Goal: Information Seeking & Learning: Check status

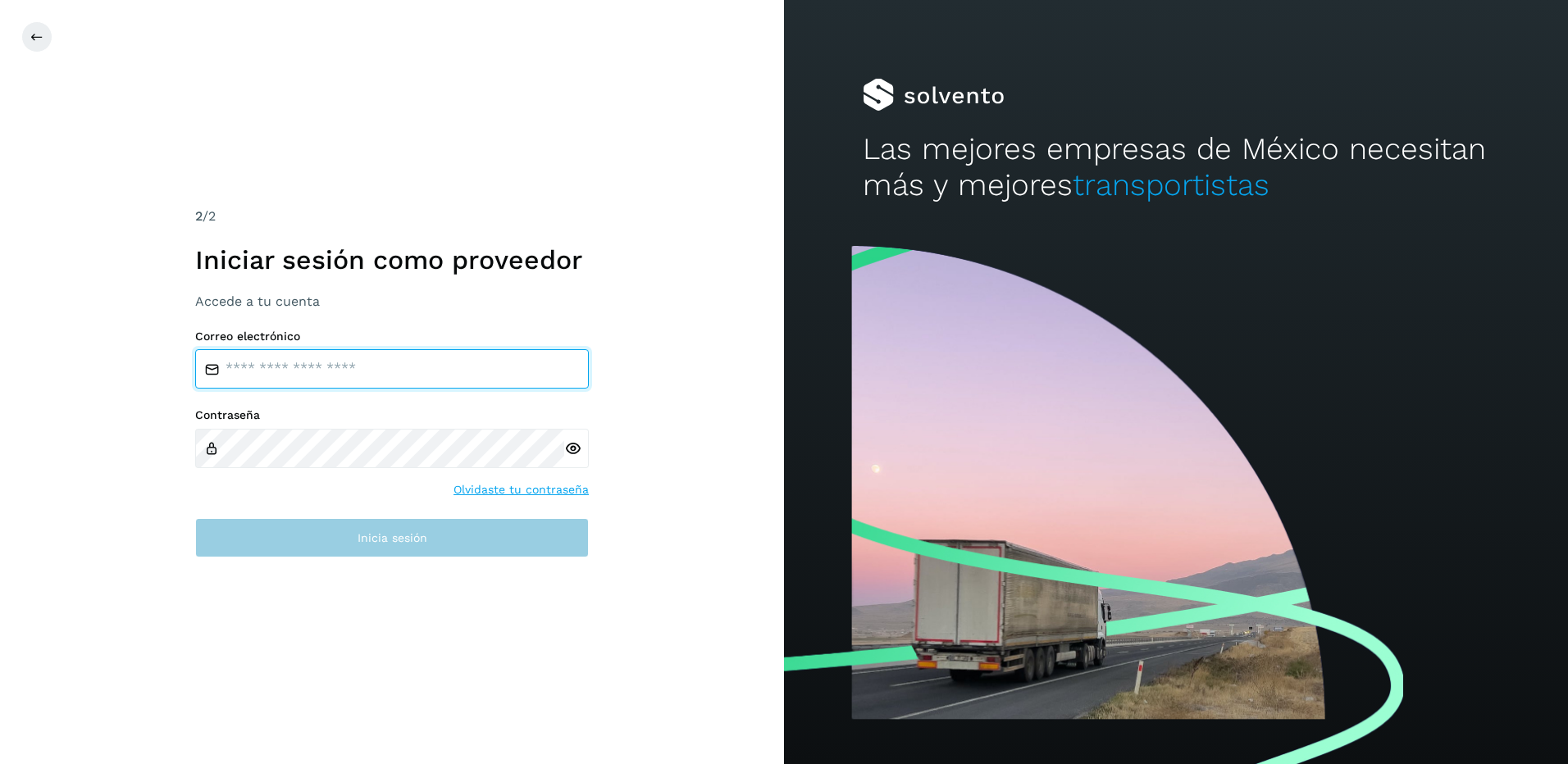
type input "**********"
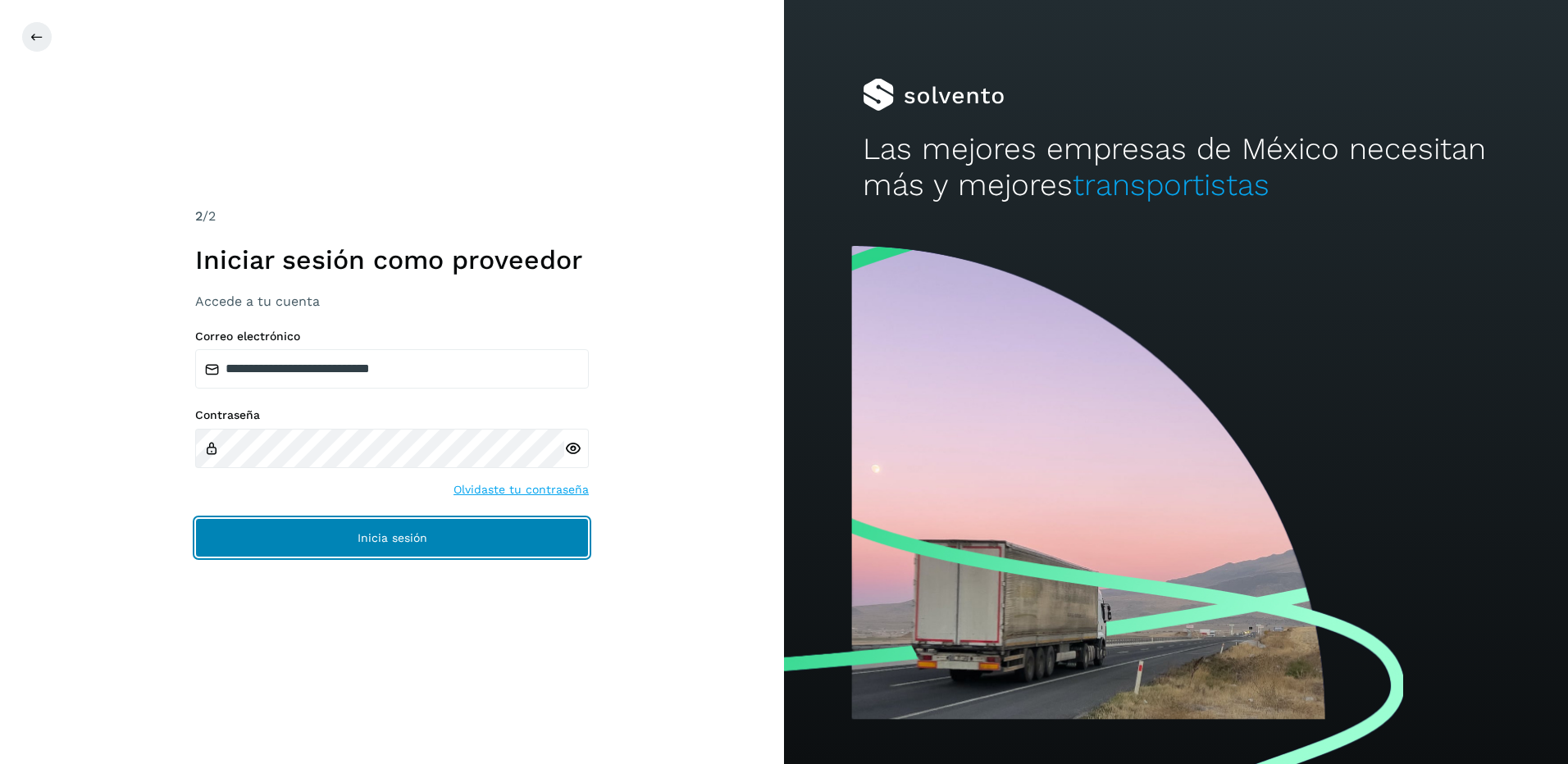
click at [443, 528] on button "Inicia sesión" at bounding box center [392, 537] width 393 height 39
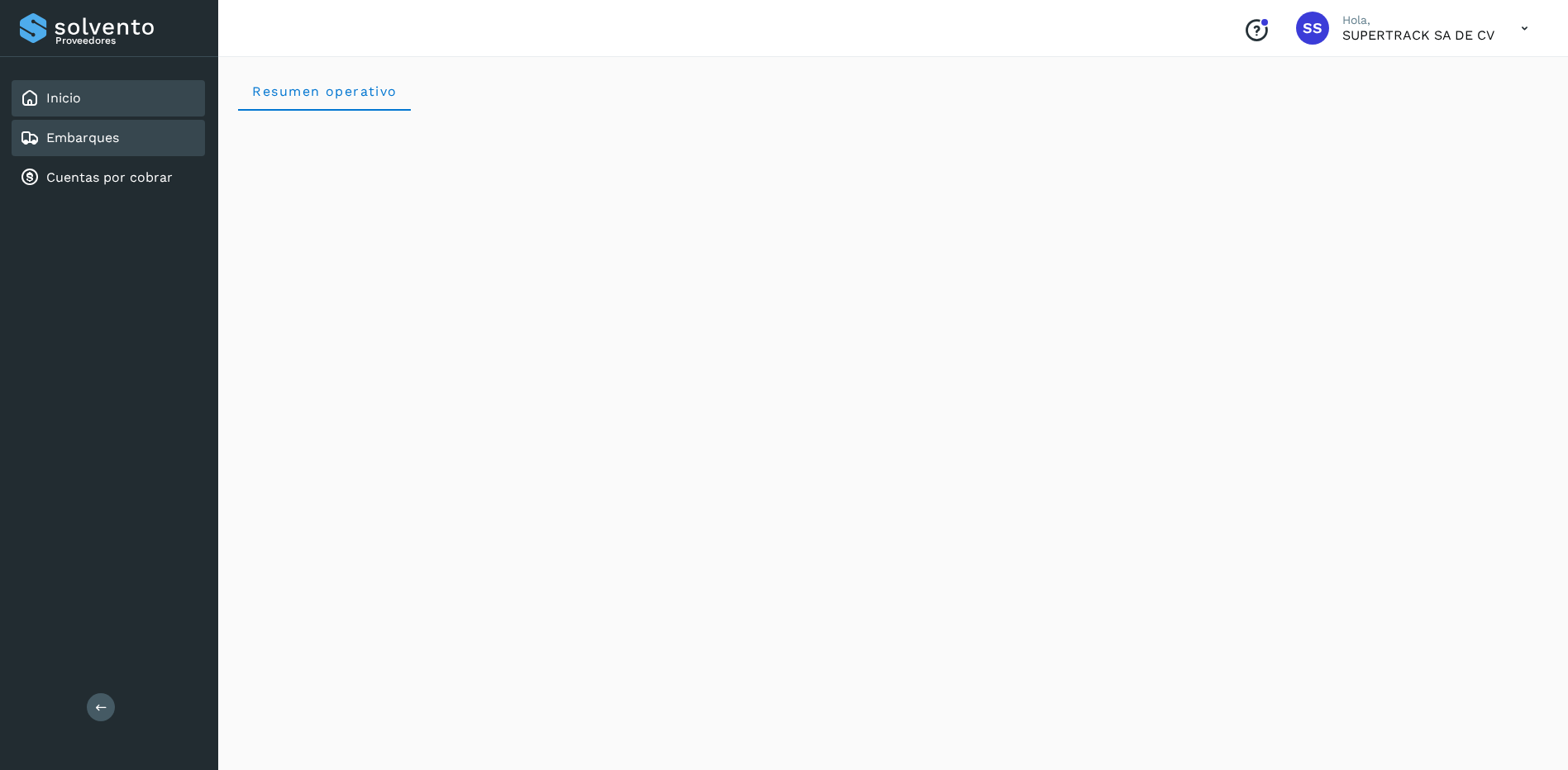
click at [64, 137] on link "Embarques" at bounding box center [82, 138] width 73 height 15
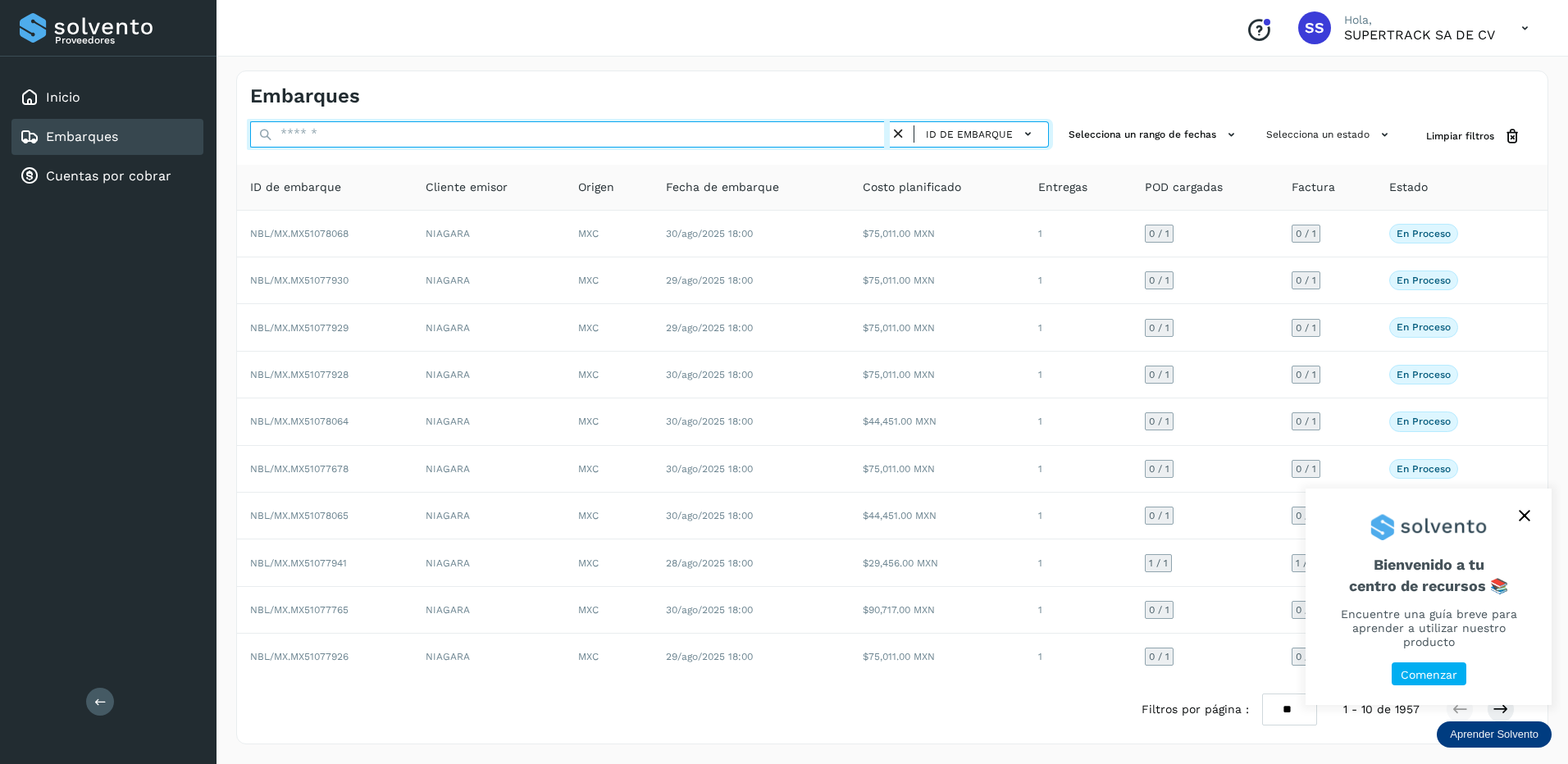
click at [307, 138] on input "text" at bounding box center [570, 134] width 640 height 26
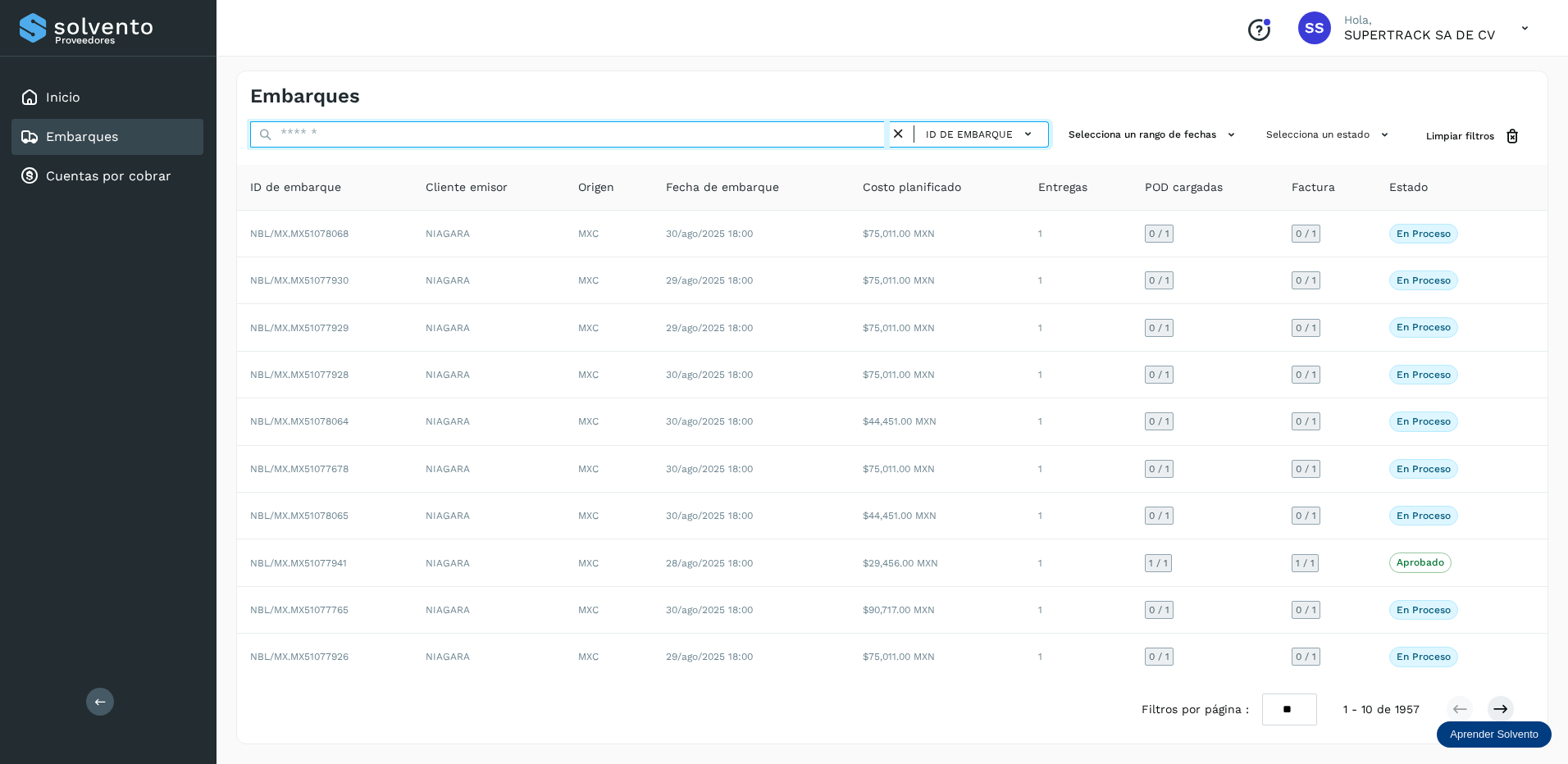
click at [348, 132] on input "text" at bounding box center [570, 134] width 640 height 26
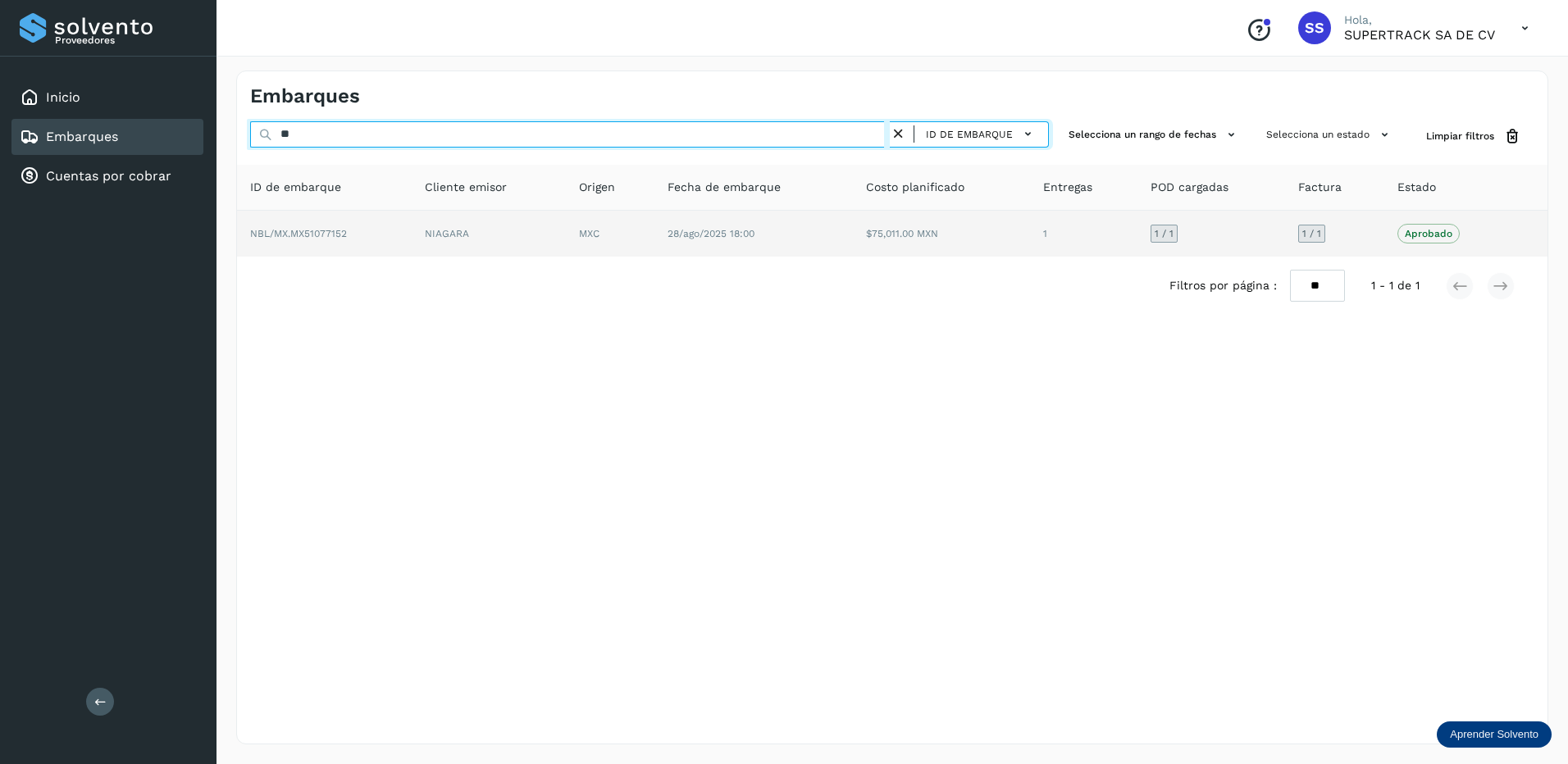
type input "*"
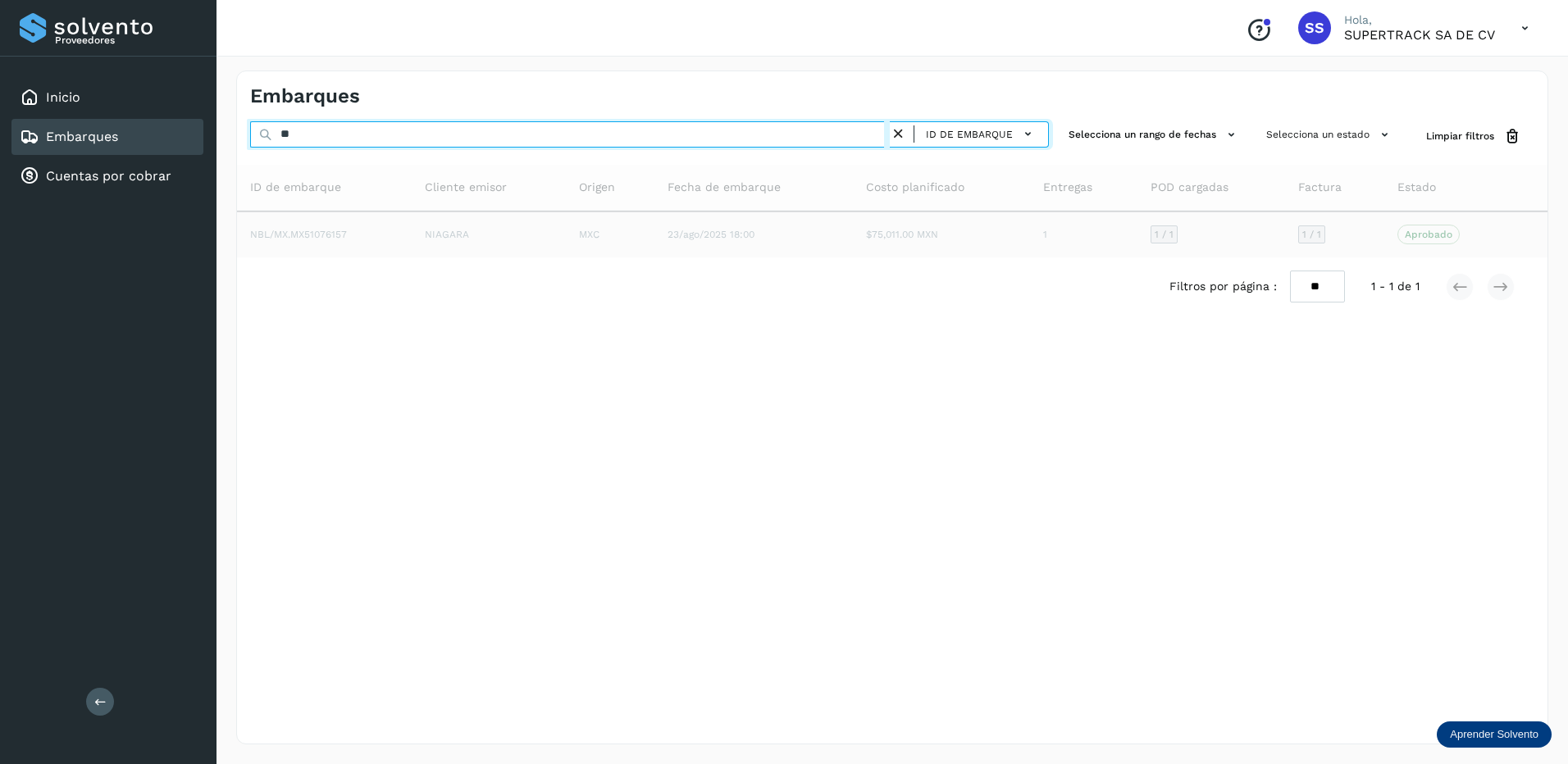
type input "*"
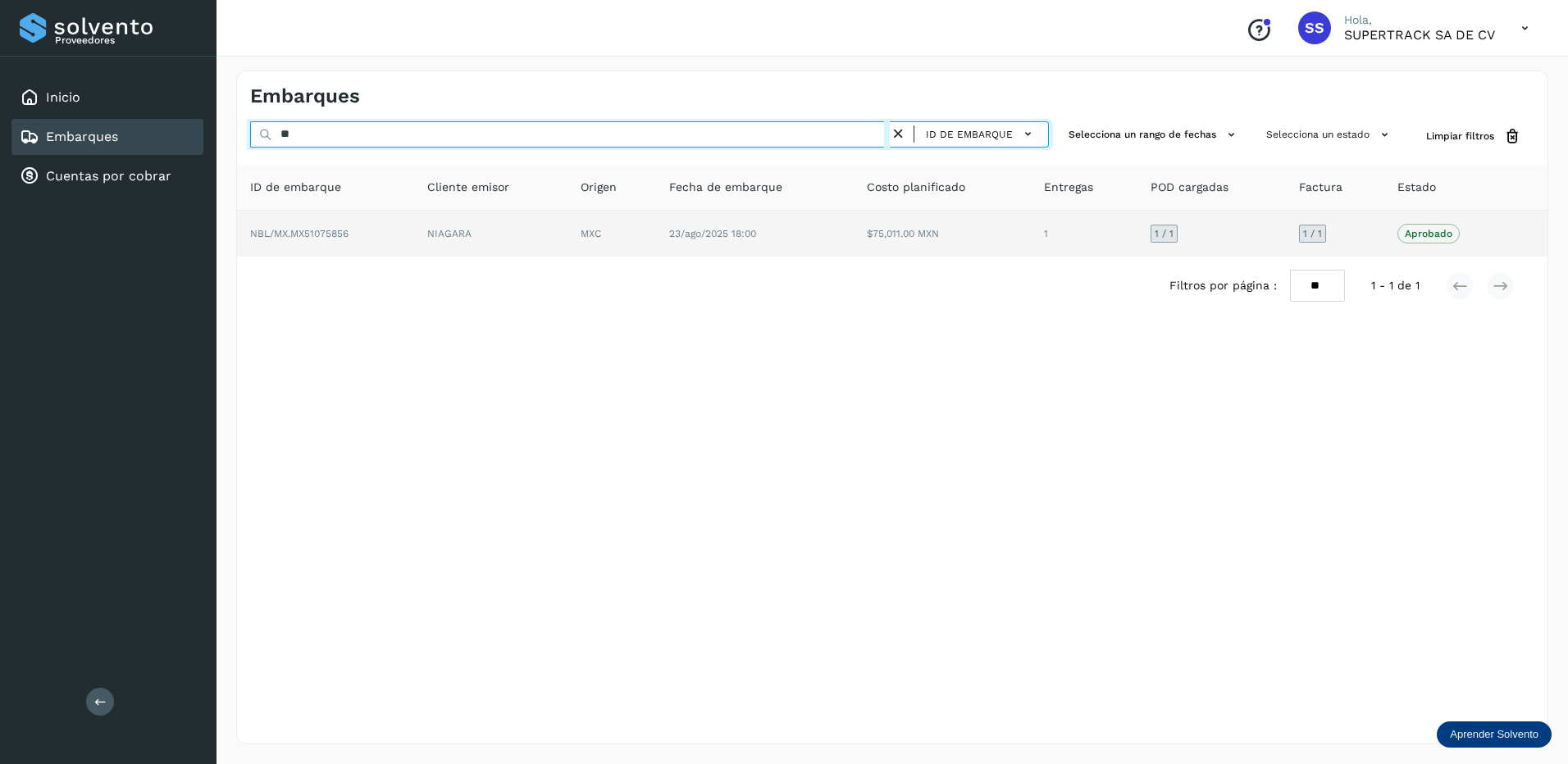
type input "*"
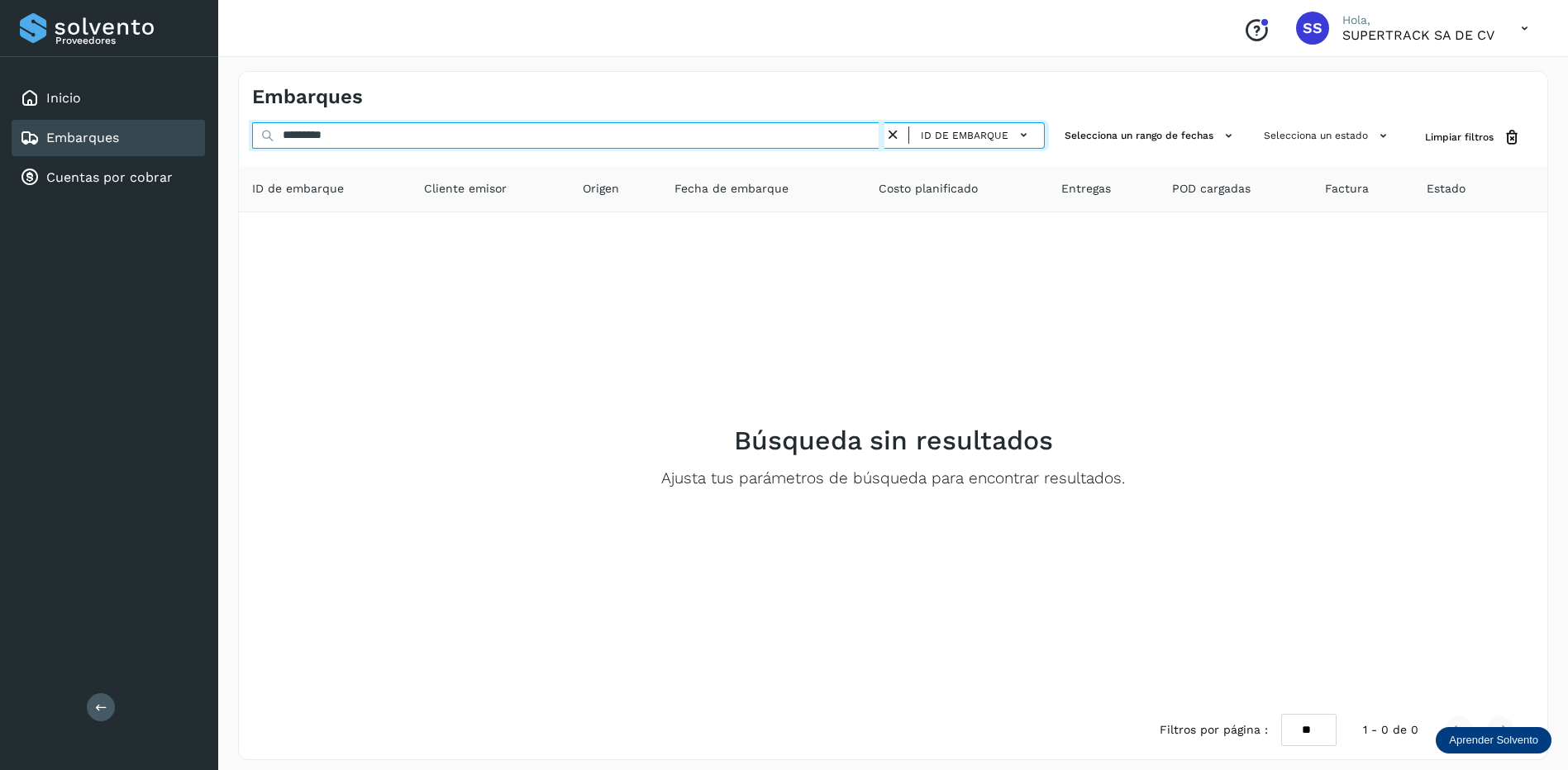
click at [306, 136] on input "*********" at bounding box center [568, 135] width 633 height 27
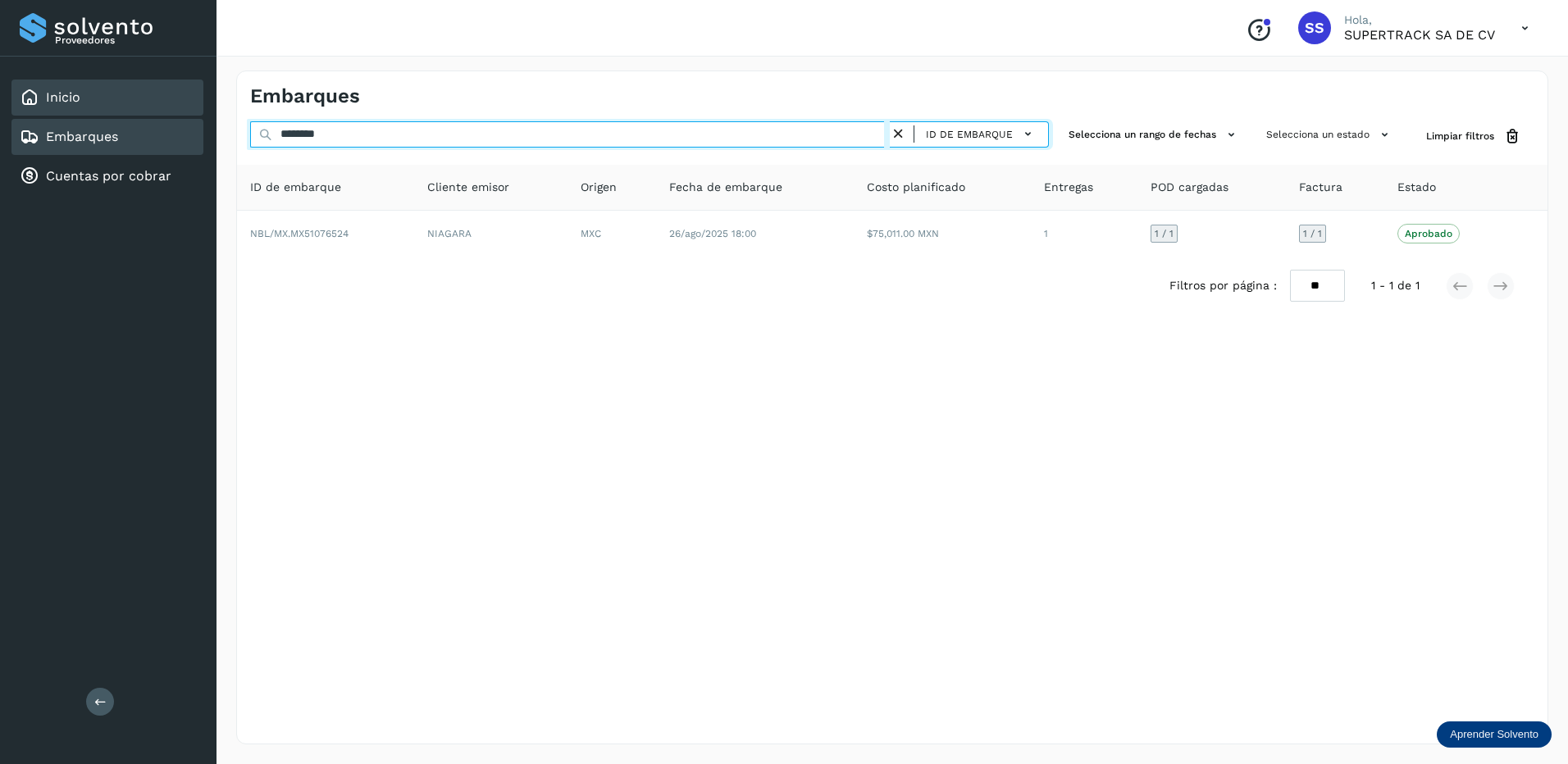
drag, startPoint x: 356, startPoint y: 141, endPoint x: 42, endPoint y: 80, distance: 319.9
click at [44, 81] on div "Proveedores Inicio Embarques Cuentas por cobrar Salir Conoce nuestros beneficio…" at bounding box center [784, 382] width 1568 height 764
type input "*"
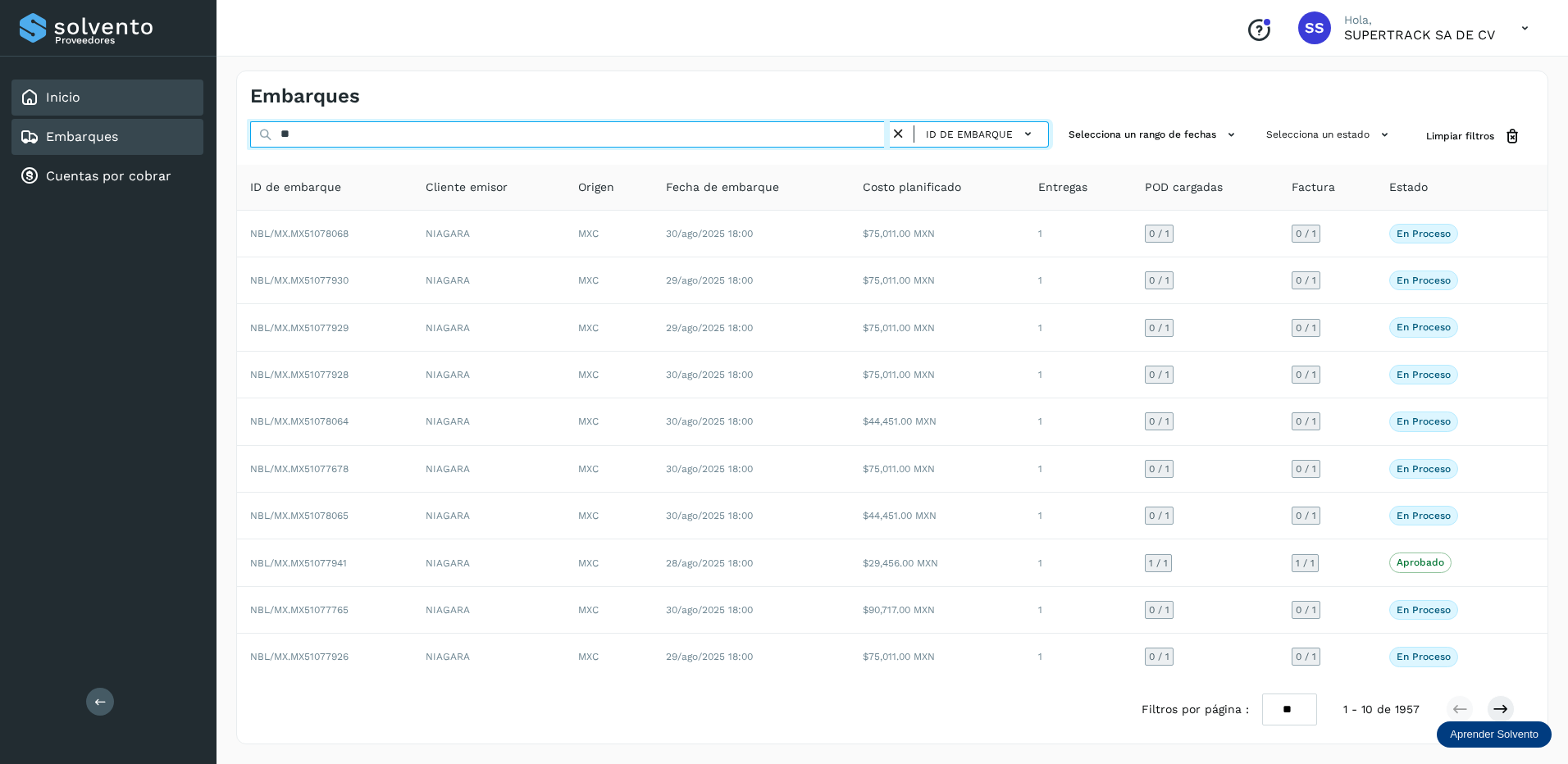
type input "*"
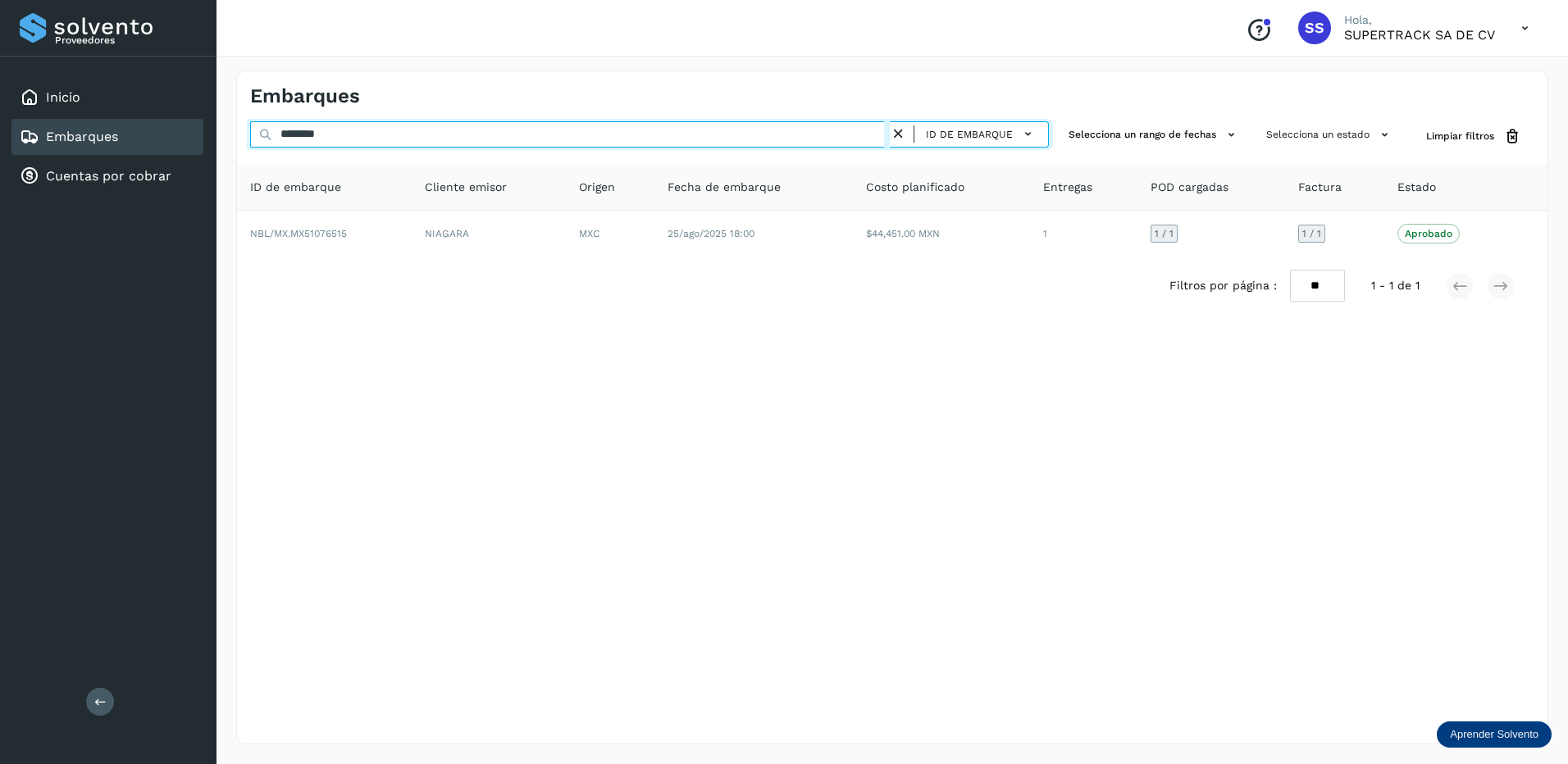
drag, startPoint x: 262, startPoint y: 139, endPoint x: 120, endPoint y: 139, distance: 142.0
click at [120, 139] on div "Proveedores Inicio Embarques Cuentas por cobrar Salir Conoce nuestros beneficio…" at bounding box center [784, 382] width 1568 height 764
type input "*"
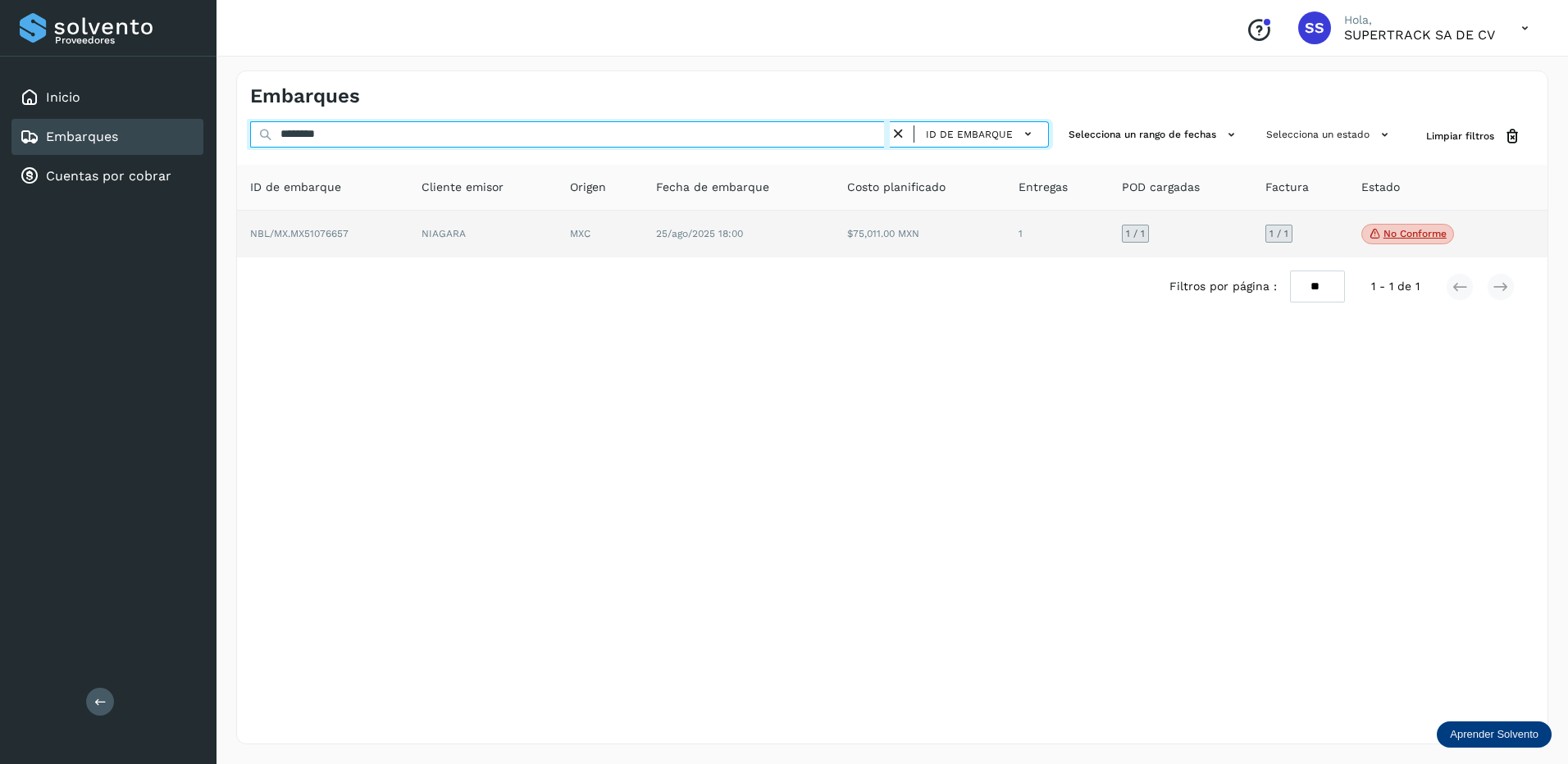
type input "********"
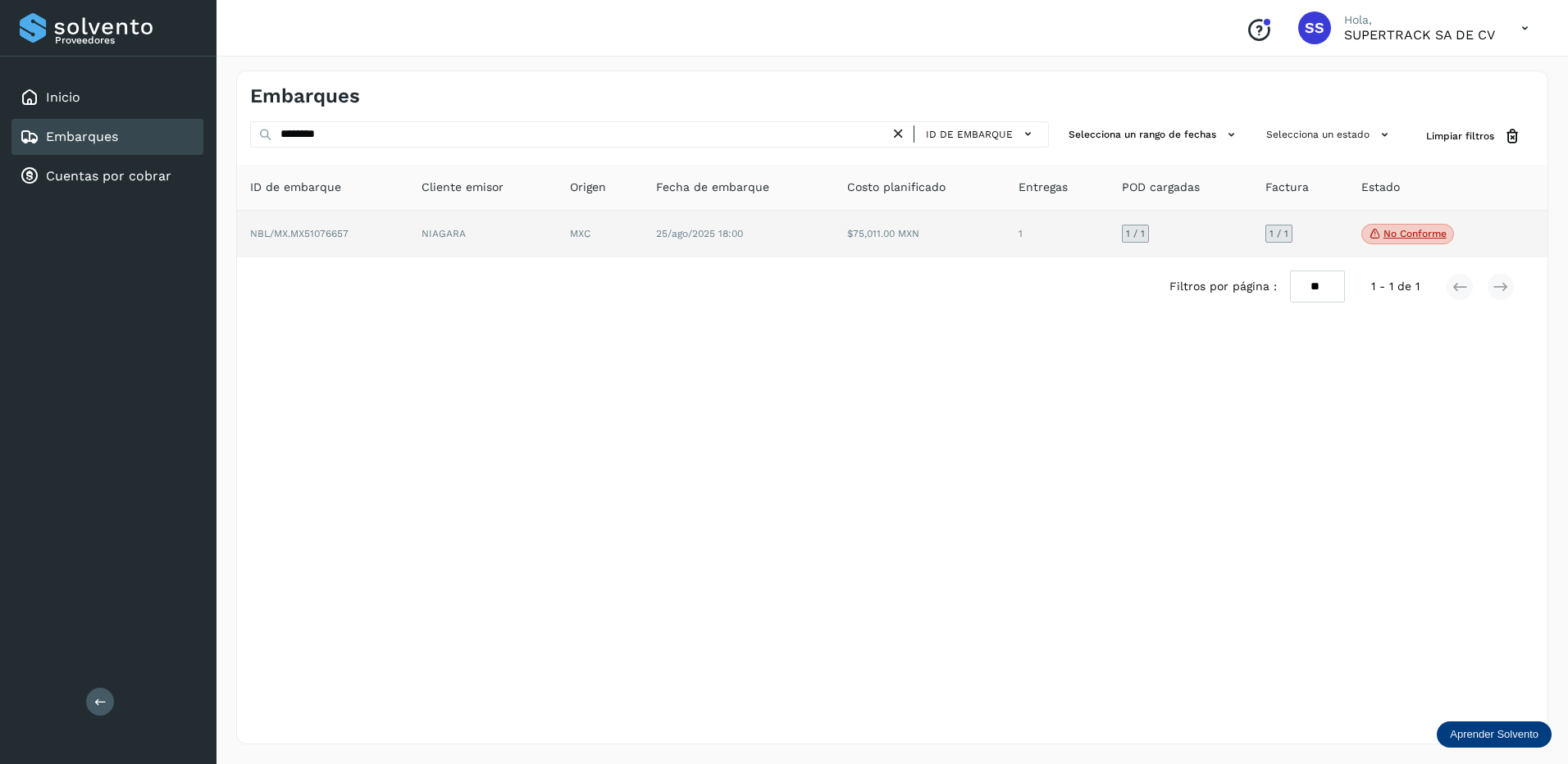
click at [564, 229] on td "MXC" at bounding box center [600, 234] width 85 height 48
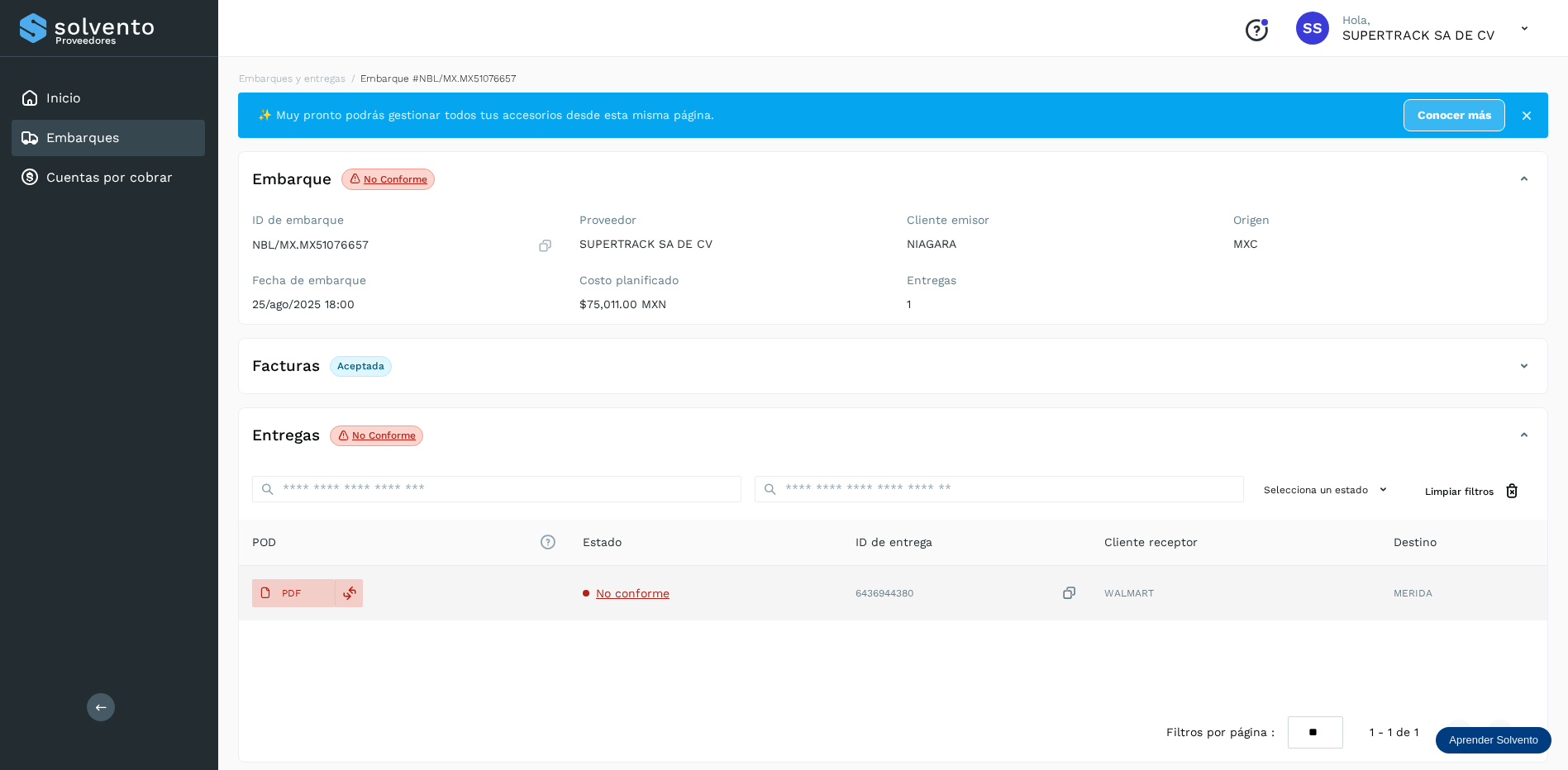
click at [630, 595] on span "No conforme" at bounding box center [633, 593] width 74 height 13
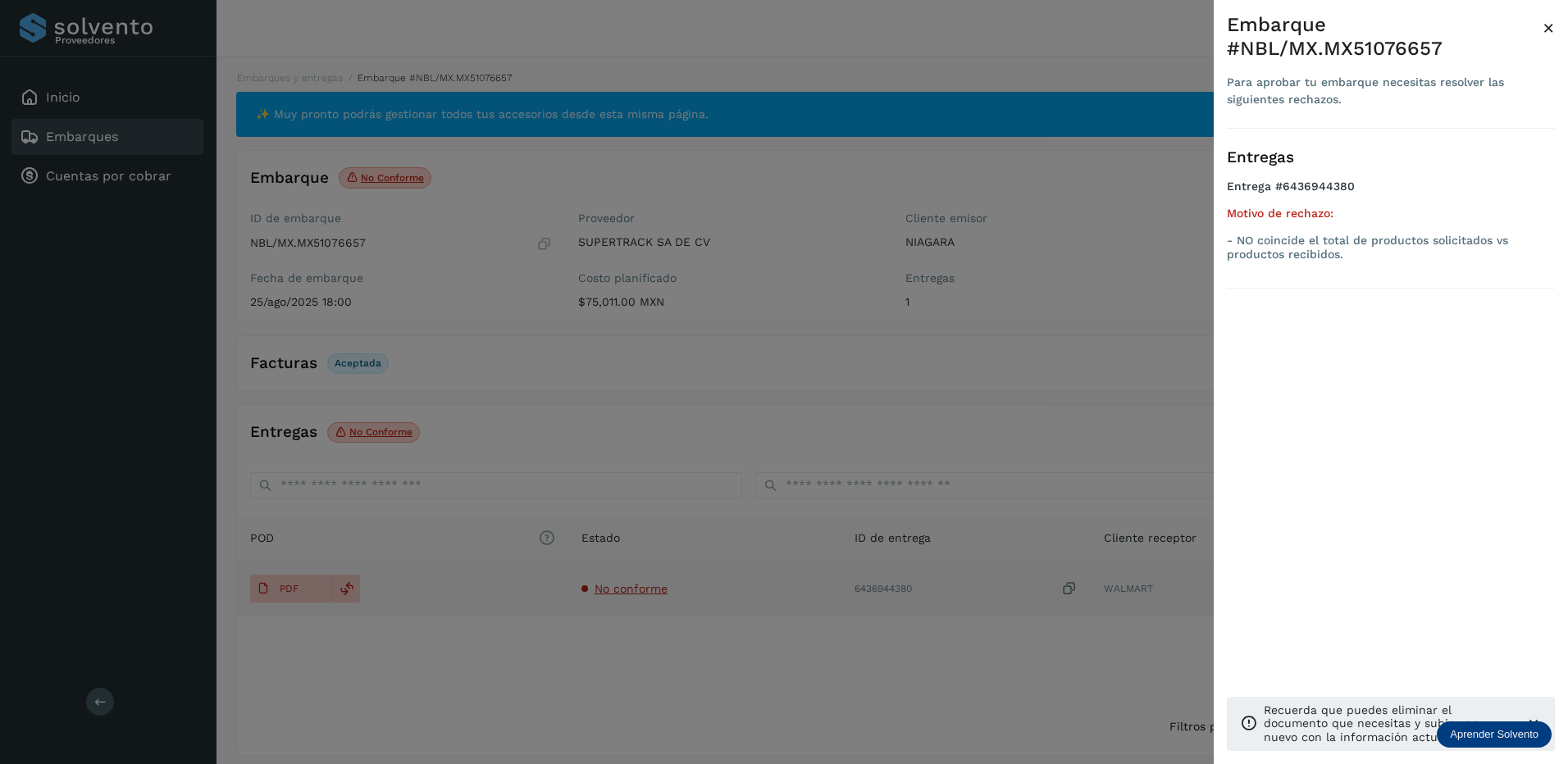
click at [625, 588] on div at bounding box center [784, 382] width 1568 height 764
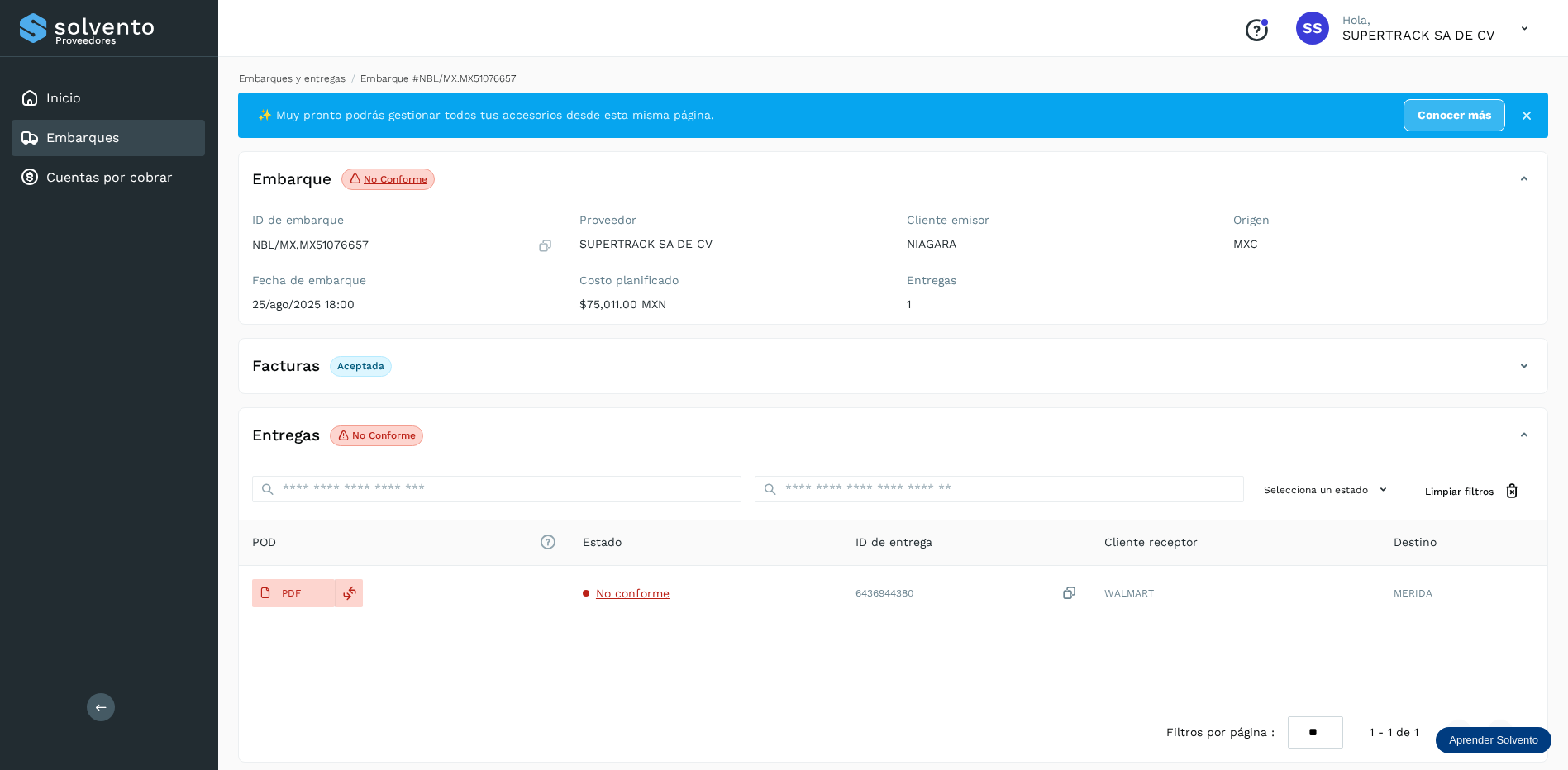
click at [283, 81] on link "Embarques y entregas" at bounding box center [292, 79] width 107 height 12
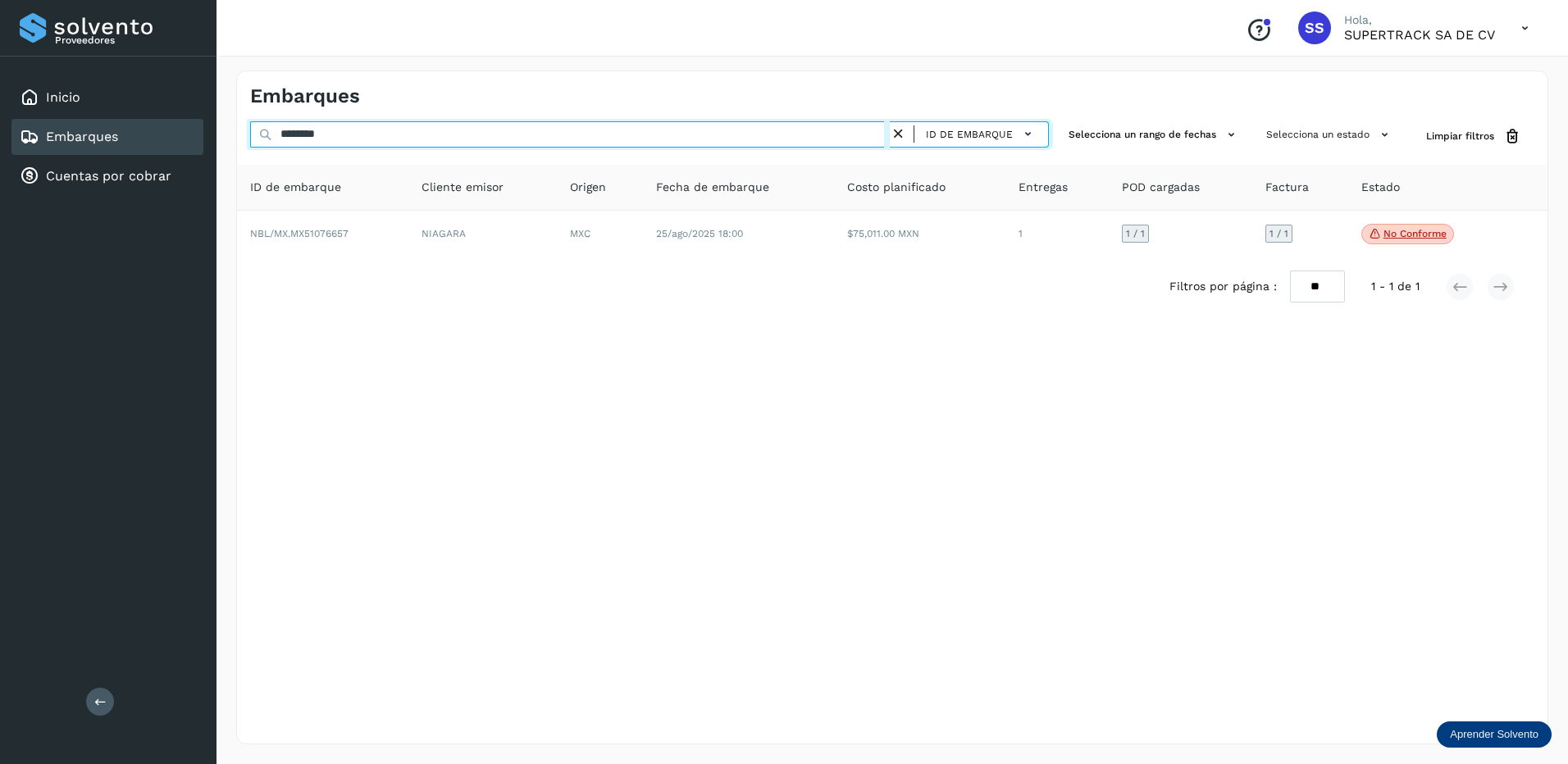
drag, startPoint x: 356, startPoint y: 136, endPoint x: 36, endPoint y: 135, distance: 320.0
click at [36, 135] on div "Proveedores Inicio Embarques Cuentas por cobrar Salir Conoce nuestros beneficio…" at bounding box center [784, 382] width 1568 height 764
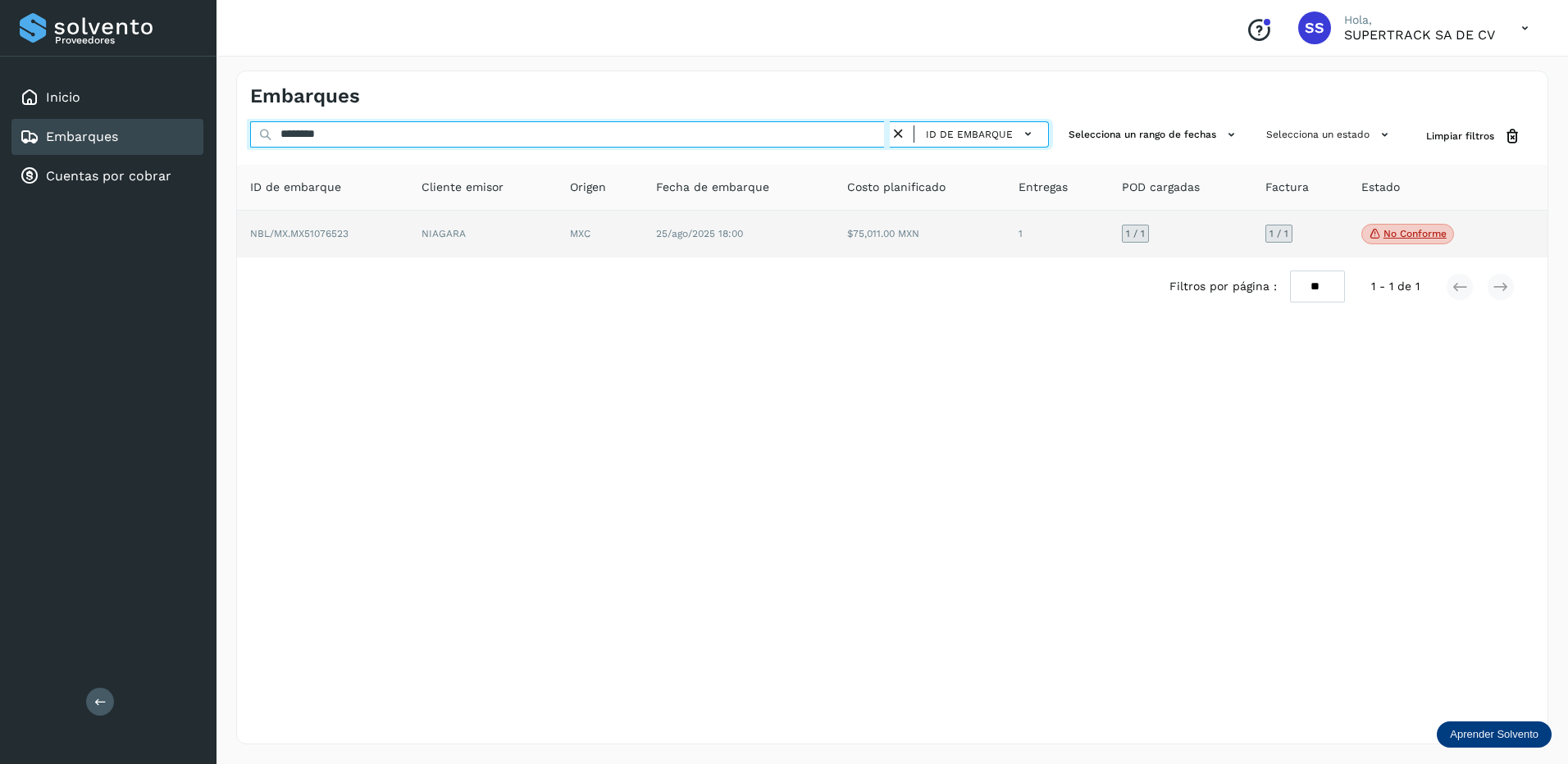
type input "********"
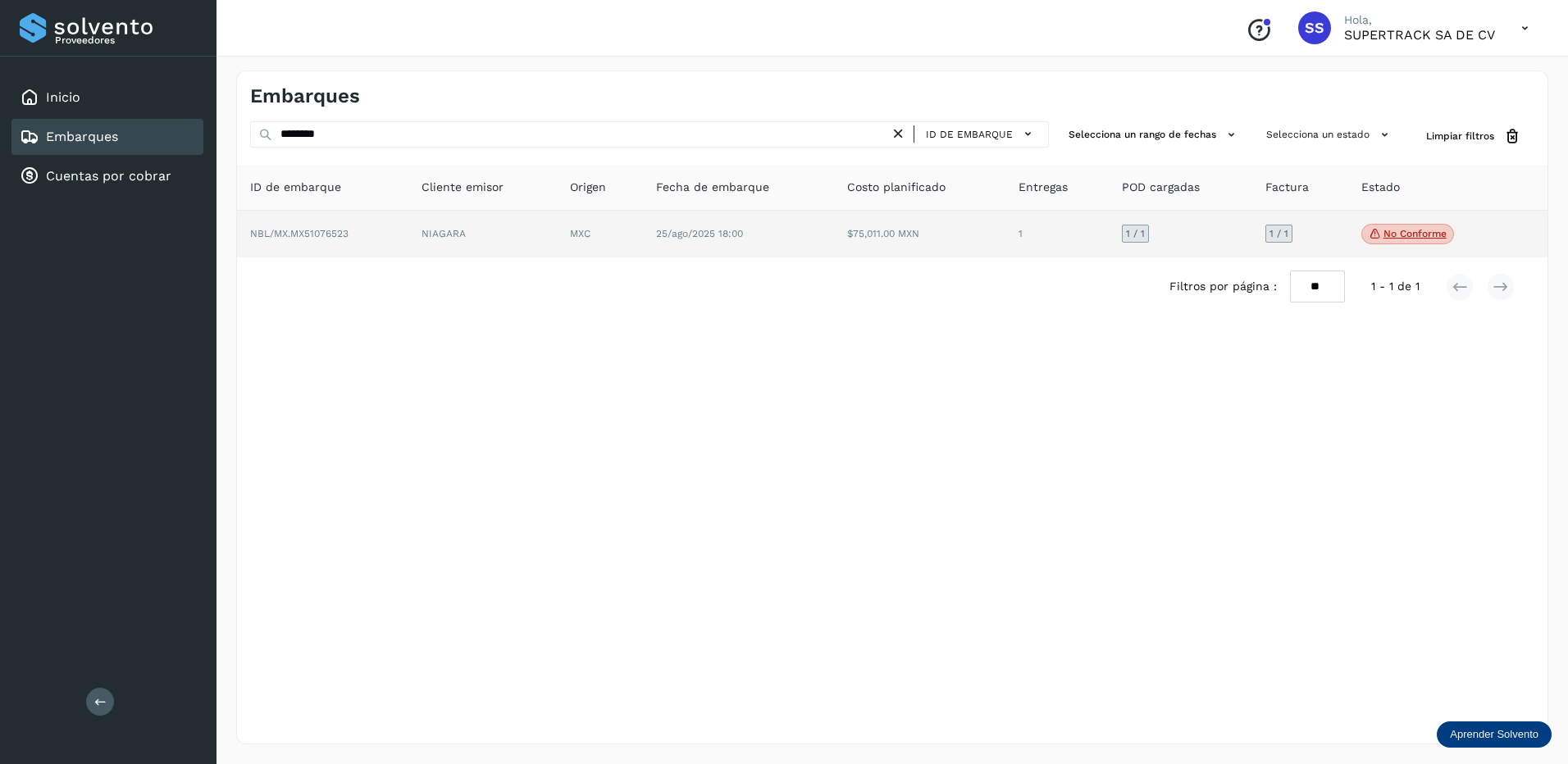
click at [579, 222] on td "MXC" at bounding box center [600, 234] width 85 height 48
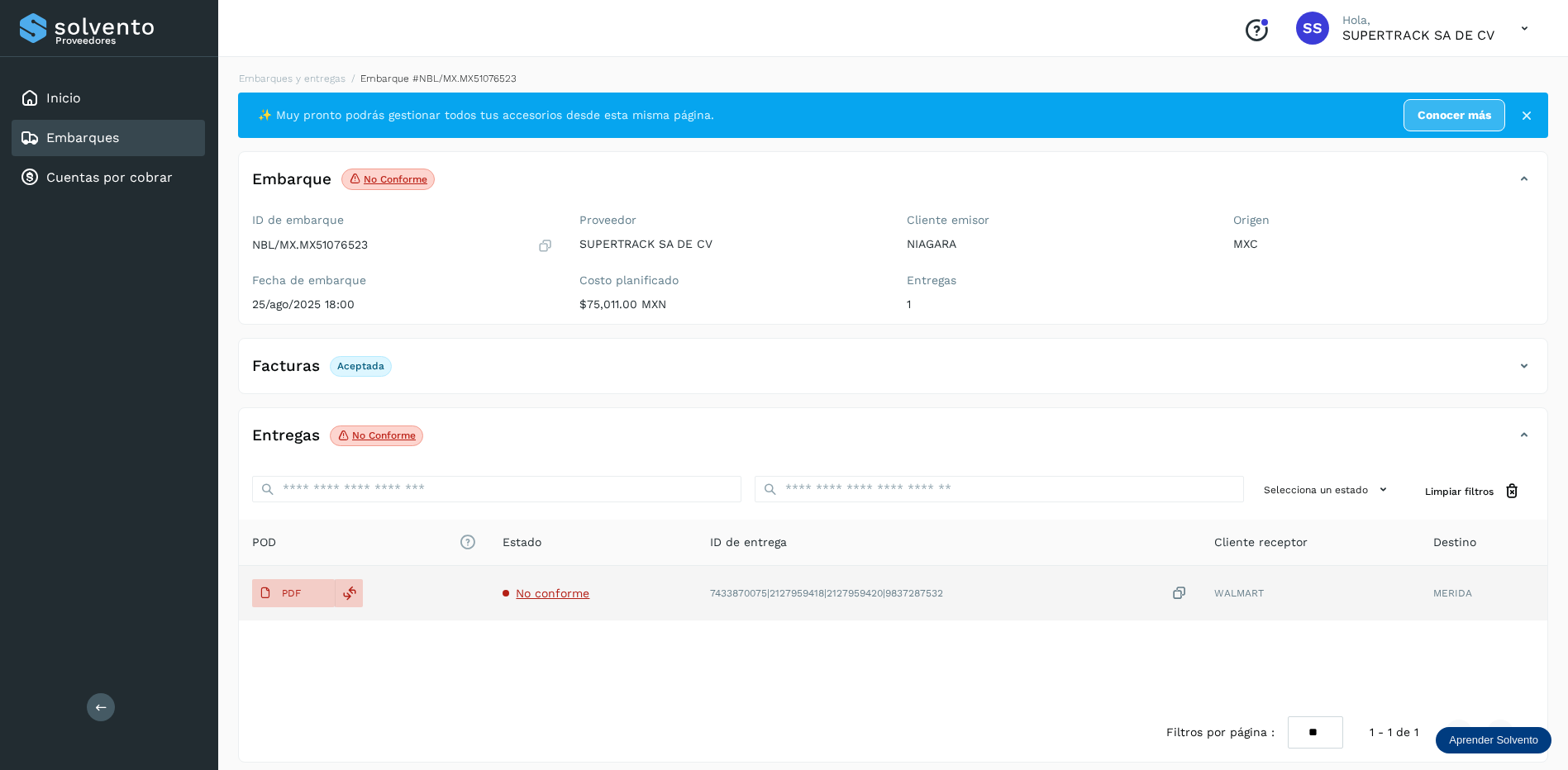
click at [560, 607] on td "No conforme" at bounding box center [592, 593] width 206 height 55
click at [564, 595] on span "No conforme" at bounding box center [553, 593] width 74 height 13
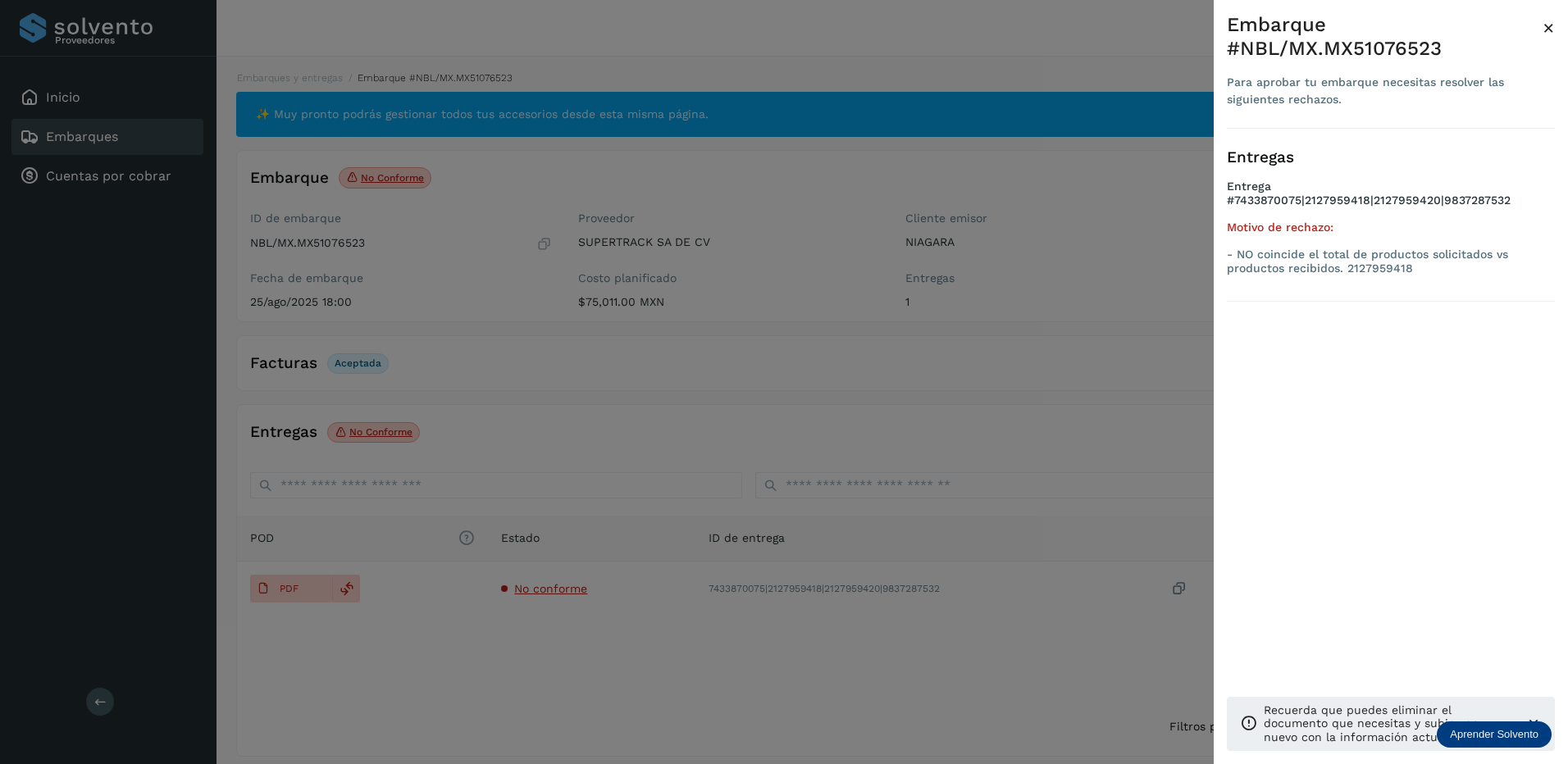
click at [561, 576] on div at bounding box center [784, 382] width 1568 height 764
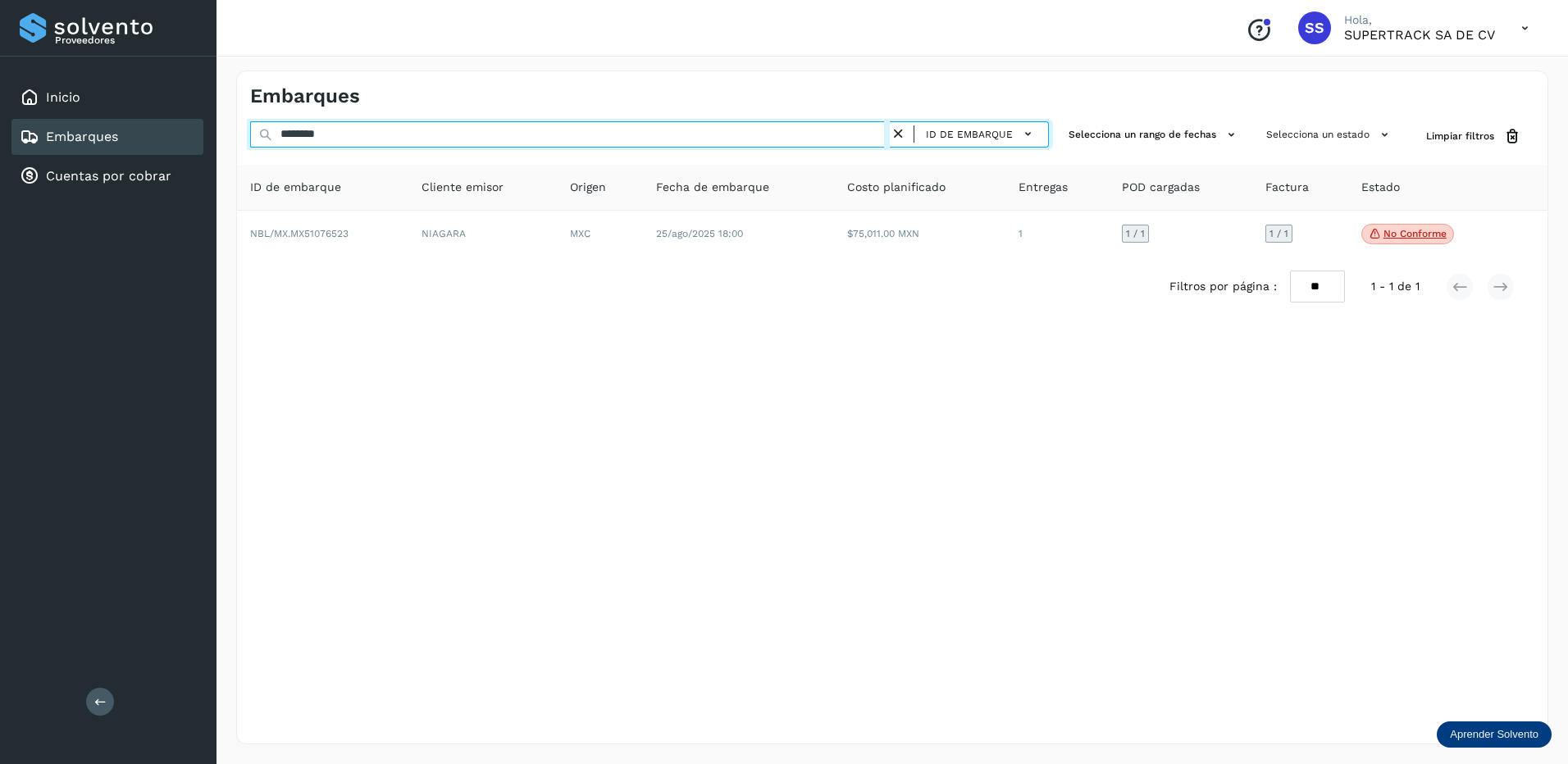
drag, startPoint x: 353, startPoint y: 143, endPoint x: 51, endPoint y: 142, distance: 302.0
click at [51, 142] on div "Proveedores Inicio Embarques Cuentas por cobrar Salir Conoce nuestros beneficio…" at bounding box center [784, 382] width 1568 height 764
type input "*"
drag, startPoint x: 38, startPoint y: 76, endPoint x: 14, endPoint y: 70, distance: 24.7
click at [14, 70] on div "Proveedores Inicio Embarques Cuentas por cobrar Salir Conoce nuestros beneficio…" at bounding box center [784, 382] width 1568 height 764
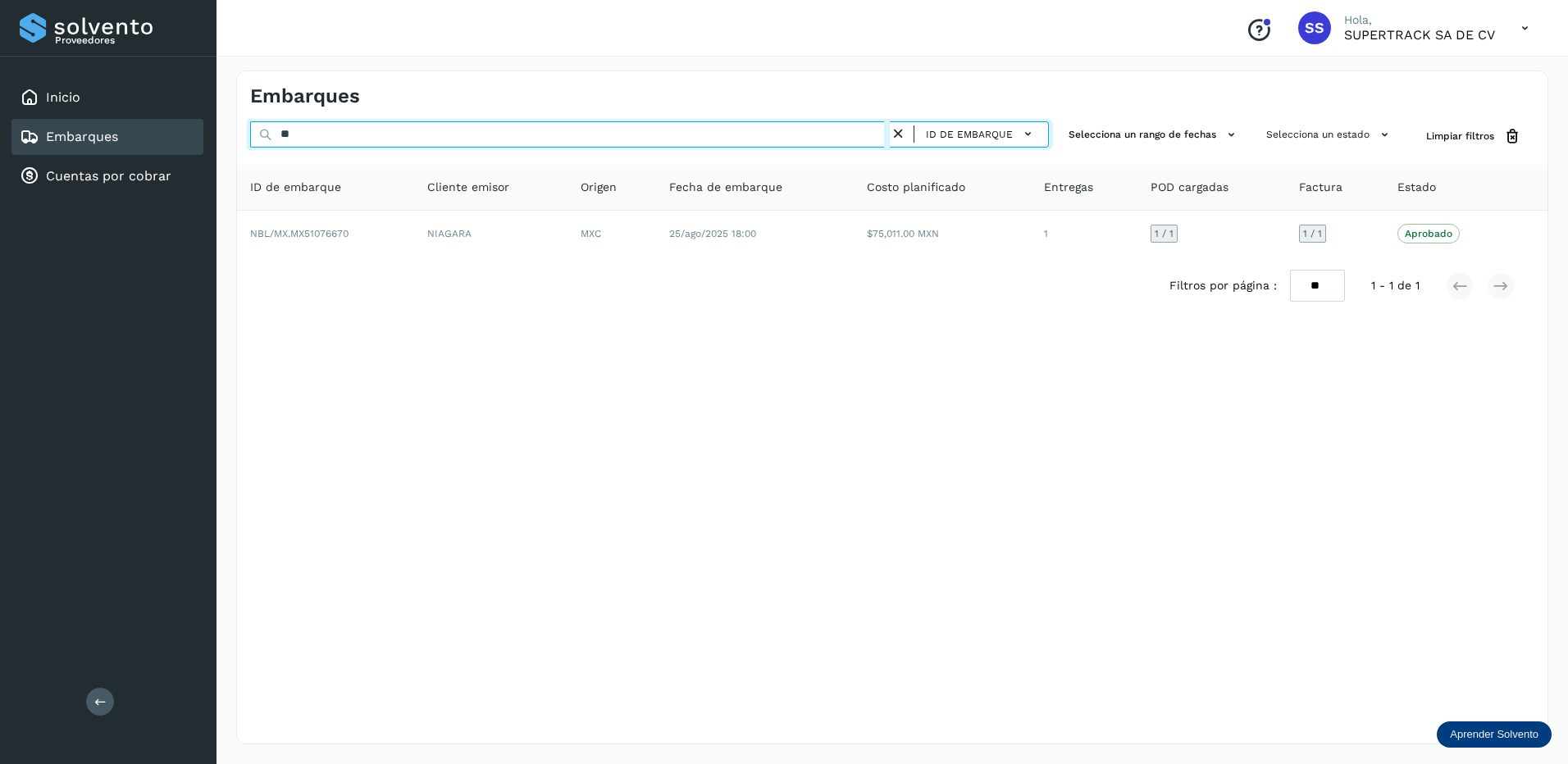
type input "*"
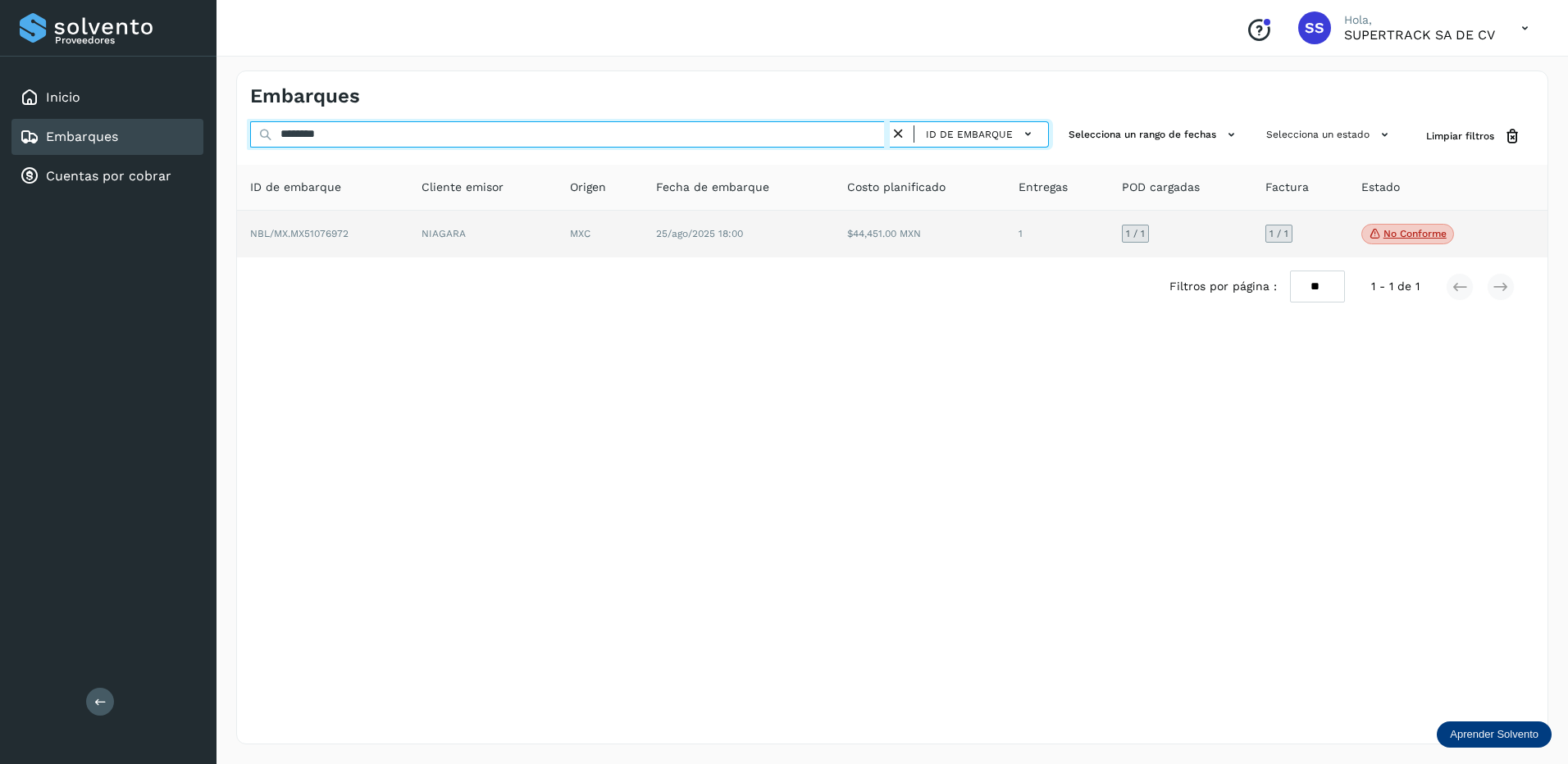
type input "********"
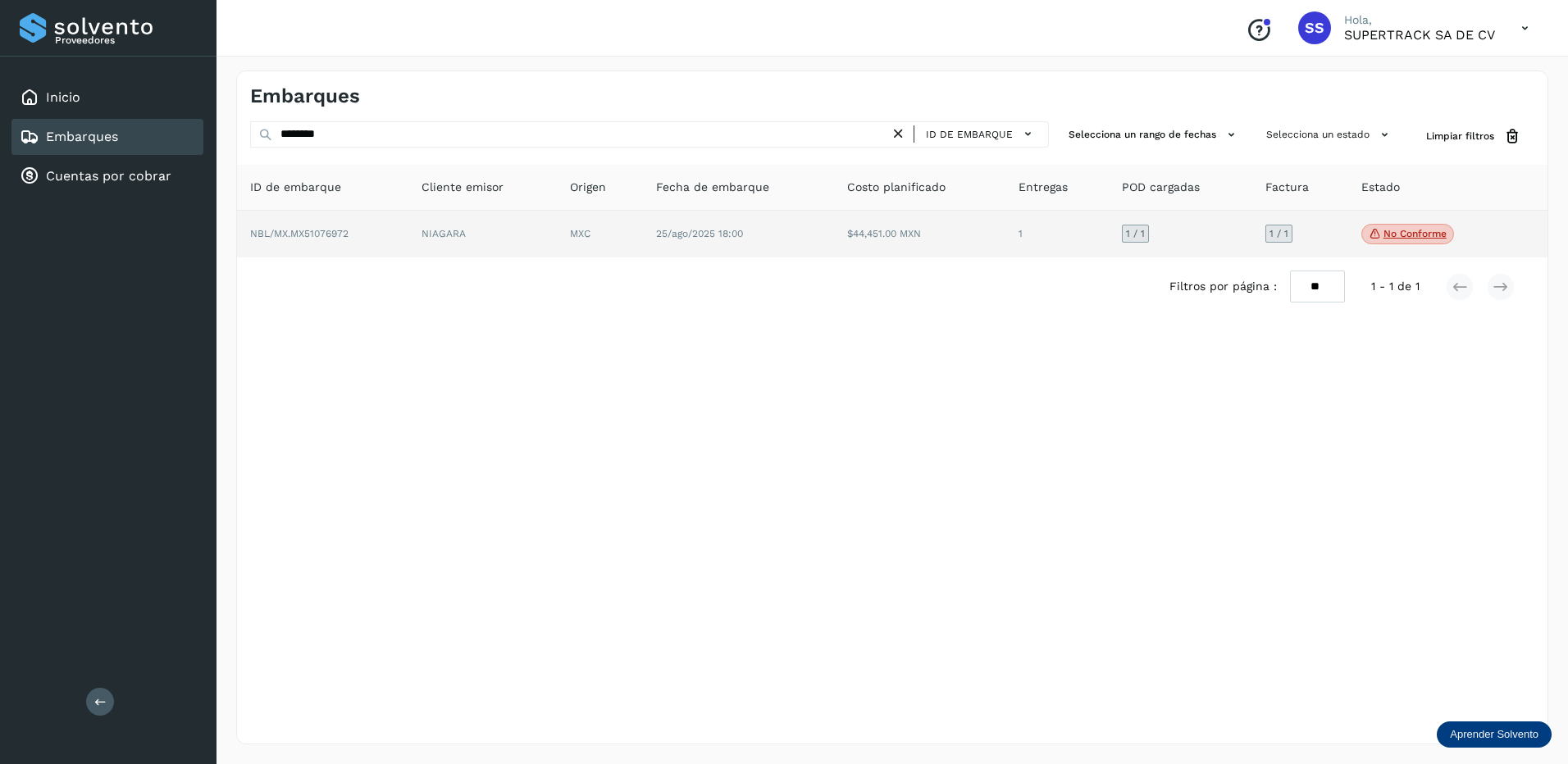
click at [695, 249] on td "25/ago/2025 18:00" at bounding box center [739, 234] width 192 height 48
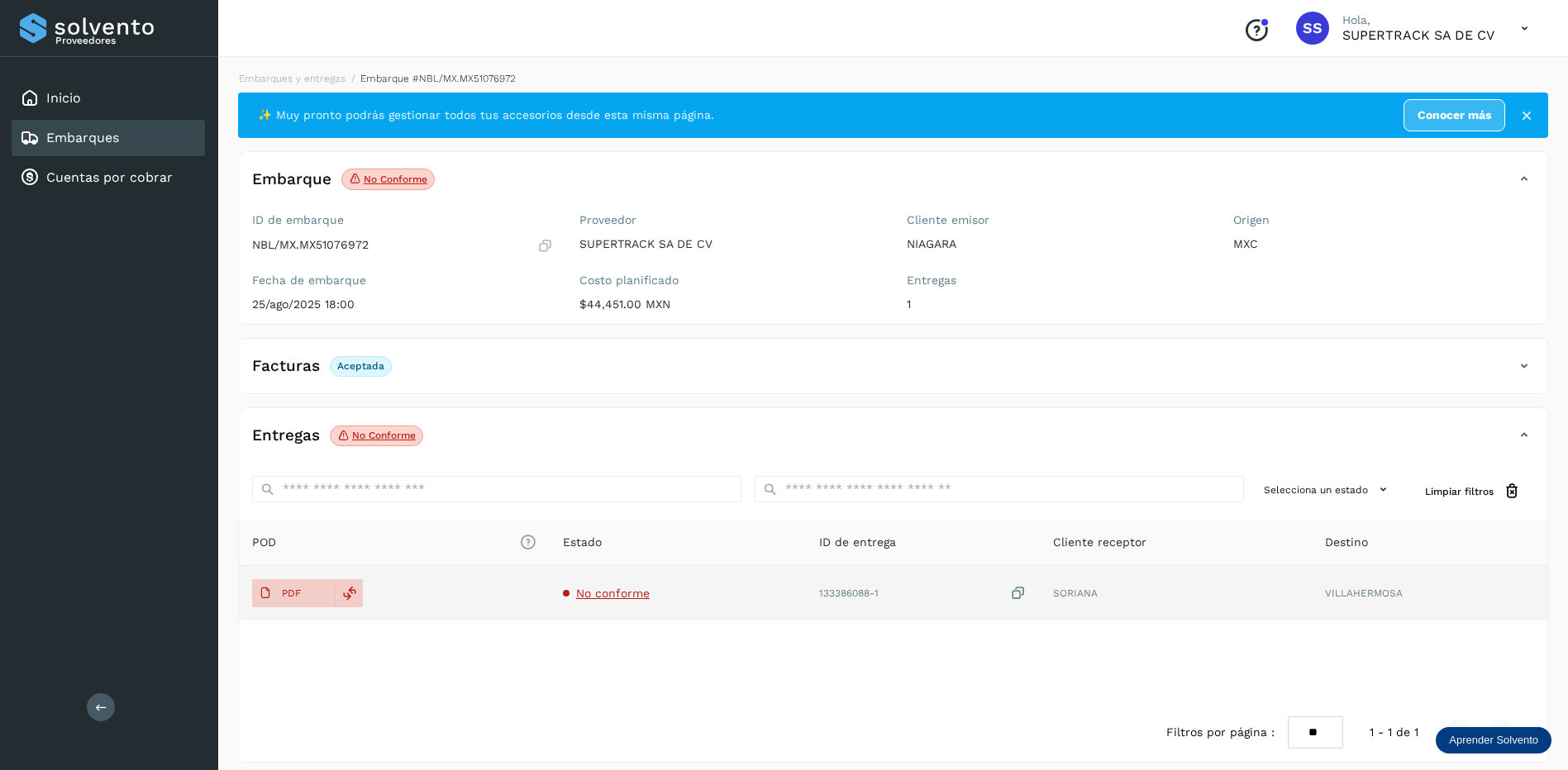
click at [586, 601] on td "No conforme" at bounding box center [677, 593] width 256 height 55
click at [599, 595] on span "No conforme" at bounding box center [613, 593] width 74 height 13
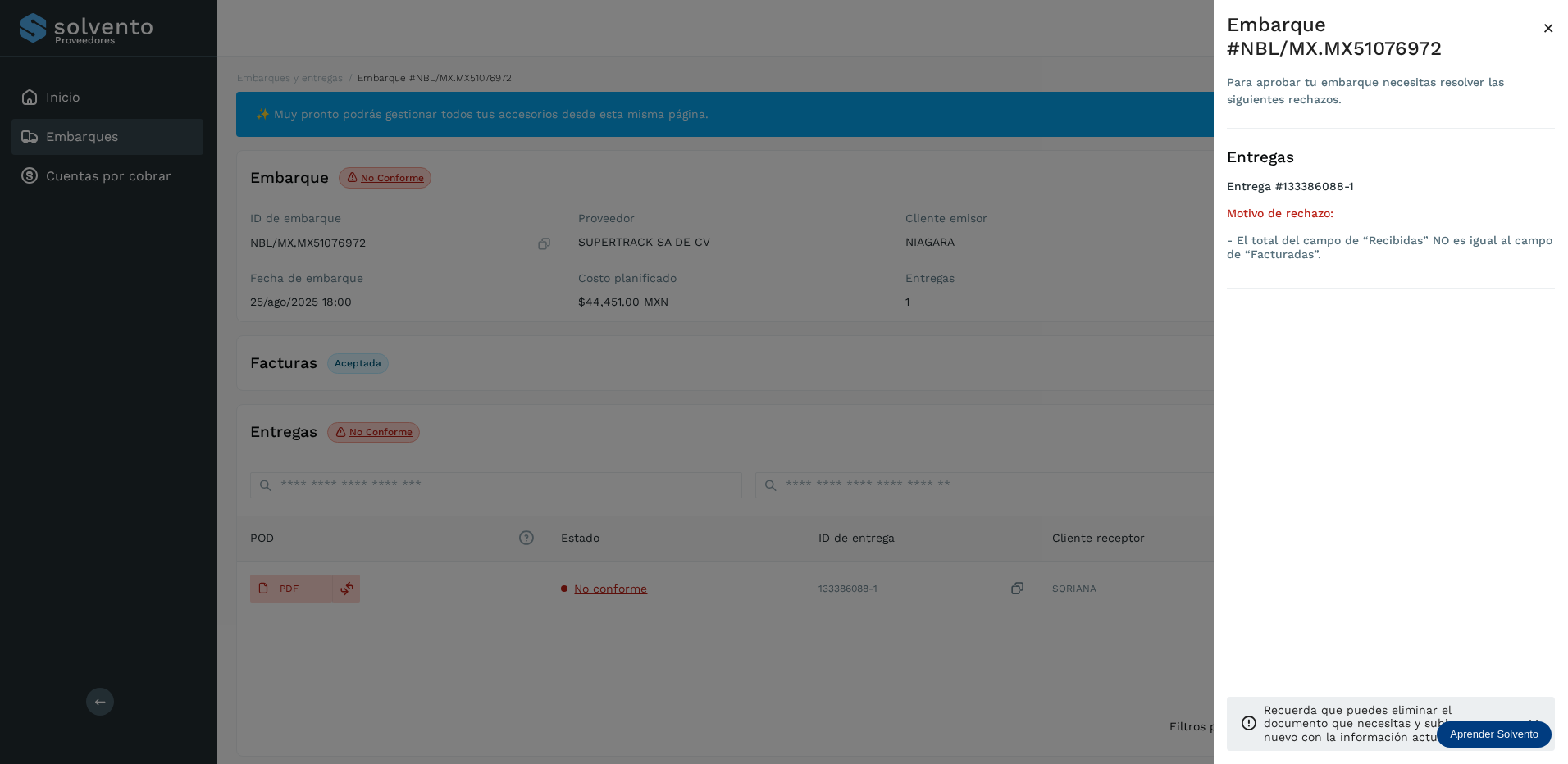
click at [612, 633] on div at bounding box center [784, 382] width 1568 height 764
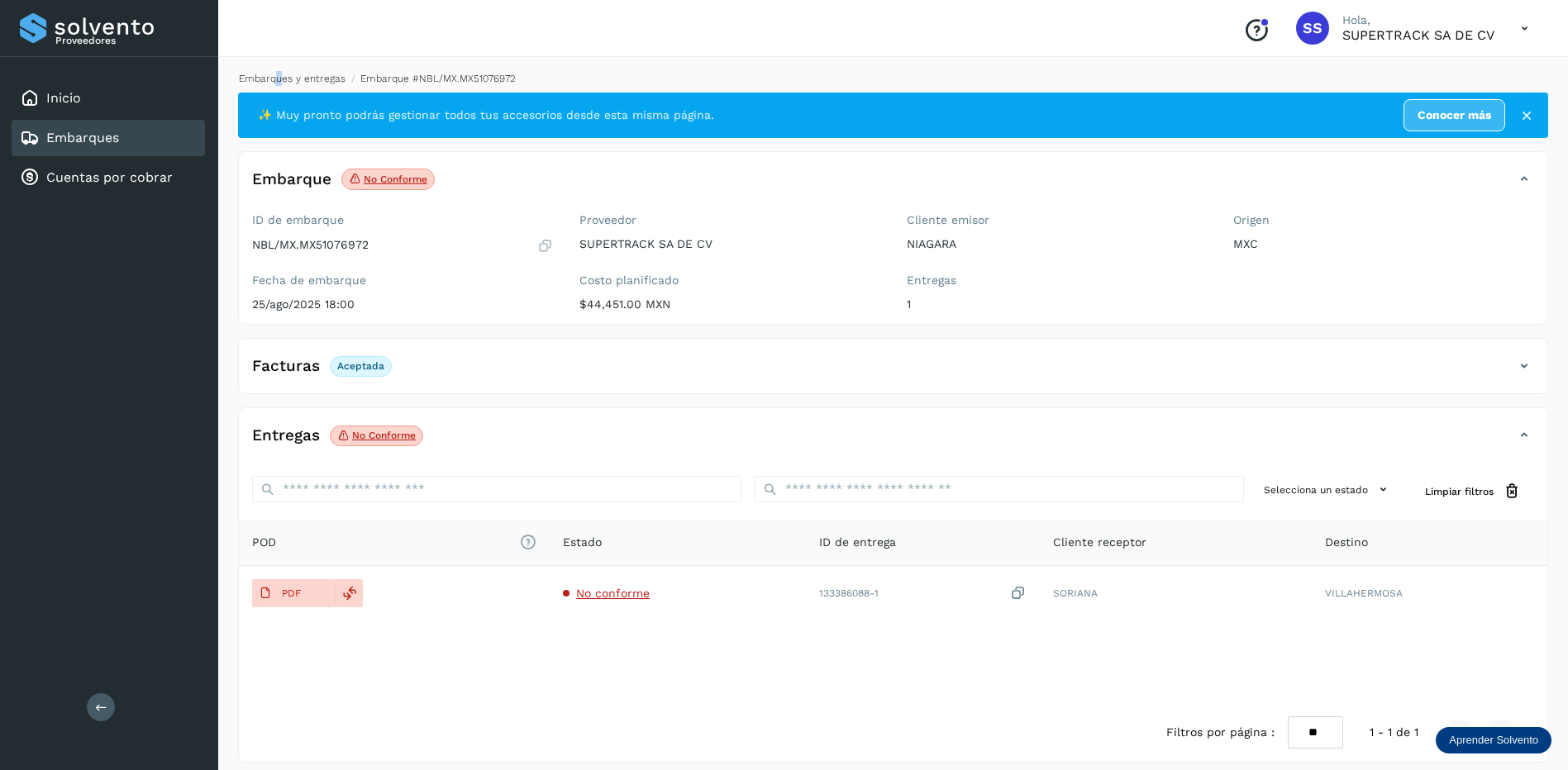
drag, startPoint x: 277, startPoint y: 69, endPoint x: 281, endPoint y: 78, distance: 9.8
click at [281, 78] on div "Embarques y entregas Embarque #NBL/MX.MX51076972 ✨ Muy pronto podrás gestionar …" at bounding box center [893, 417] width 1350 height 732
click at [283, 80] on link "Embarques y entregas" at bounding box center [292, 79] width 107 height 12
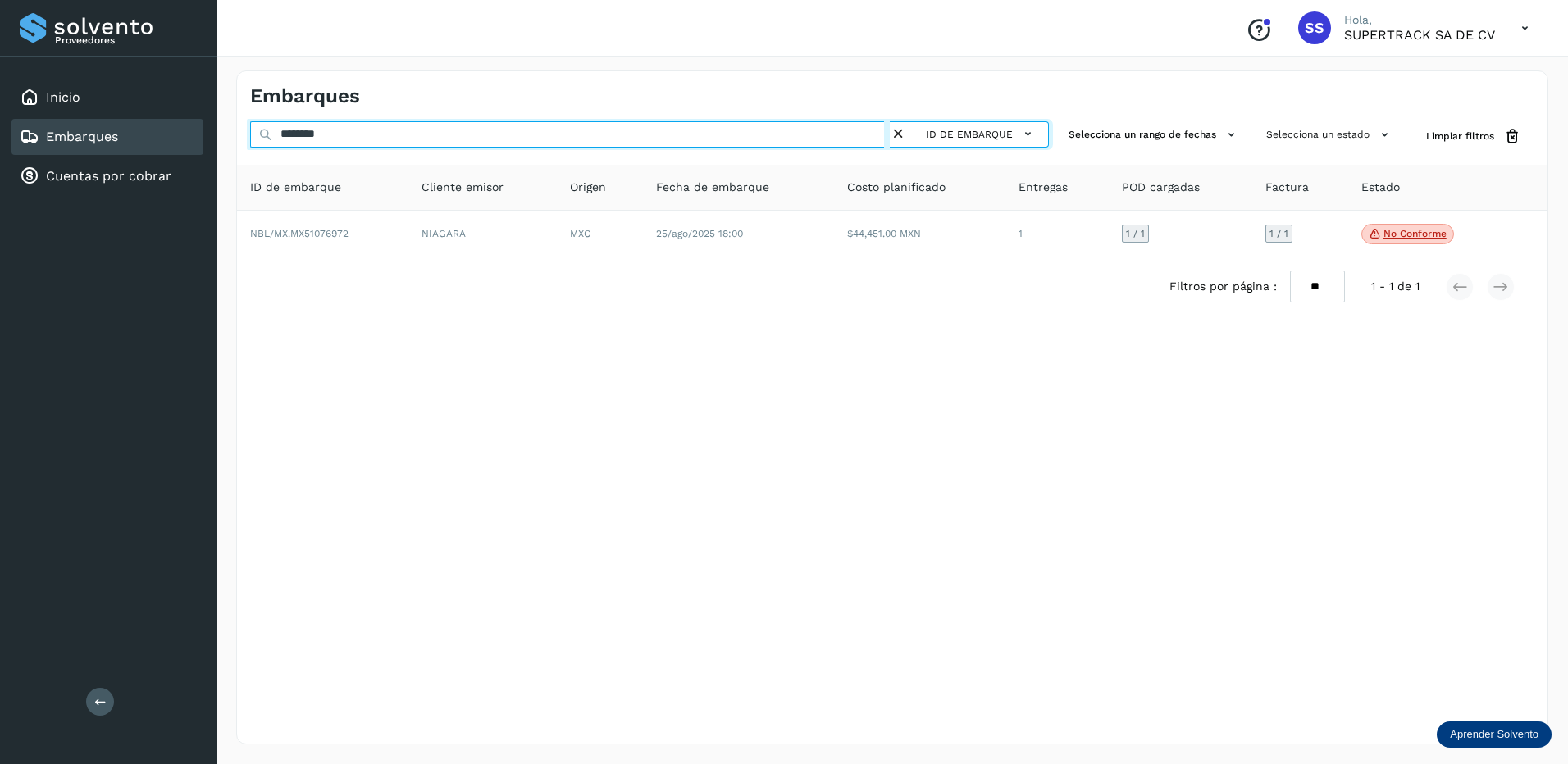
drag, startPoint x: 343, startPoint y: 135, endPoint x: 110, endPoint y: 126, distance: 233.2
click at [110, 126] on div "Proveedores Inicio Embarques Cuentas por cobrar Salir Conoce nuestros beneficio…" at bounding box center [784, 382] width 1568 height 764
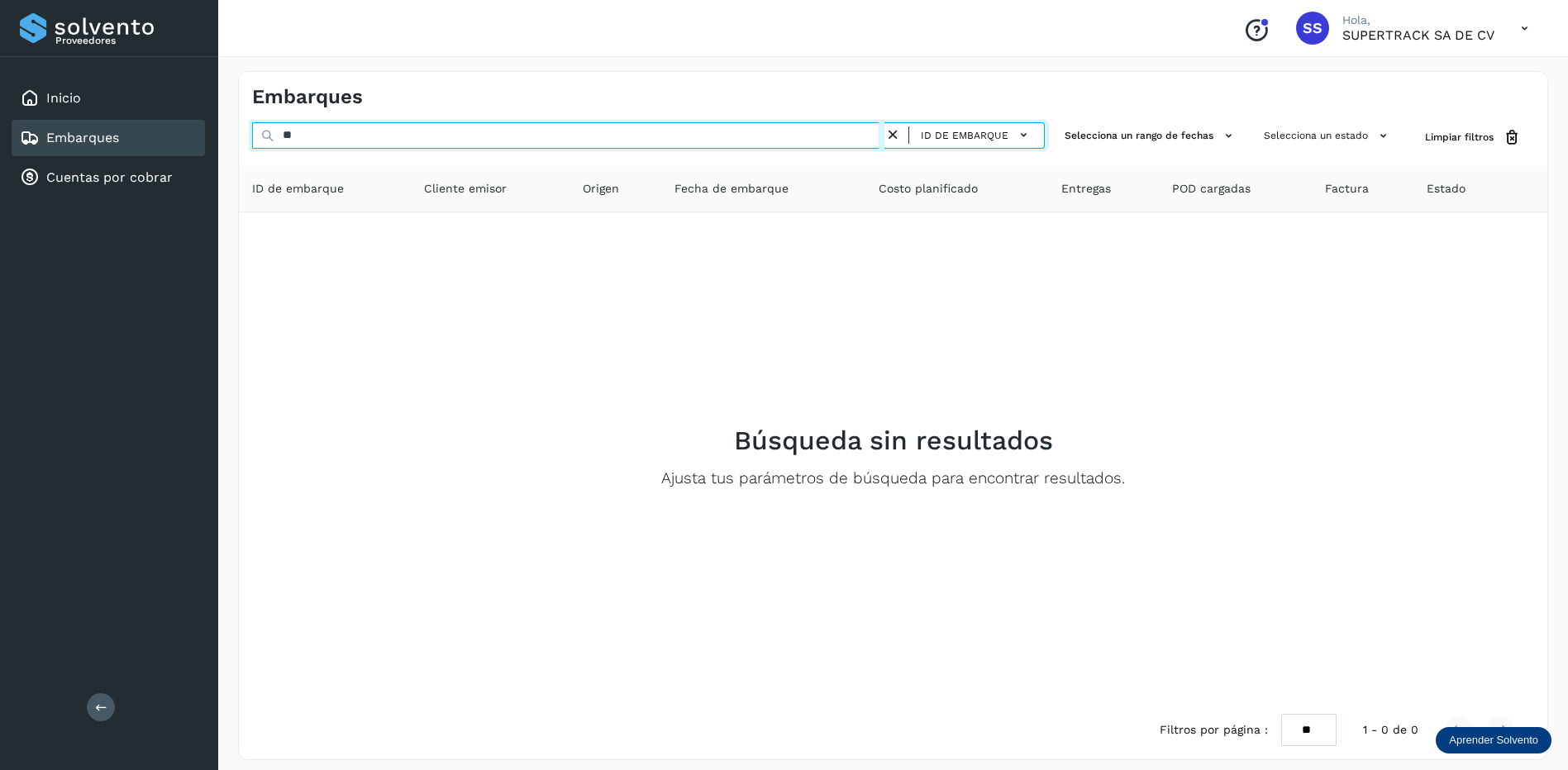
type input "*"
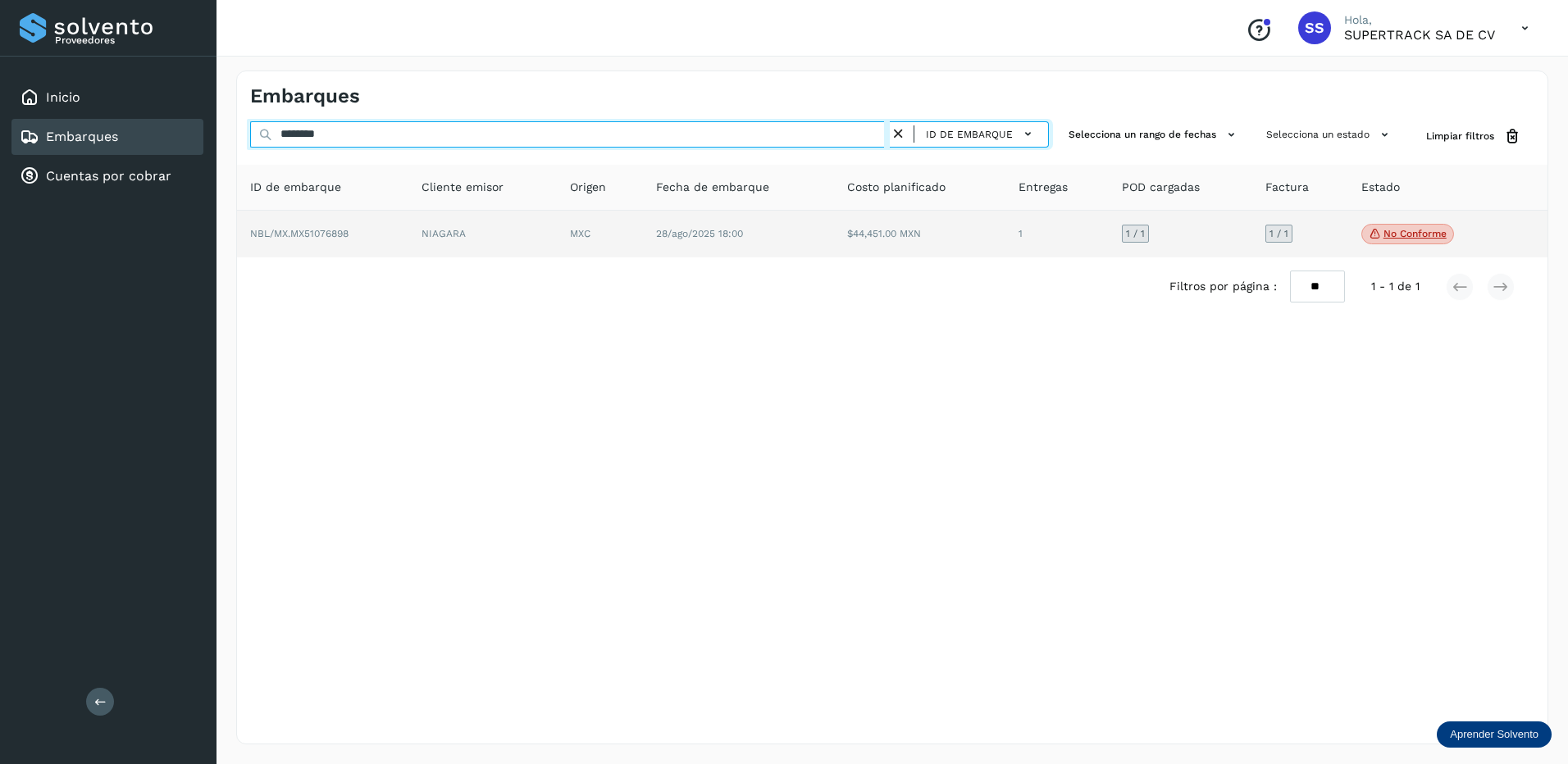
type input "********"
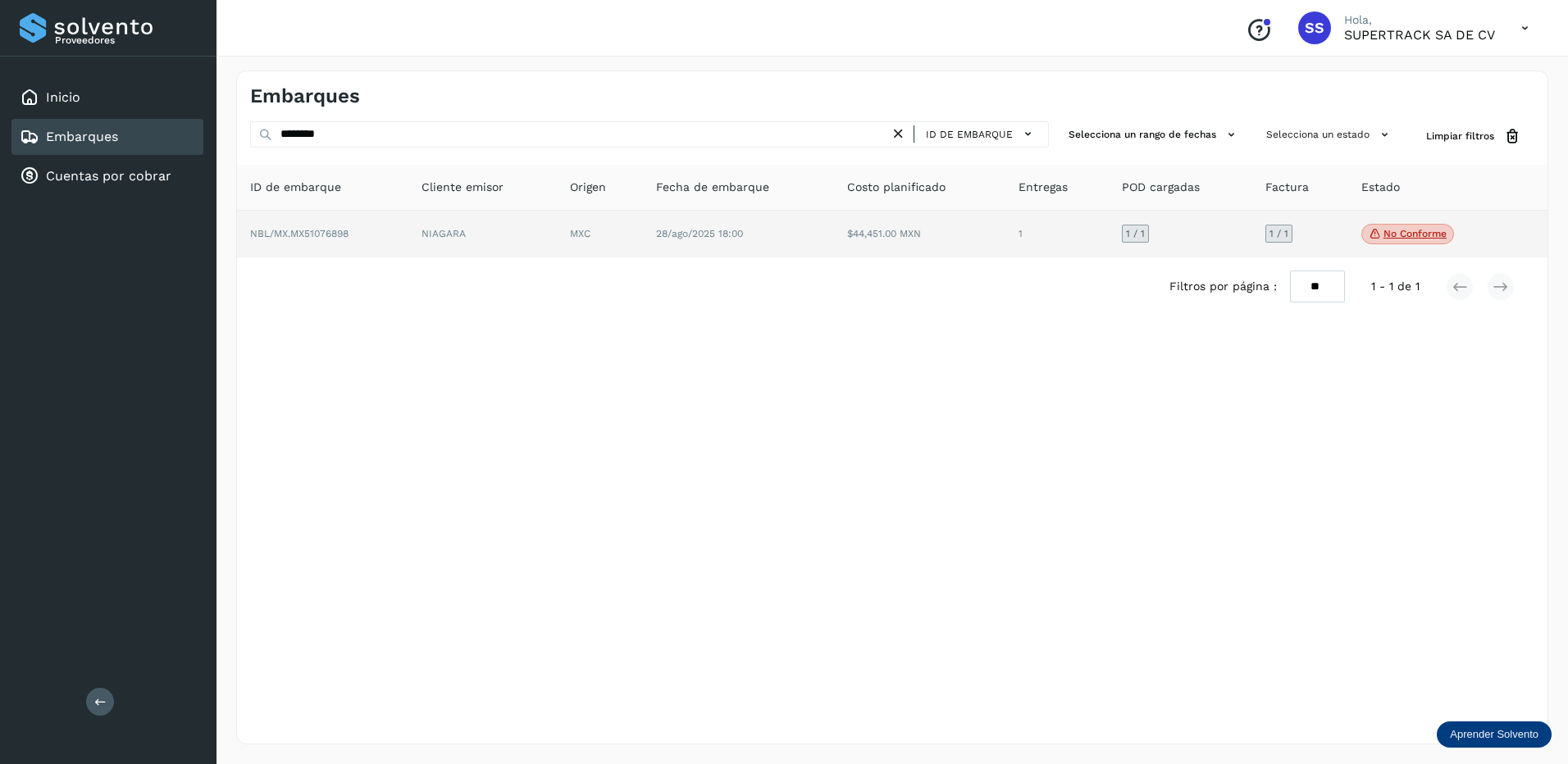
click at [528, 238] on td "NIAGARA" at bounding box center [482, 234] width 149 height 48
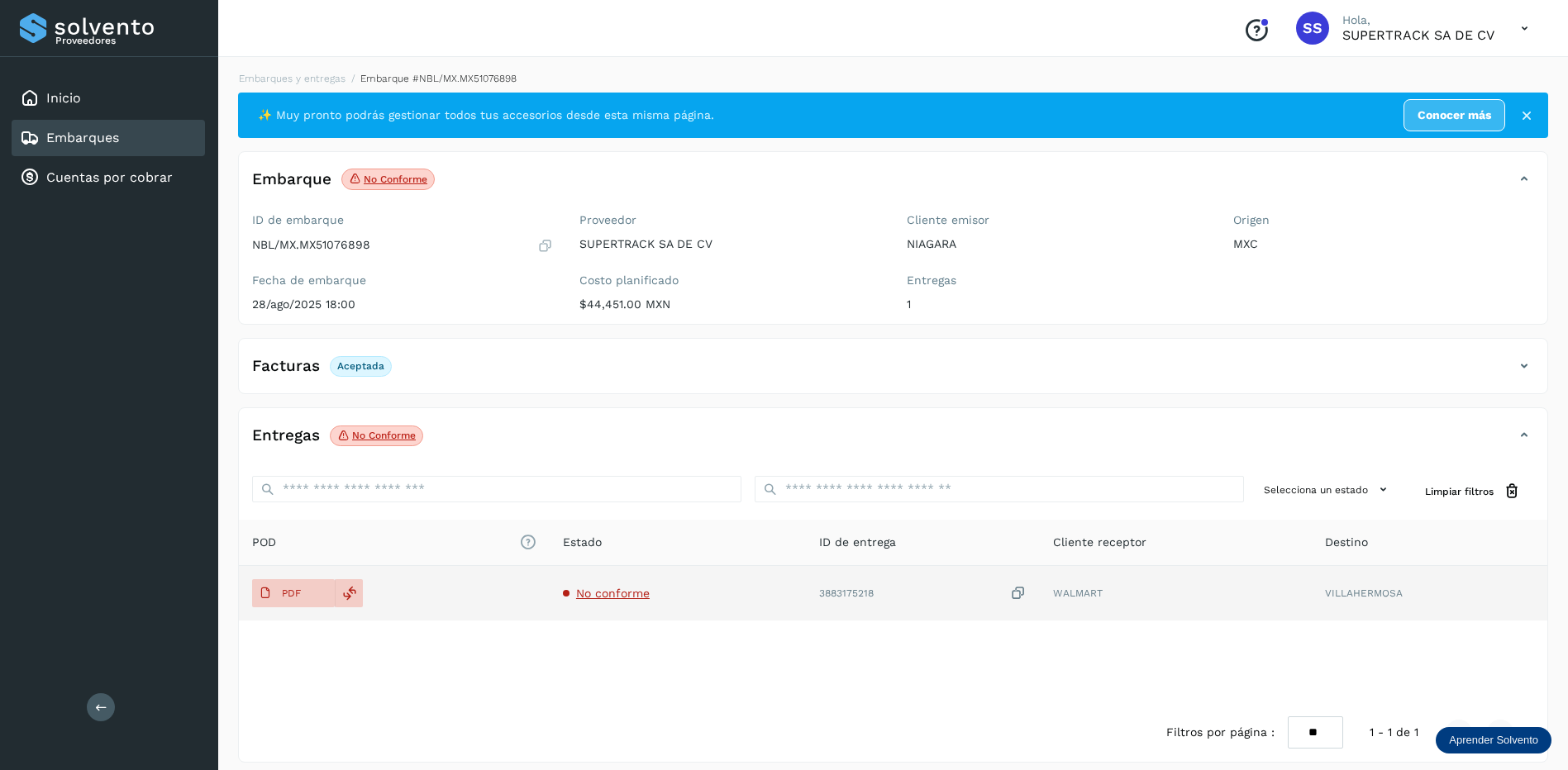
click at [612, 582] on td "No conforme" at bounding box center [677, 593] width 256 height 55
click at [612, 585] on td "No conforme" at bounding box center [677, 593] width 256 height 55
click at [612, 597] on span "No conforme" at bounding box center [613, 593] width 74 height 13
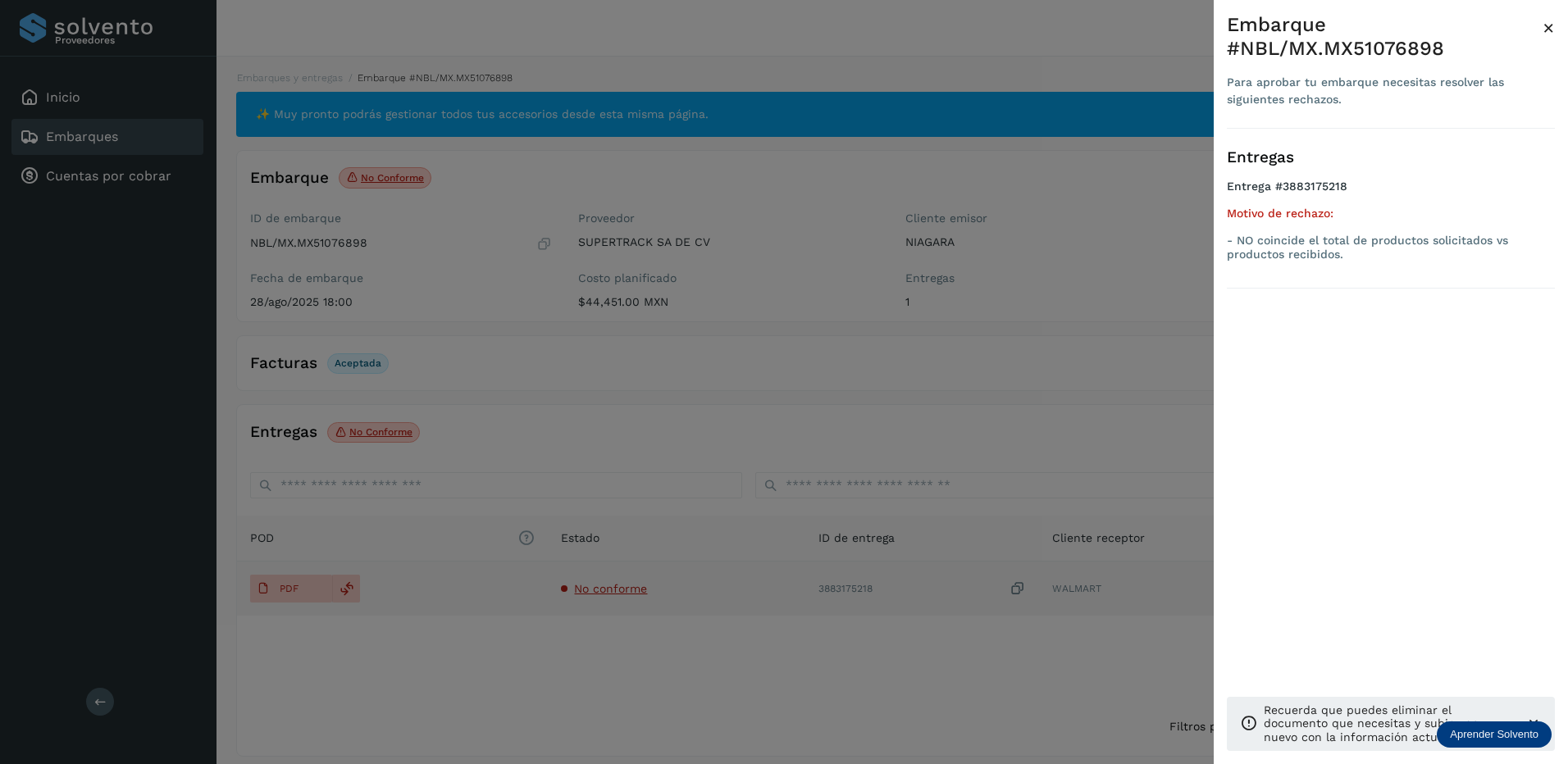
click at [607, 593] on div at bounding box center [784, 382] width 1568 height 764
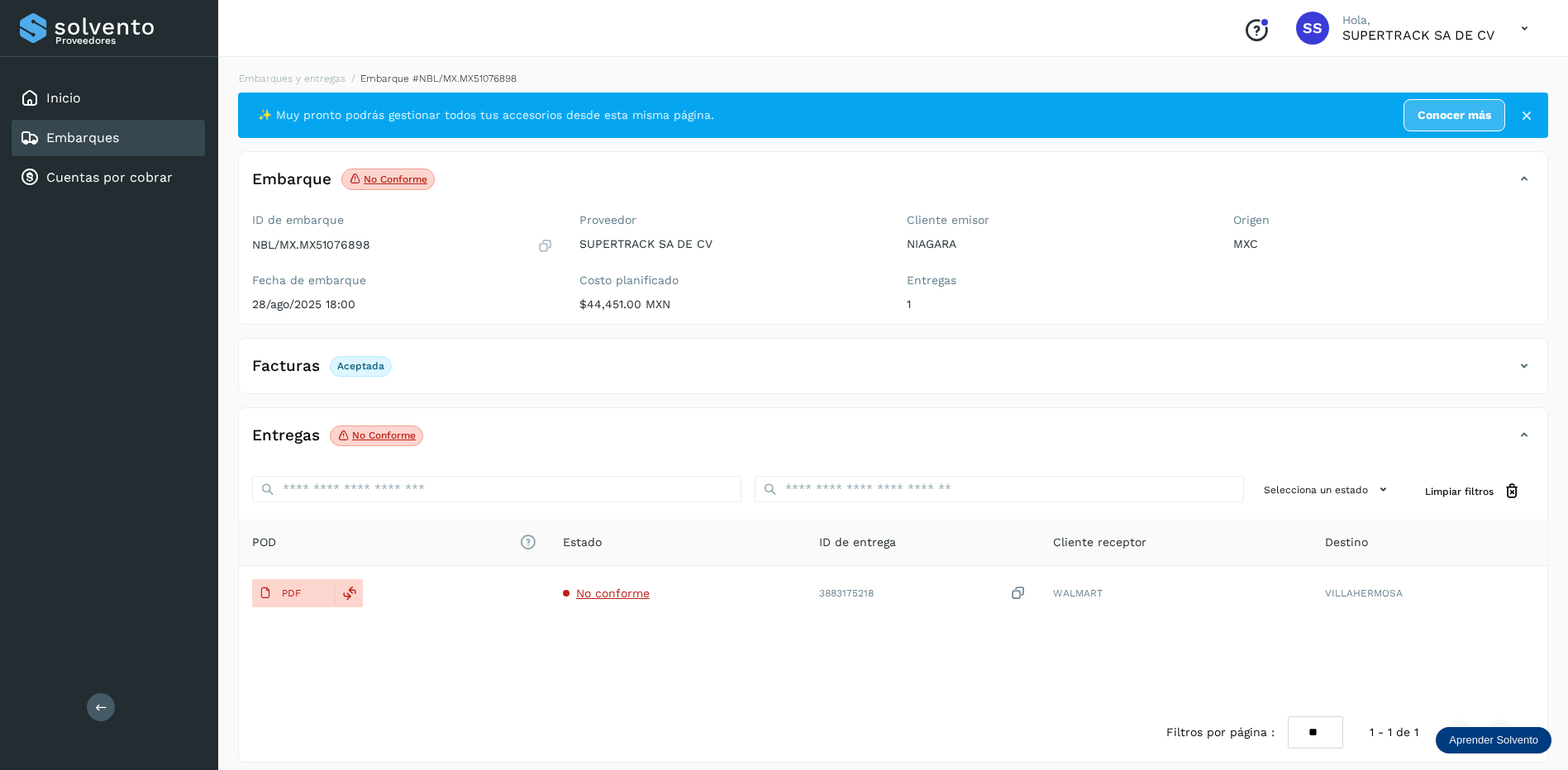
drag, startPoint x: 649, startPoint y: 474, endPoint x: 650, endPoint y: 461, distance: 13.0
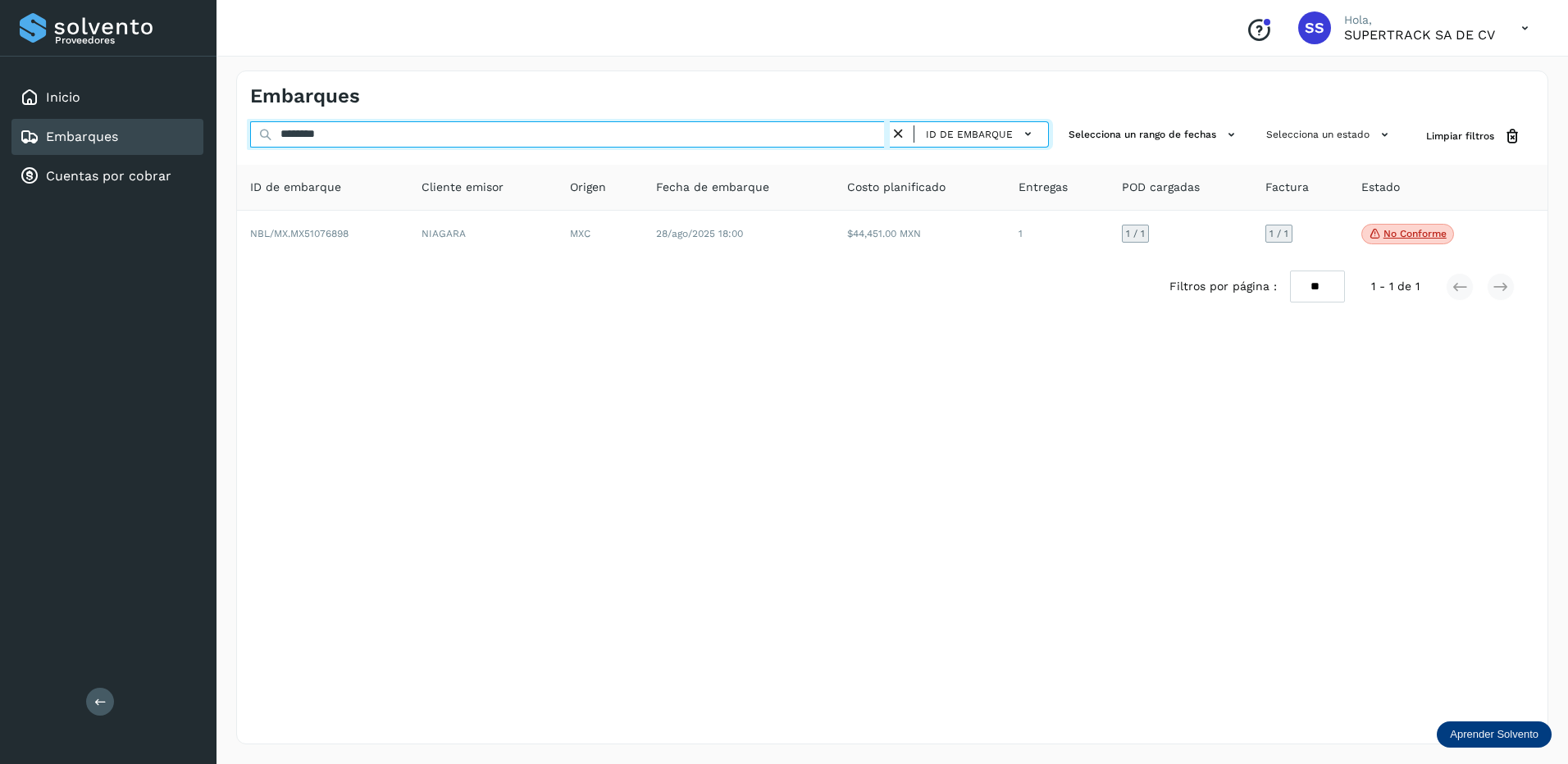
drag, startPoint x: 348, startPoint y: 133, endPoint x: -3, endPoint y: 133, distance: 351.0
click at [0, 133] on html "Proveedores Inicio Embarques Cuentas por cobrar Salir Conoce nuestros beneficio…" at bounding box center [784, 382] width 1568 height 764
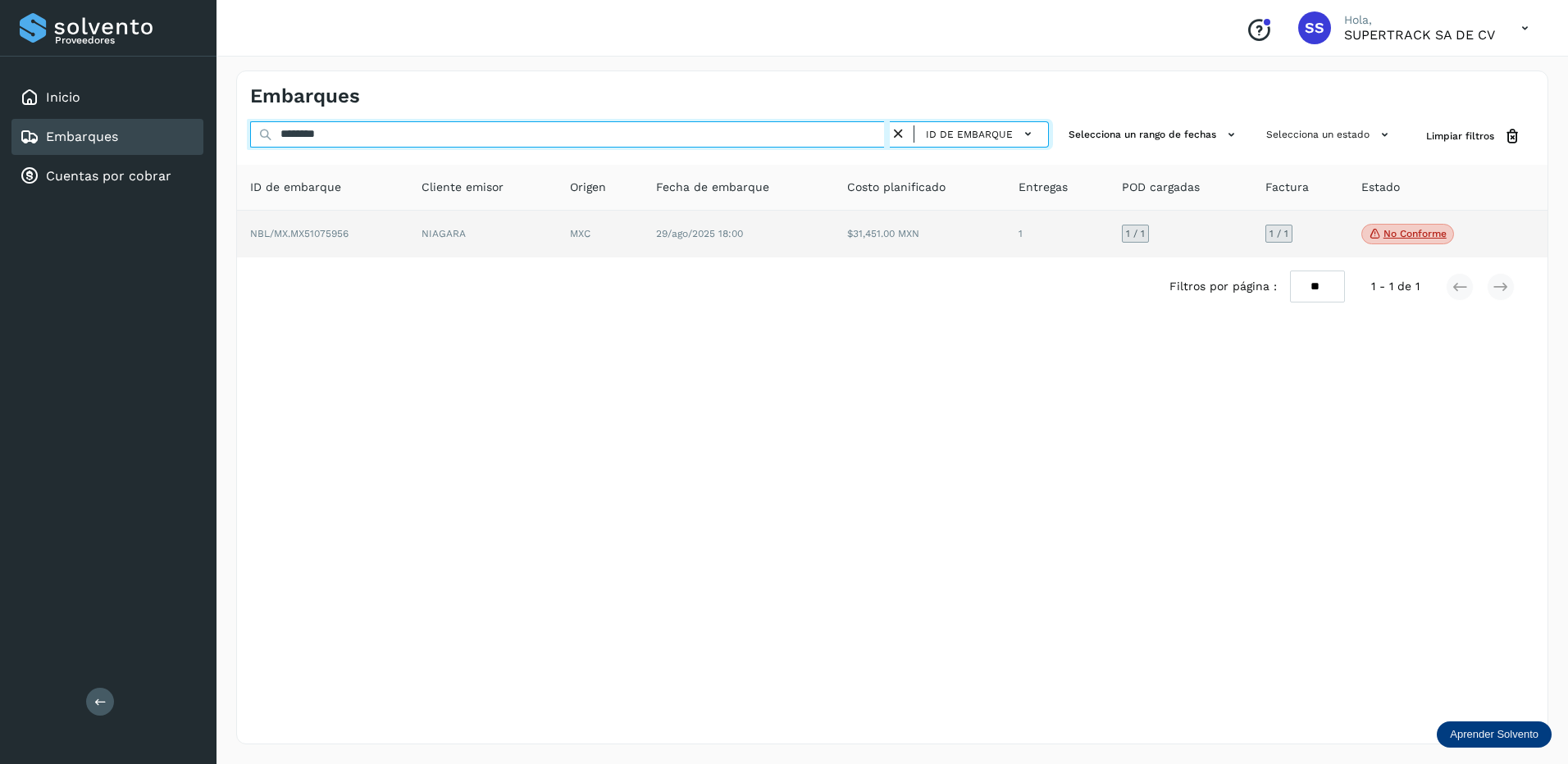
type input "********"
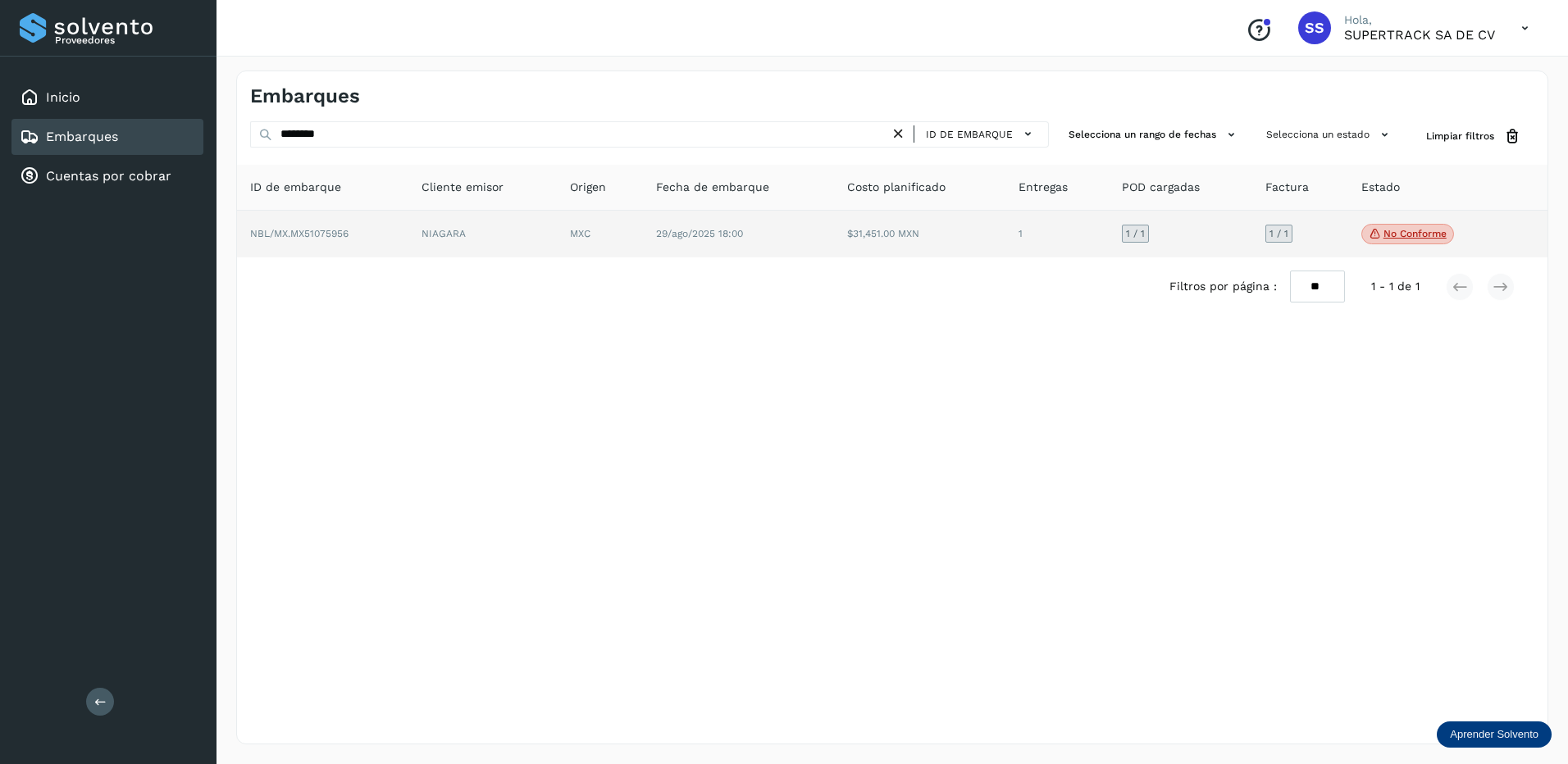
click at [410, 241] on td "NIAGARA" at bounding box center [482, 234] width 149 height 48
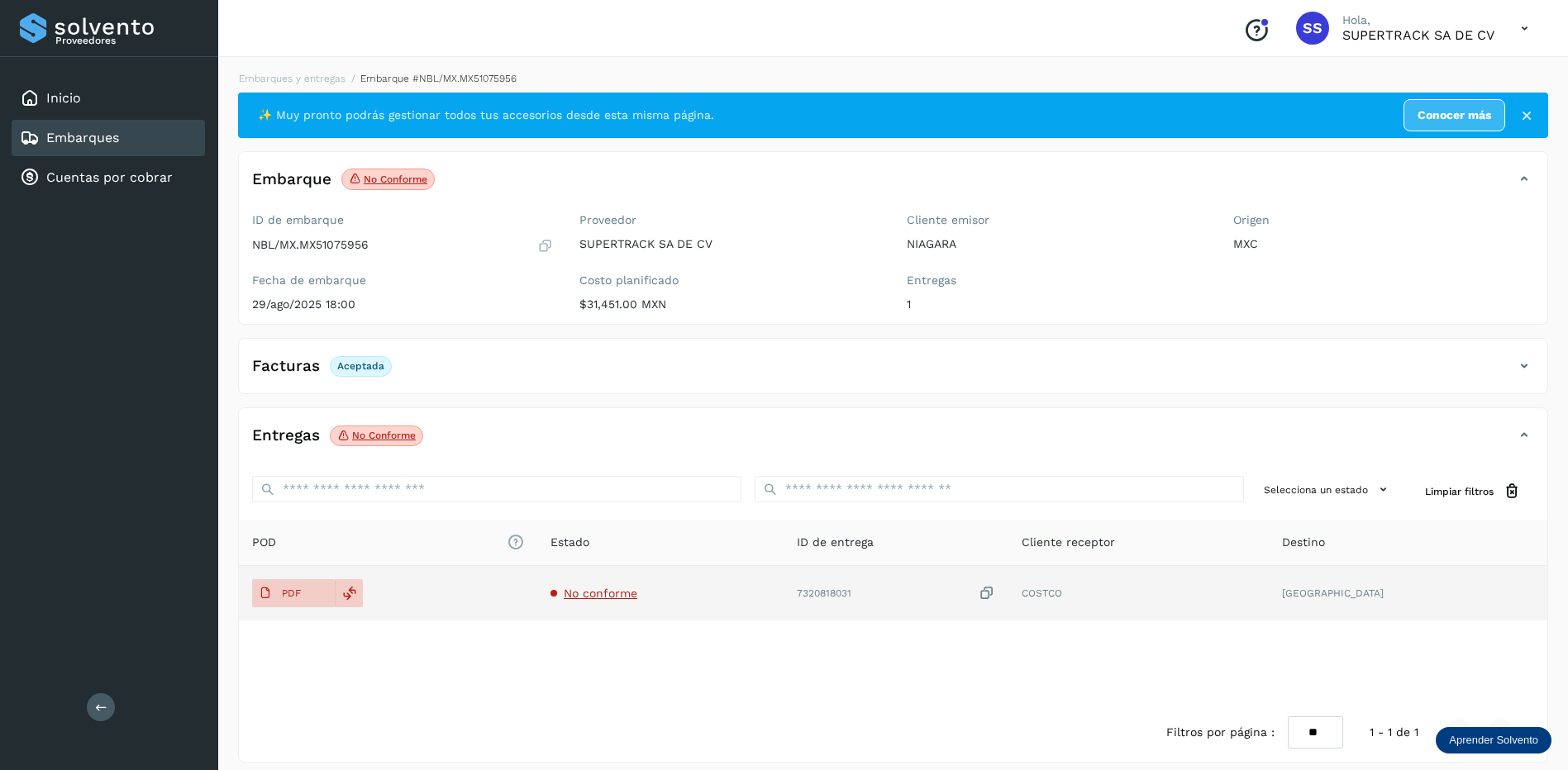
click at [613, 589] on span "No conforme" at bounding box center [601, 593] width 74 height 13
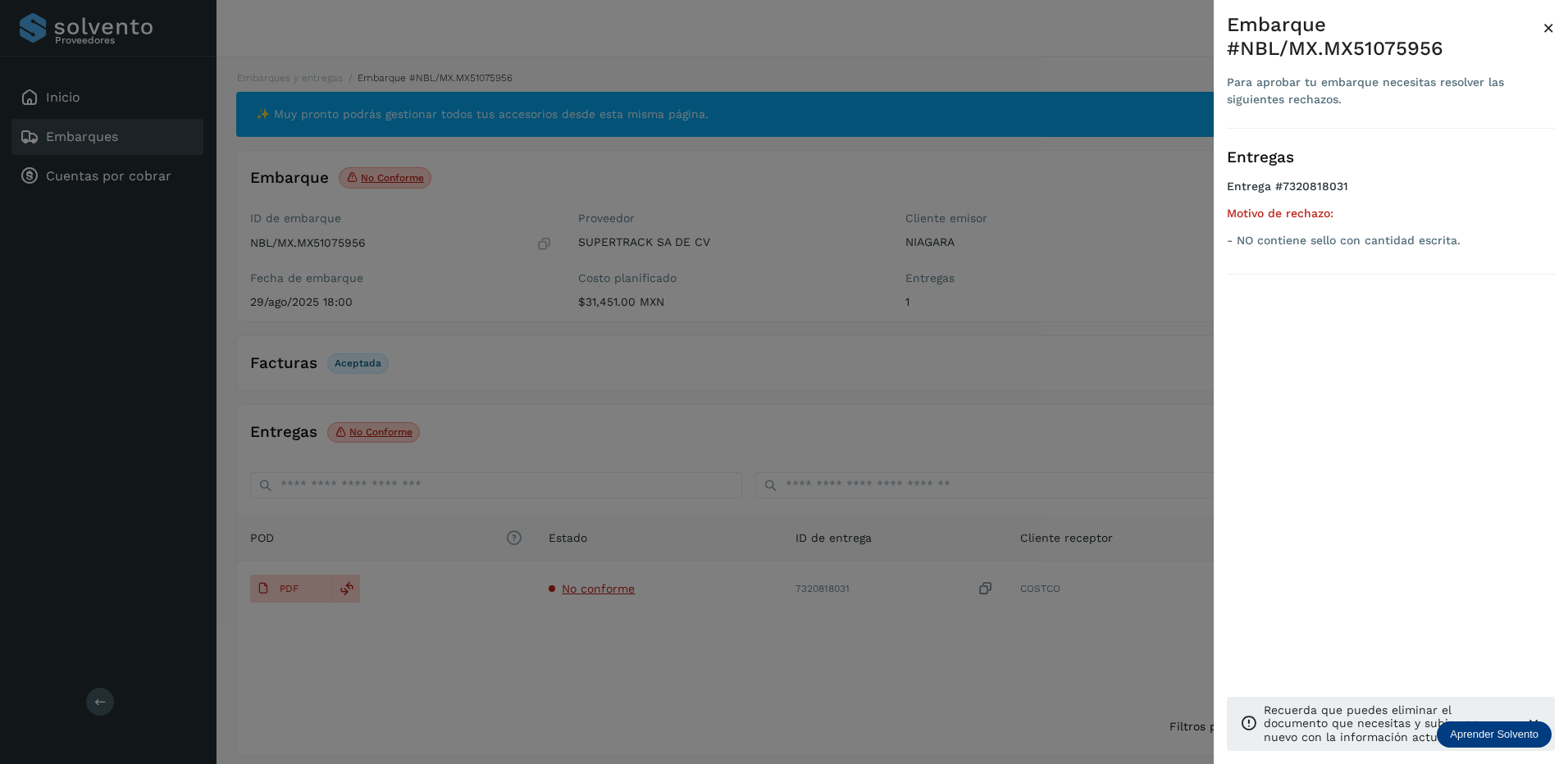
click at [660, 458] on div at bounding box center [784, 382] width 1568 height 764
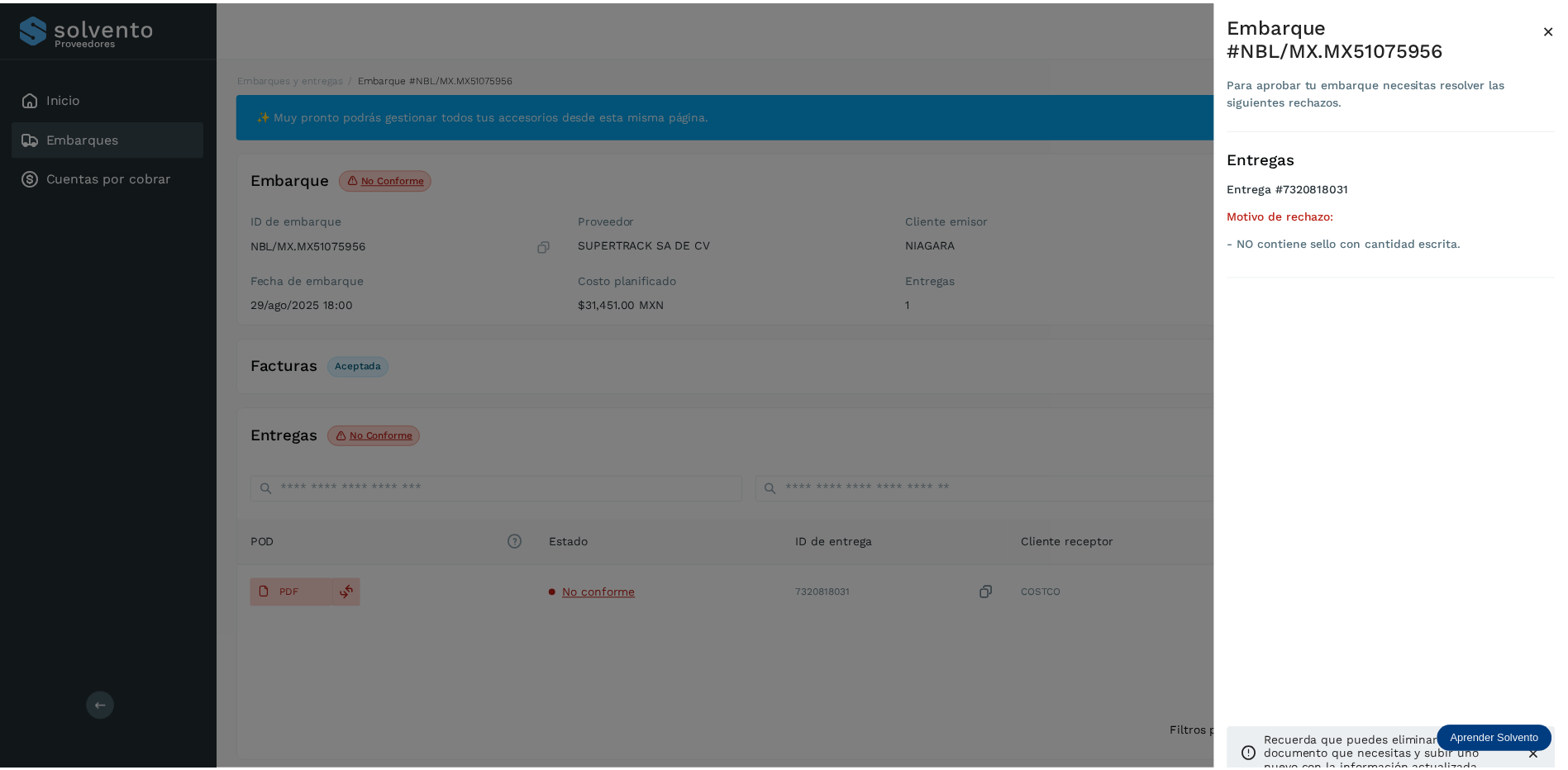
scroll to position [12, 0]
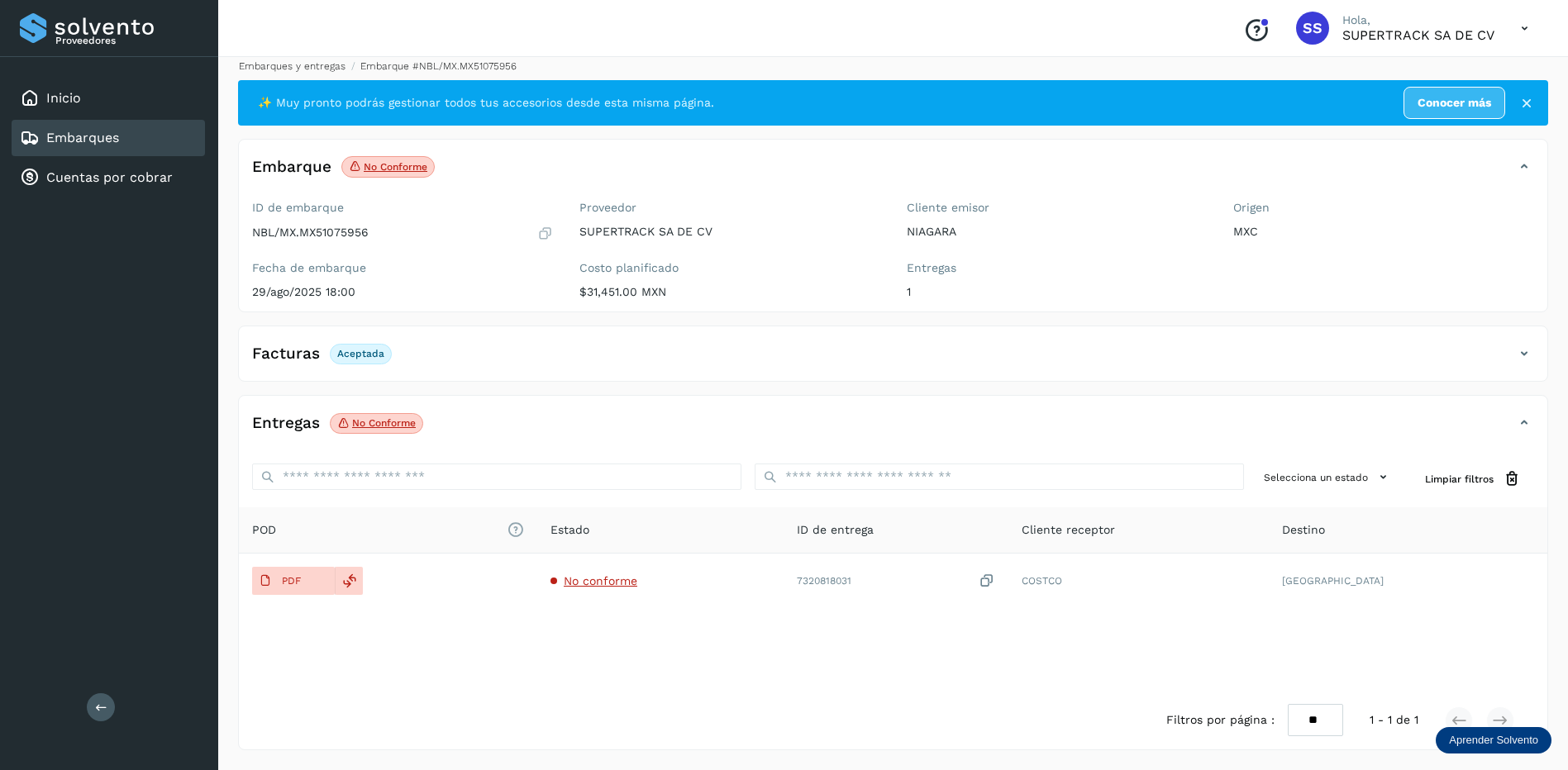
click at [322, 69] on link "Embarques y entregas" at bounding box center [292, 66] width 107 height 12
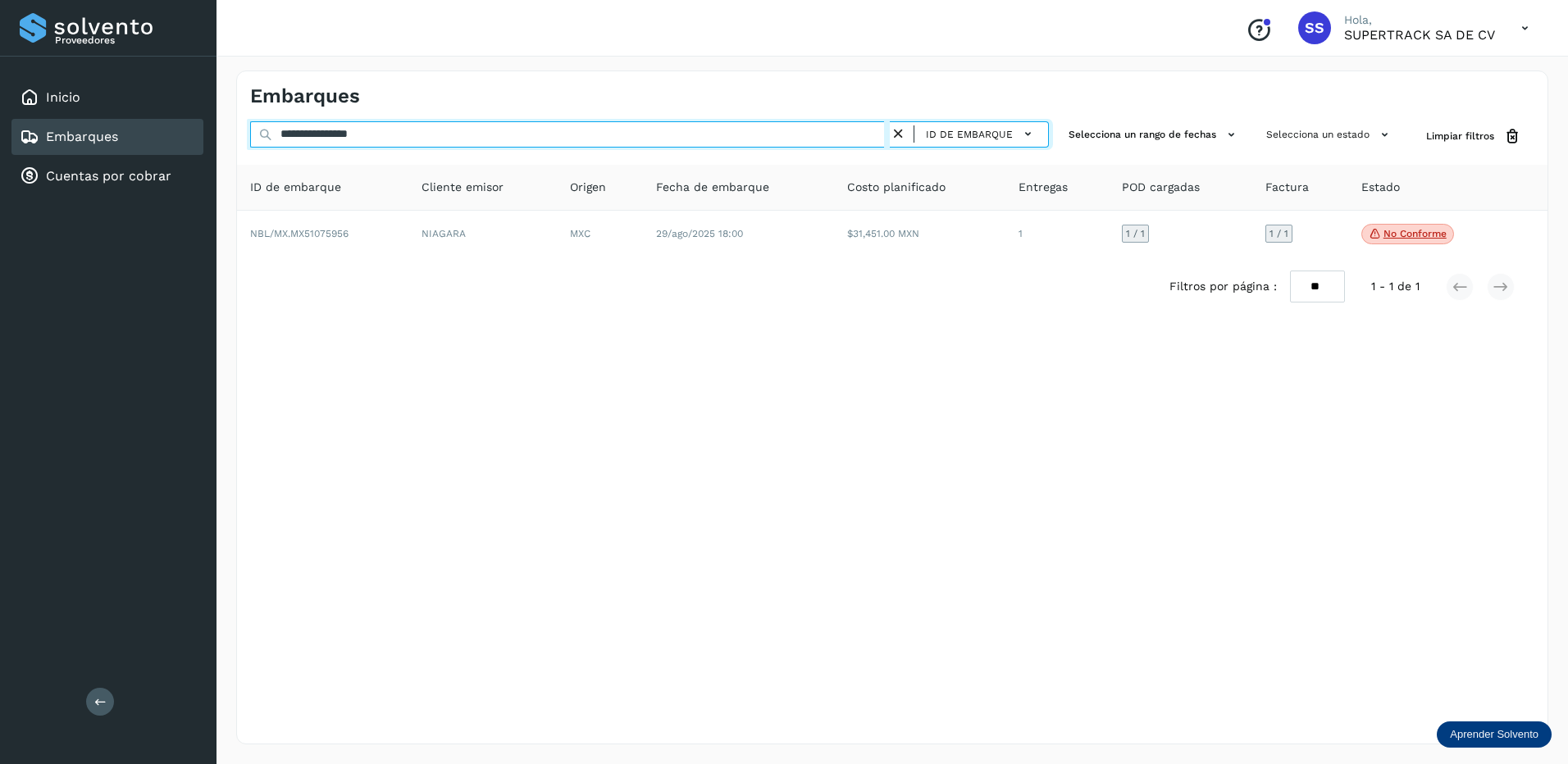
drag, startPoint x: 375, startPoint y: 139, endPoint x: 175, endPoint y: 140, distance: 200.0
click at [176, 140] on div "Proveedores Inicio Embarques Cuentas por cobrar Salir Conoce nuestros beneficio…" at bounding box center [784, 382] width 1568 height 764
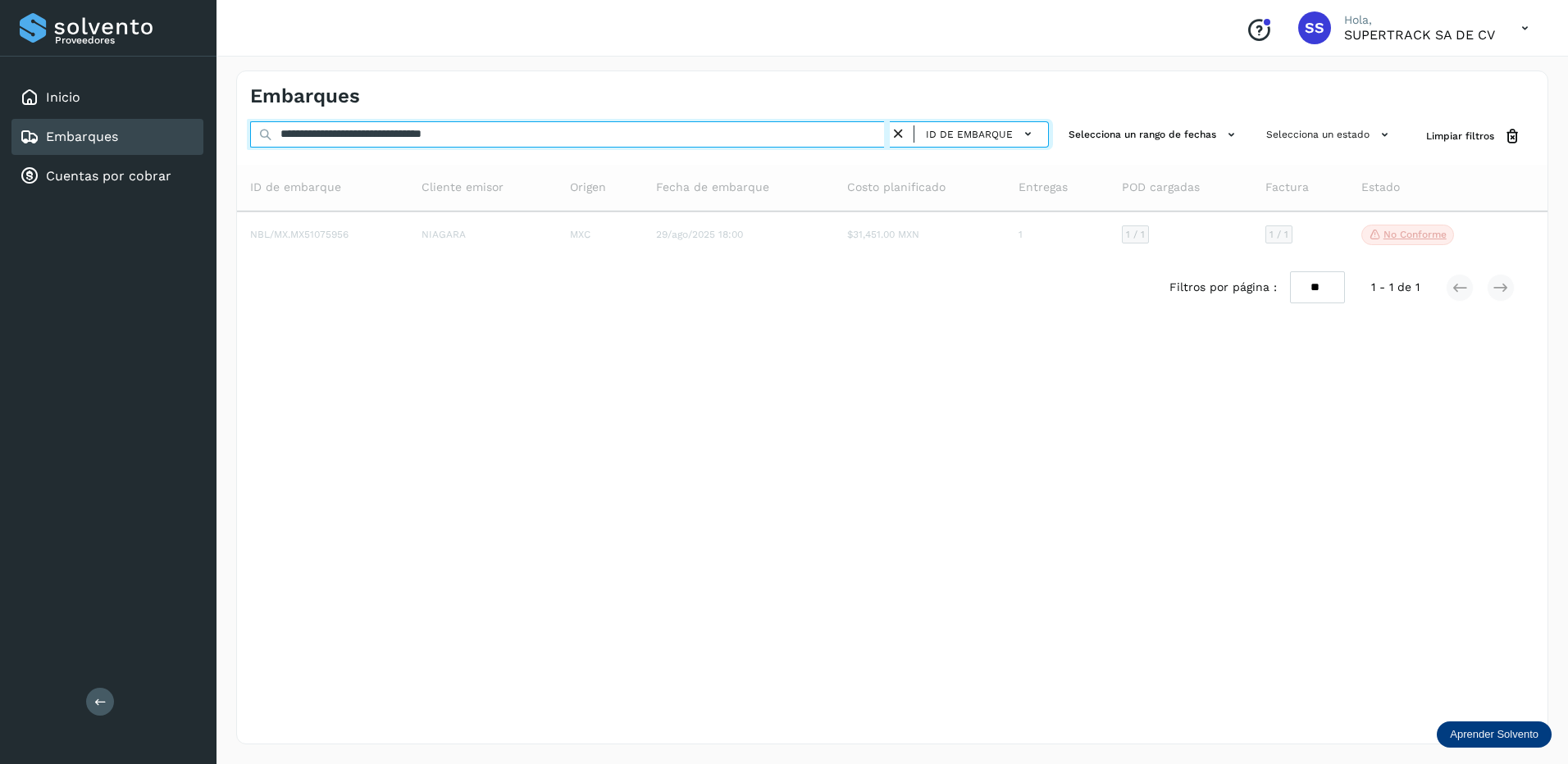
type input "********"
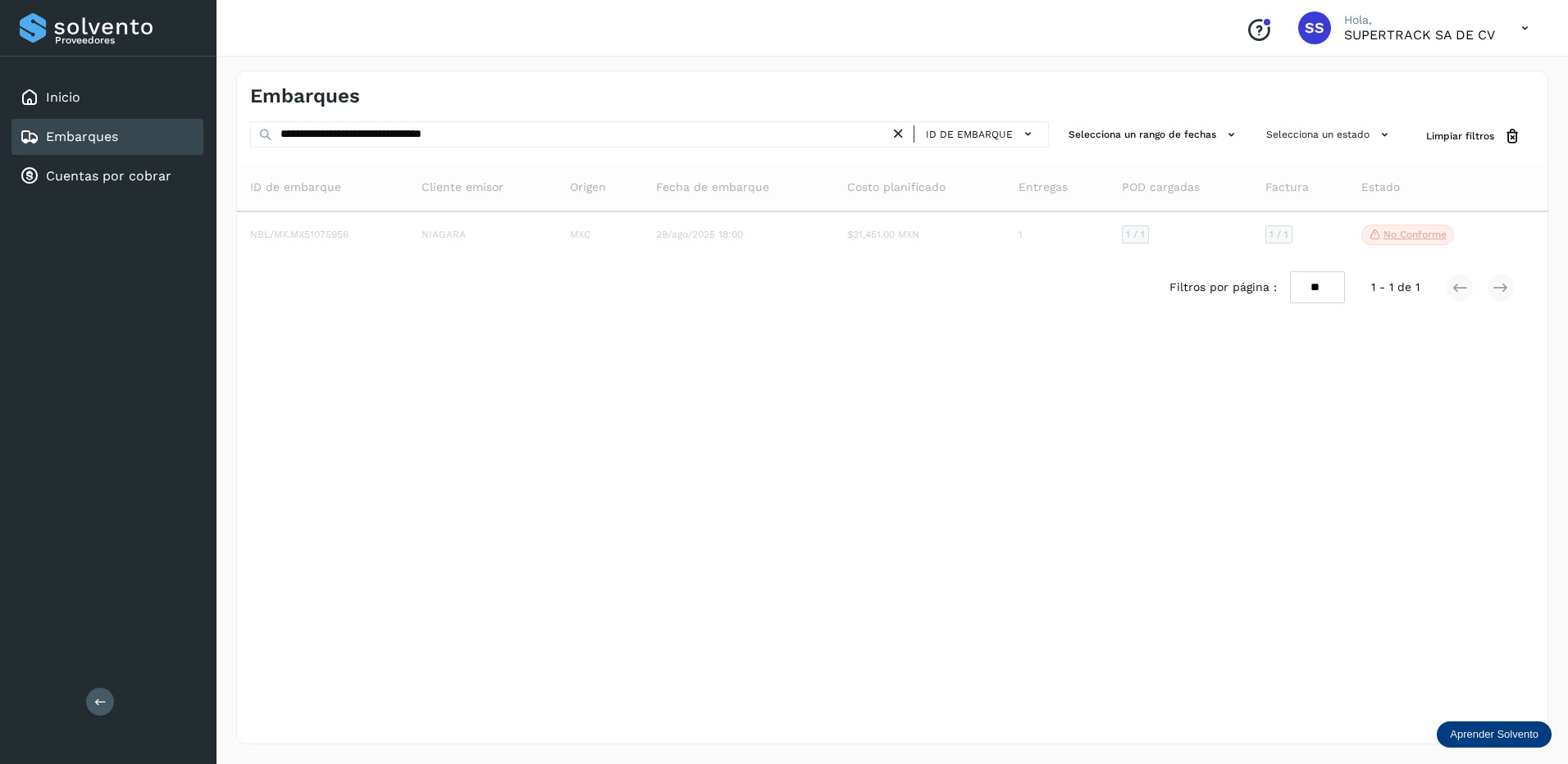
click at [539, 108] on div "Embarques ******** ID de embarque Selecciona un rango de fechas Selecciona un e…" at bounding box center [892, 407] width 1312 height 674
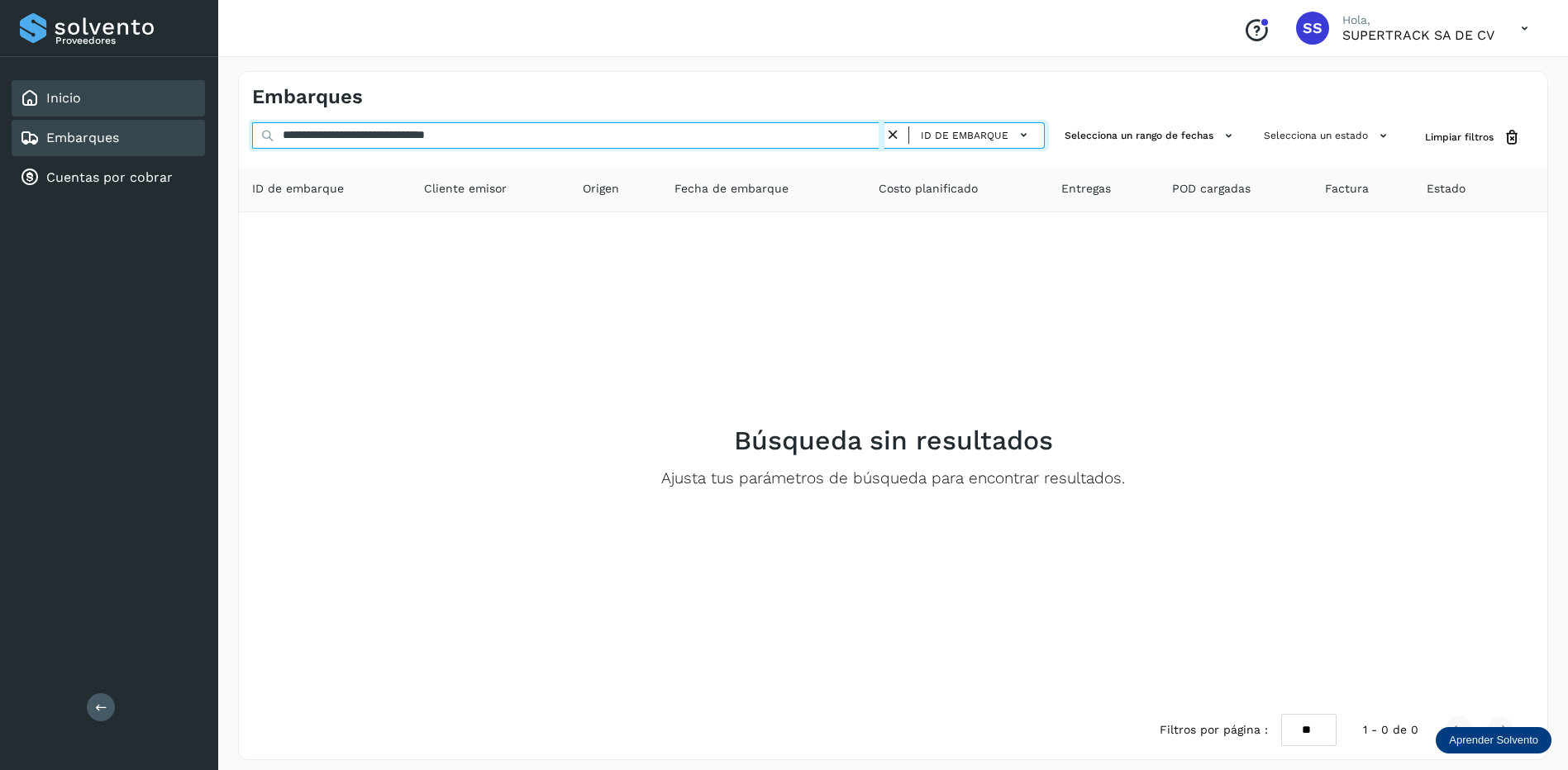
drag, startPoint x: 449, startPoint y: 132, endPoint x: 57, endPoint y: 110, distance: 392.6
click at [57, 110] on div "Proveedores Inicio Embarques Cuentas por cobrar Salir Conoce nuestros beneficio…" at bounding box center [784, 390] width 1568 height 780
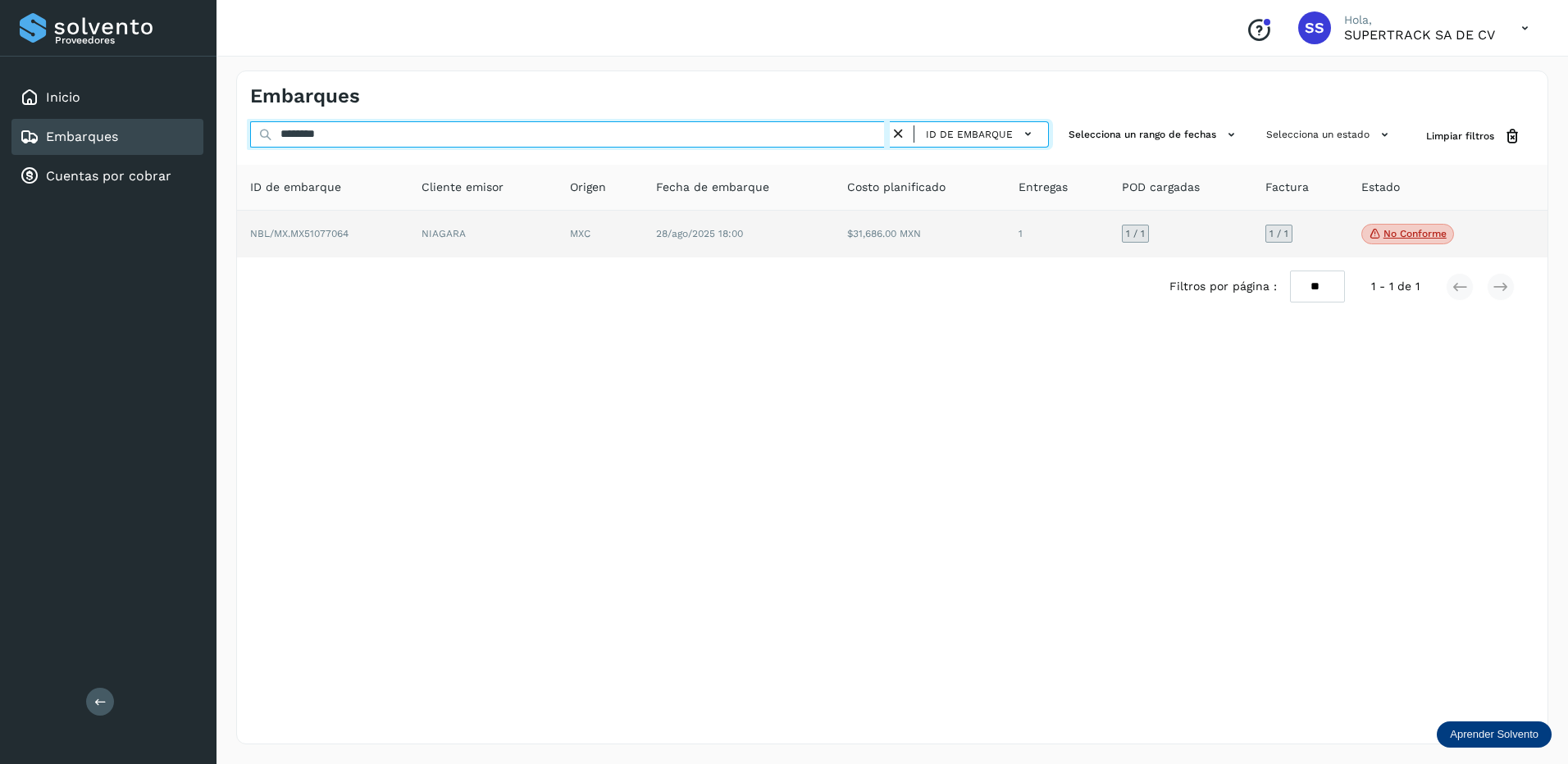
type input "********"
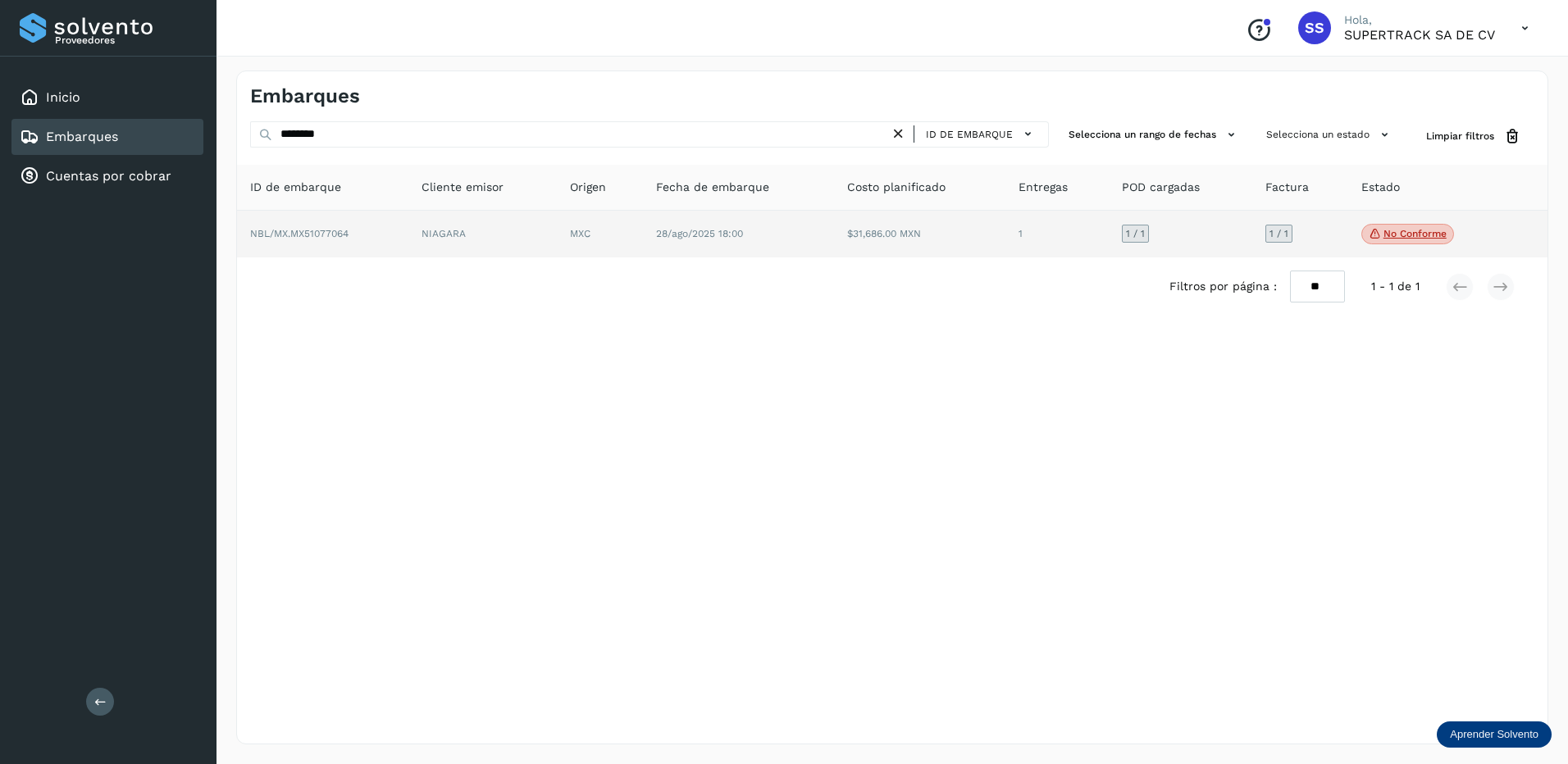
click at [482, 238] on td "NIAGARA" at bounding box center [482, 234] width 149 height 48
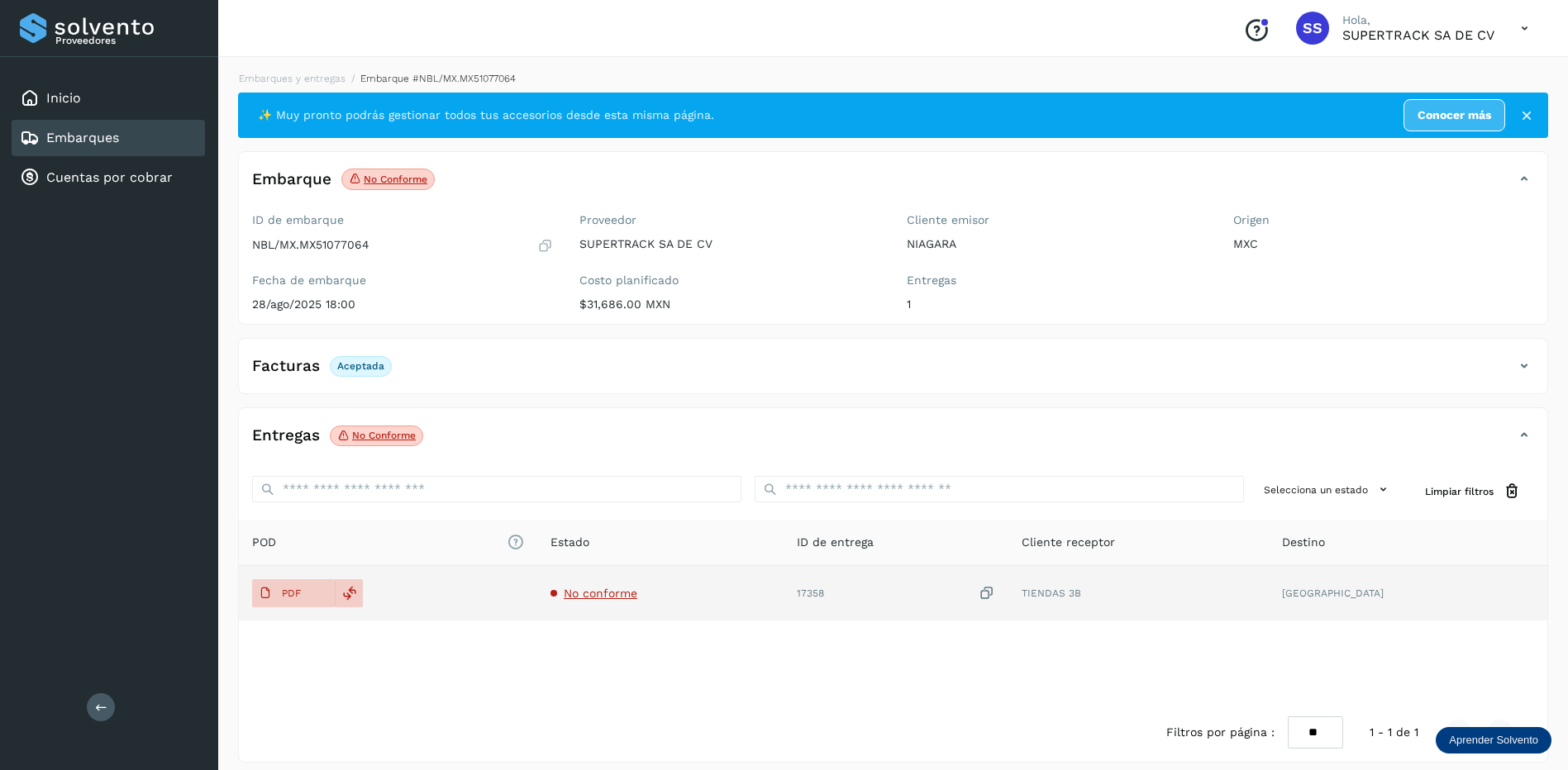
click at [606, 589] on span "No conforme" at bounding box center [601, 593] width 74 height 13
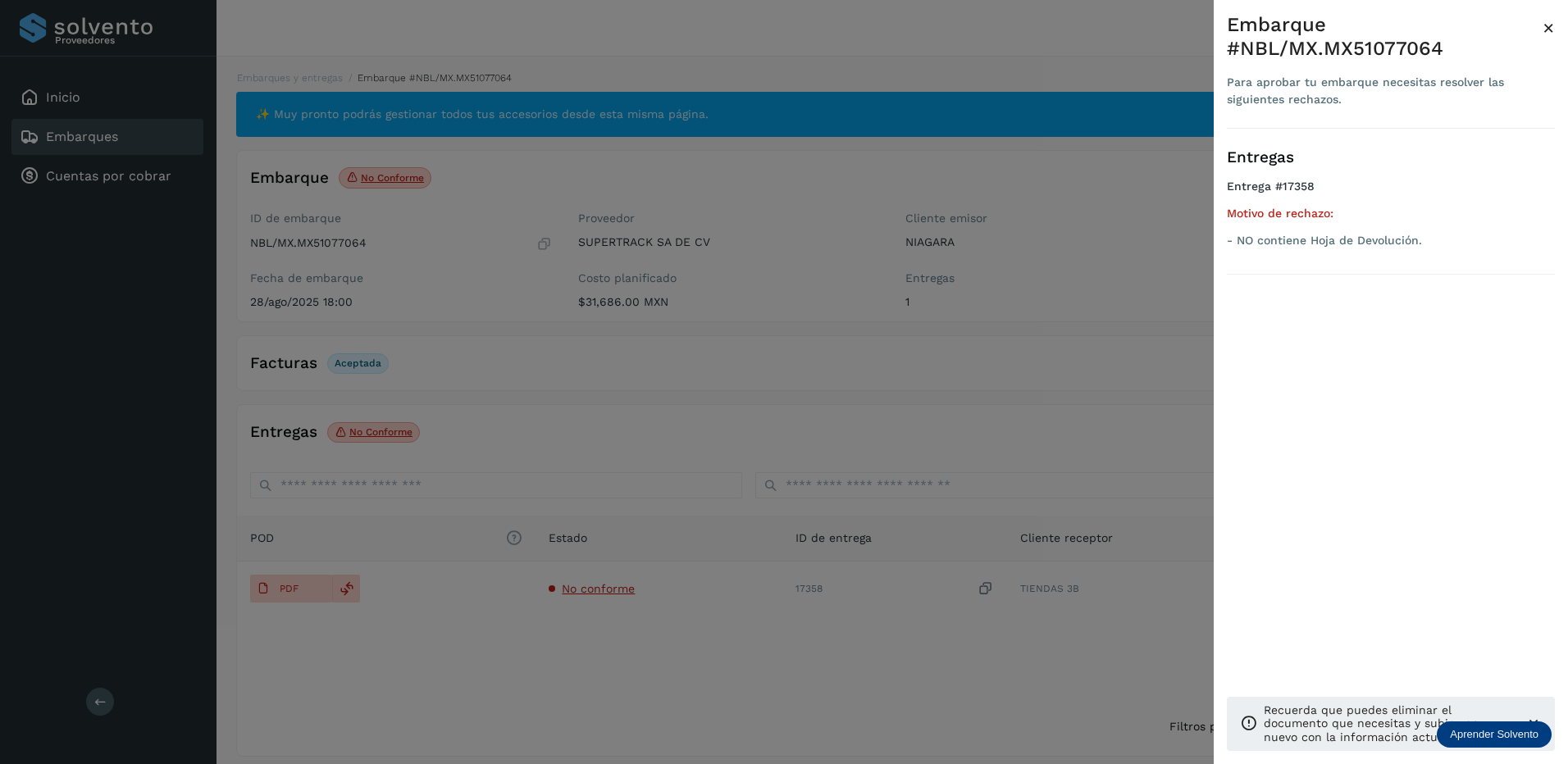
click at [526, 581] on div at bounding box center [784, 382] width 1568 height 764
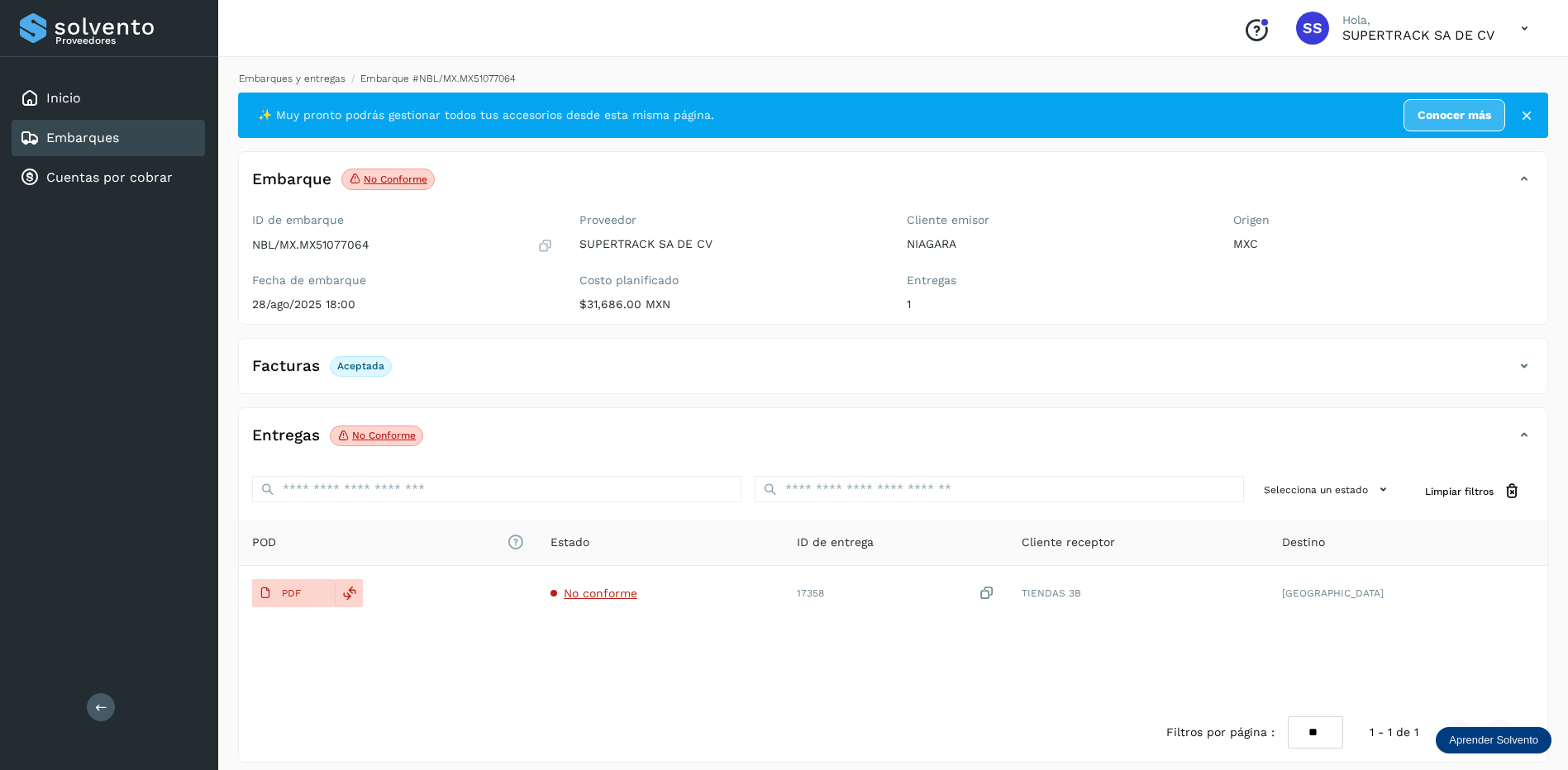
click at [307, 73] on link "Embarques y entregas" at bounding box center [292, 79] width 107 height 12
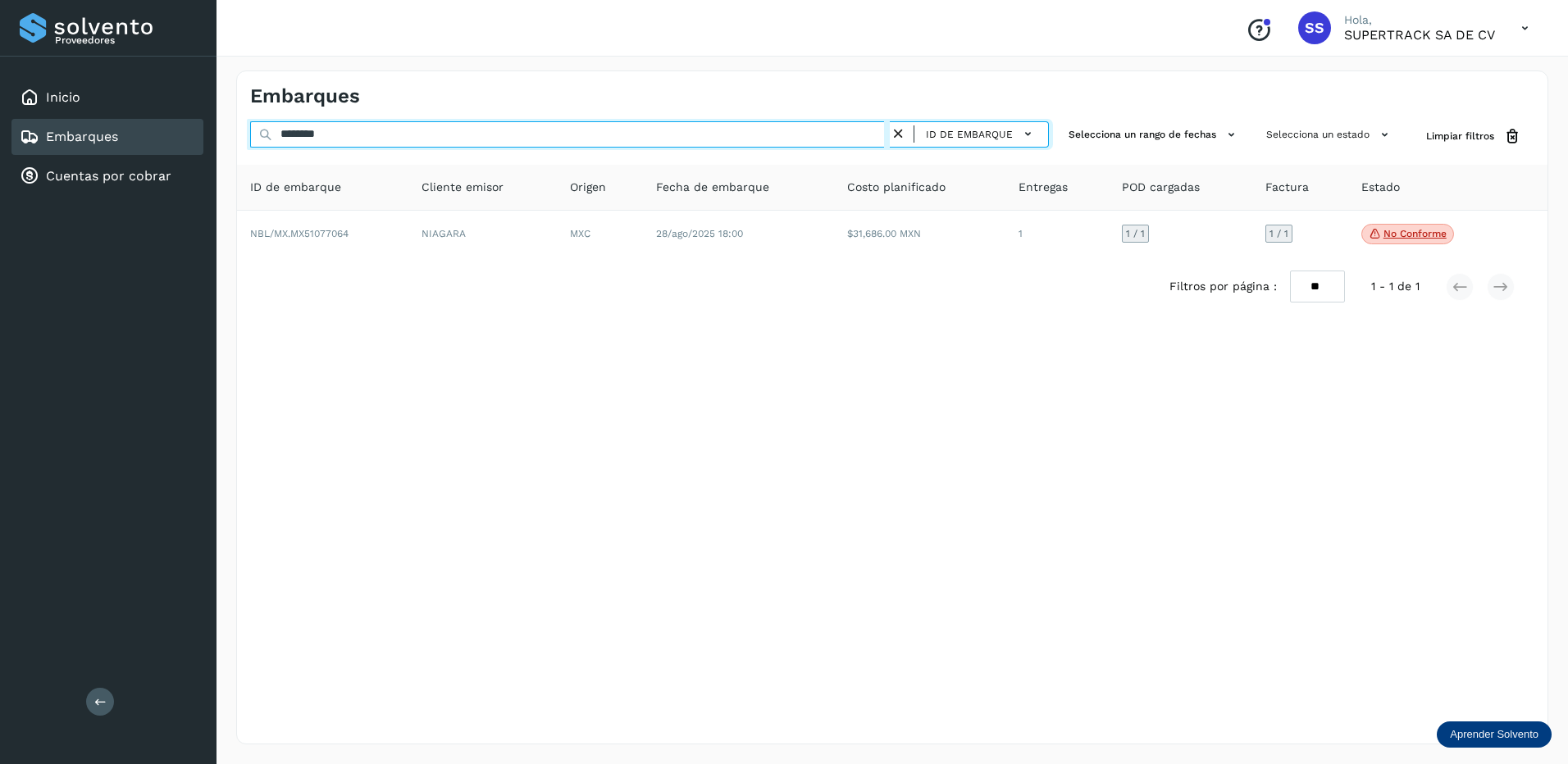
drag, startPoint x: 353, startPoint y: 142, endPoint x: 37, endPoint y: 140, distance: 316.0
click at [37, 140] on div "Proveedores Inicio Embarques Cuentas por cobrar Salir Conoce nuestros beneficio…" at bounding box center [784, 382] width 1568 height 764
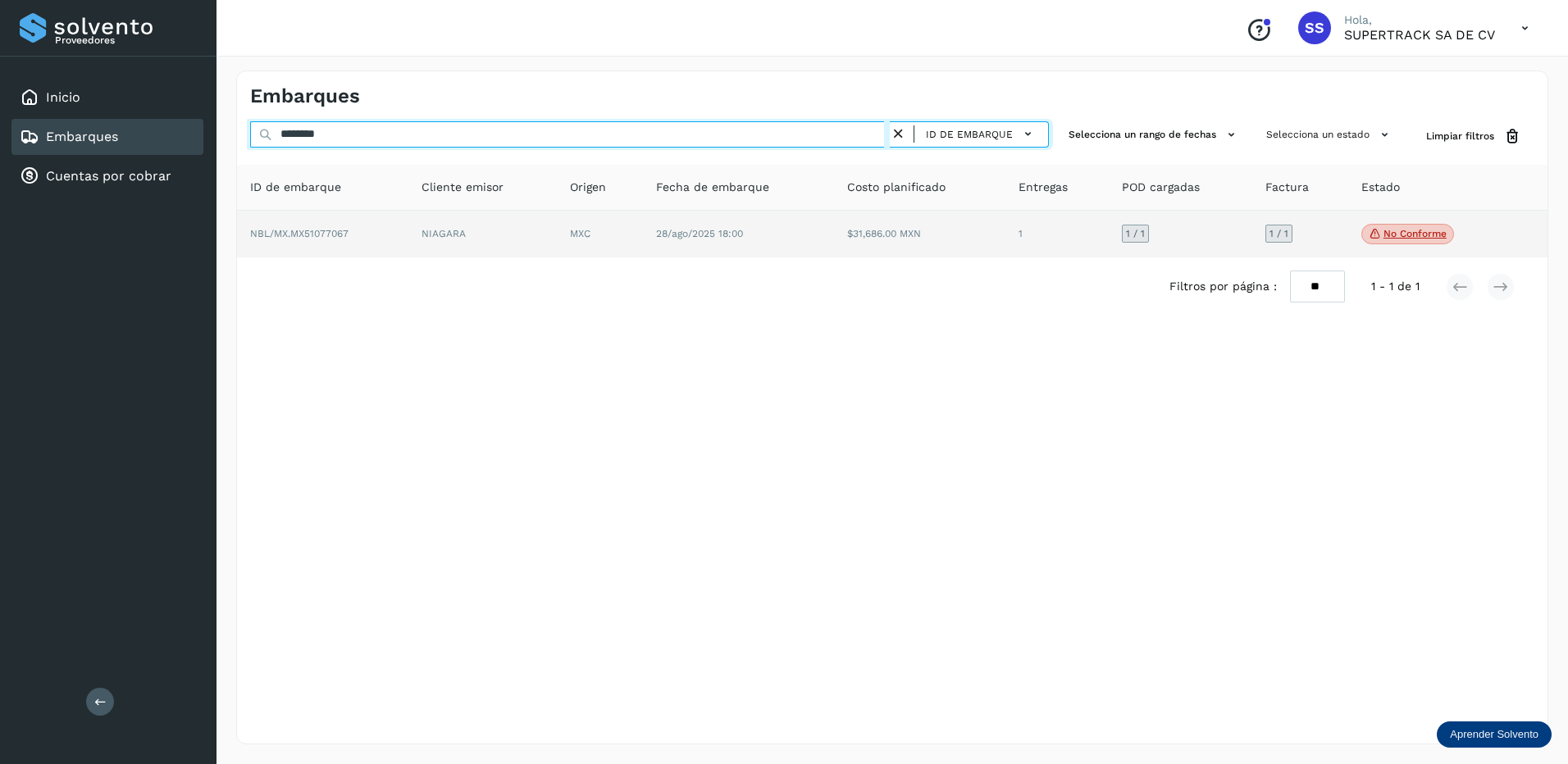
type input "********"
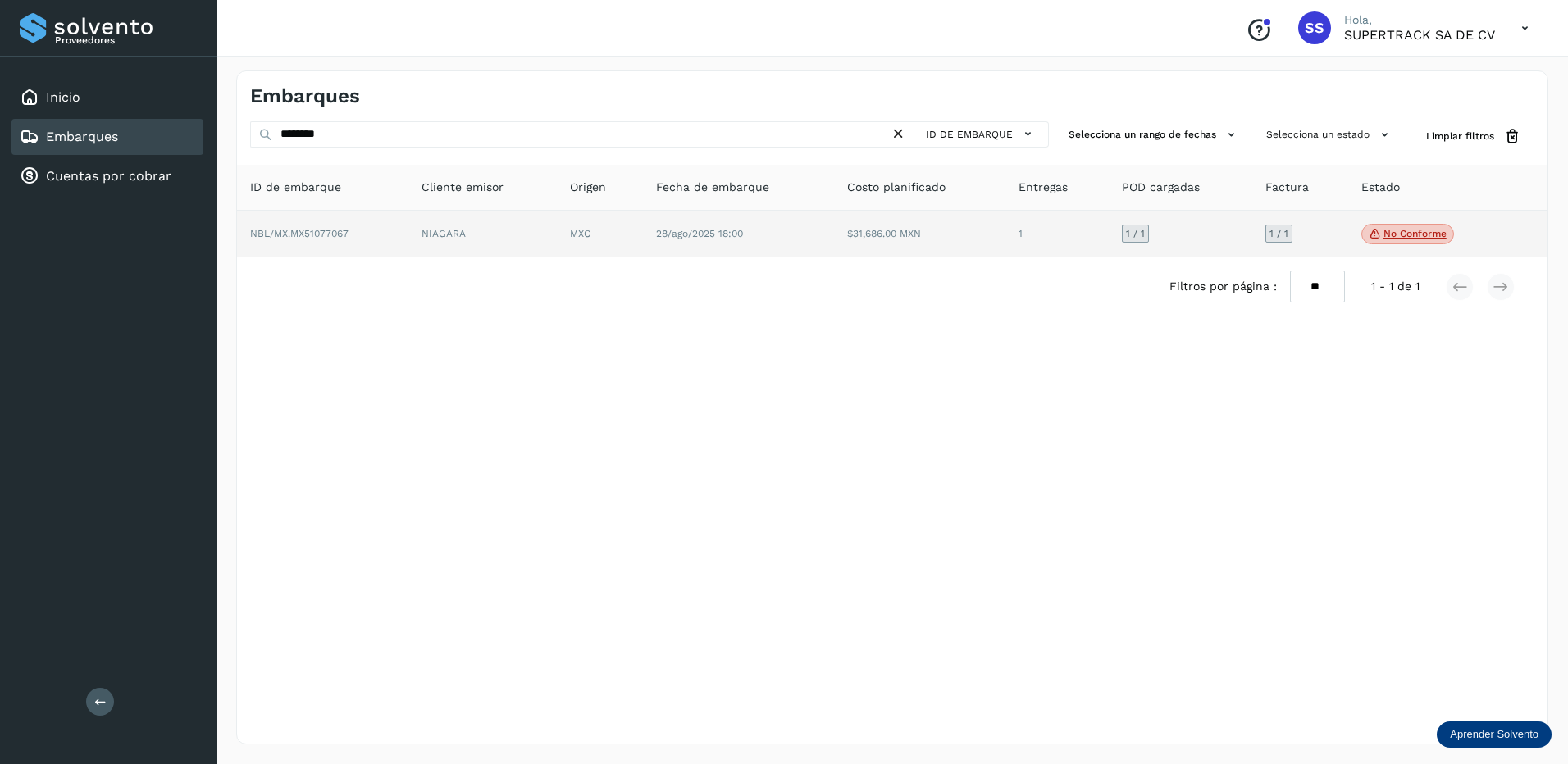
click at [457, 244] on td "NIAGARA" at bounding box center [482, 234] width 149 height 48
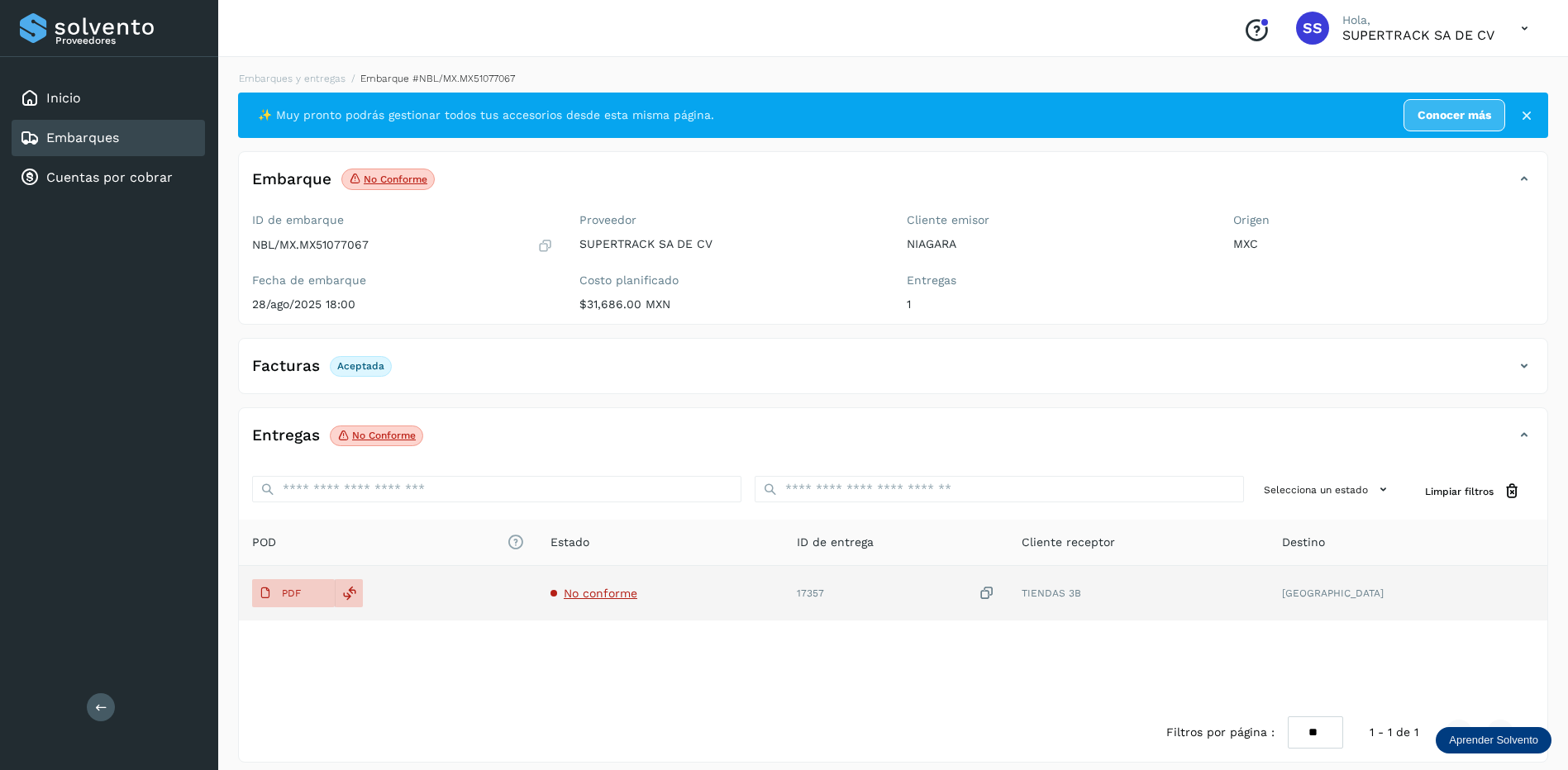
click at [637, 590] on span "No conforme" at bounding box center [601, 593] width 74 height 13
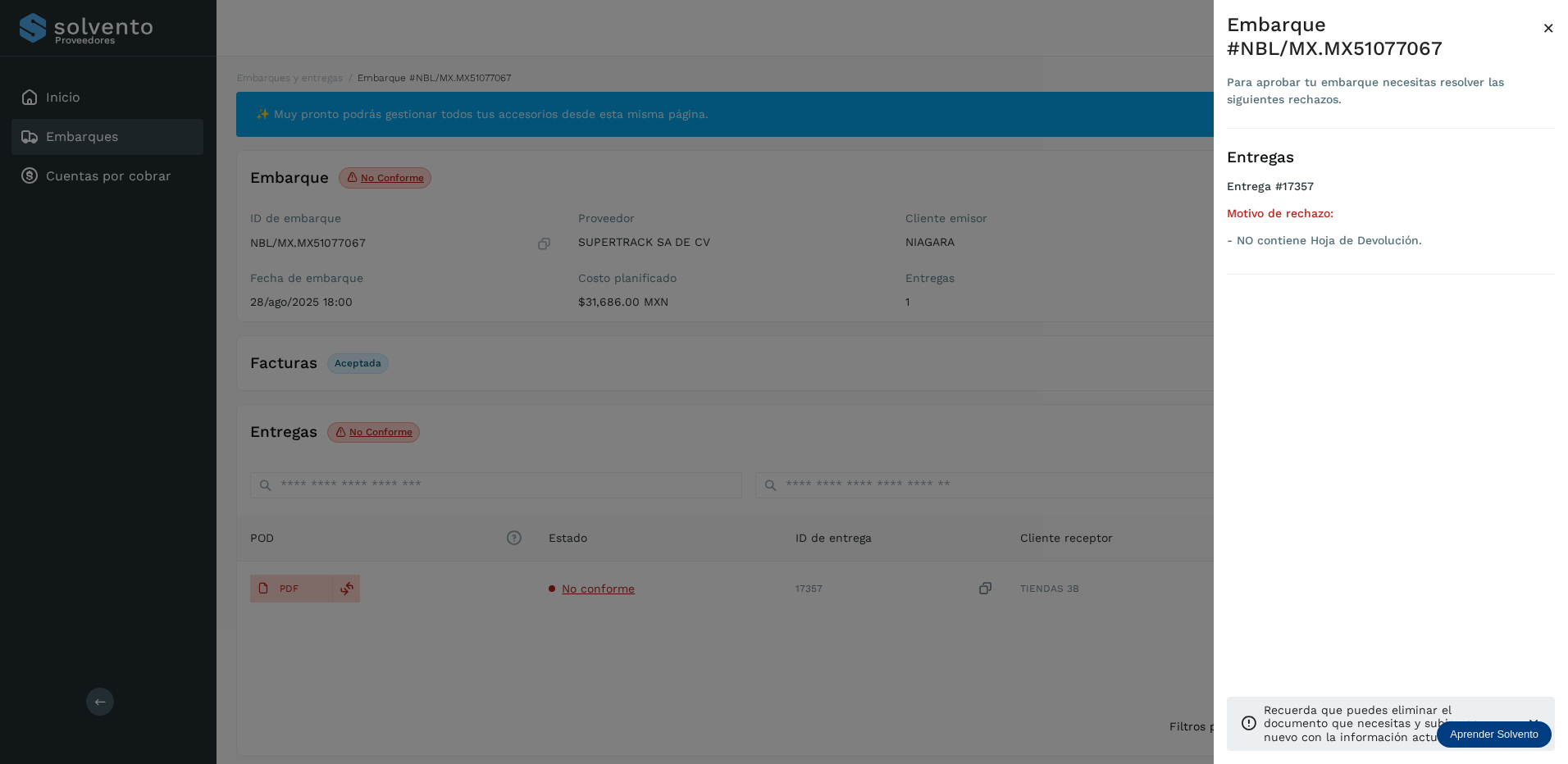
click at [633, 584] on div at bounding box center [784, 382] width 1568 height 764
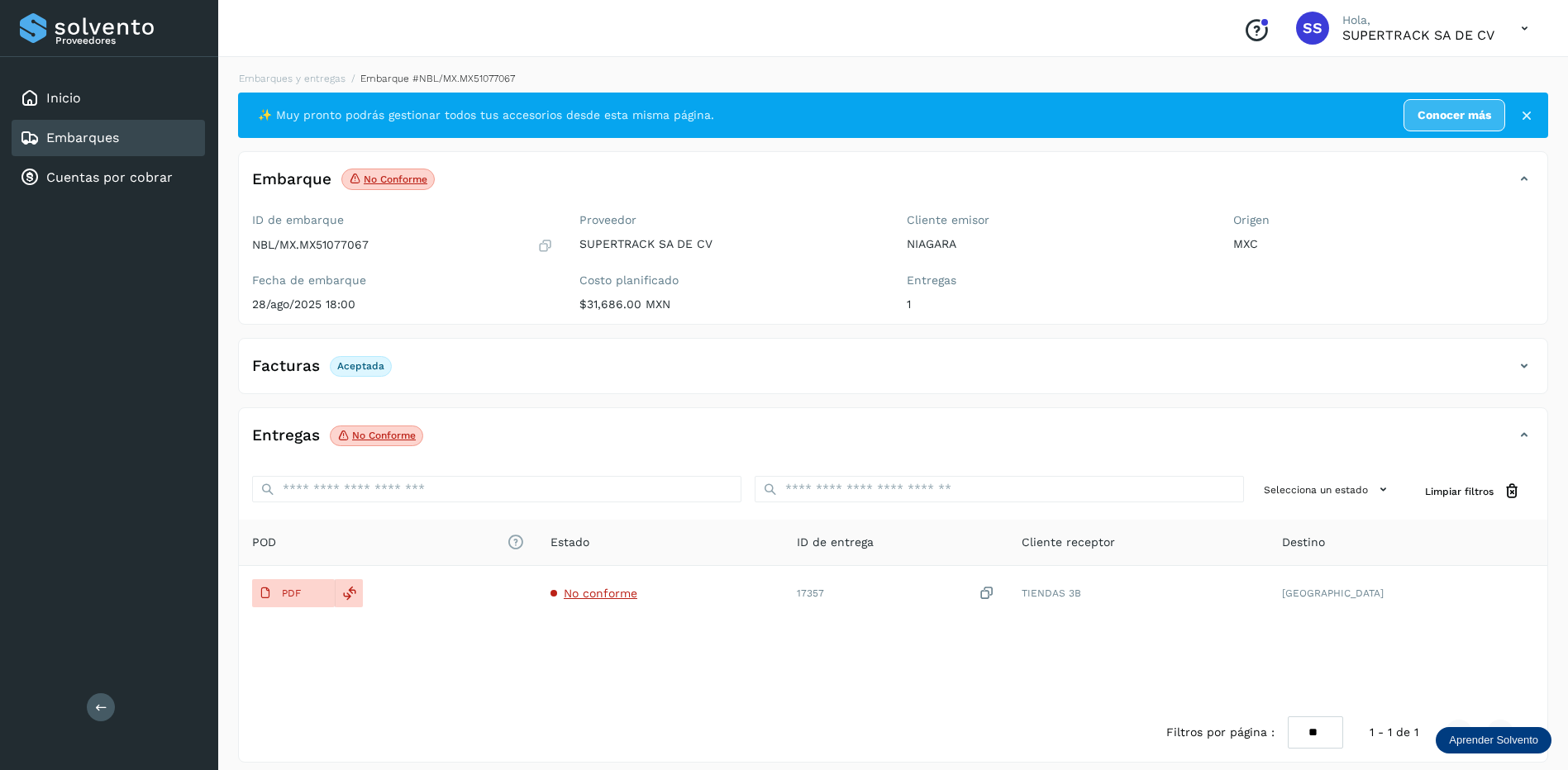
click at [316, 68] on div "Embarques y entregas Embarque #NBL/MX.MX51077067 ✨ Muy pronto podrás gestionar …" at bounding box center [893, 417] width 1350 height 732
click at [322, 73] on link "Embarques y entregas" at bounding box center [292, 79] width 107 height 12
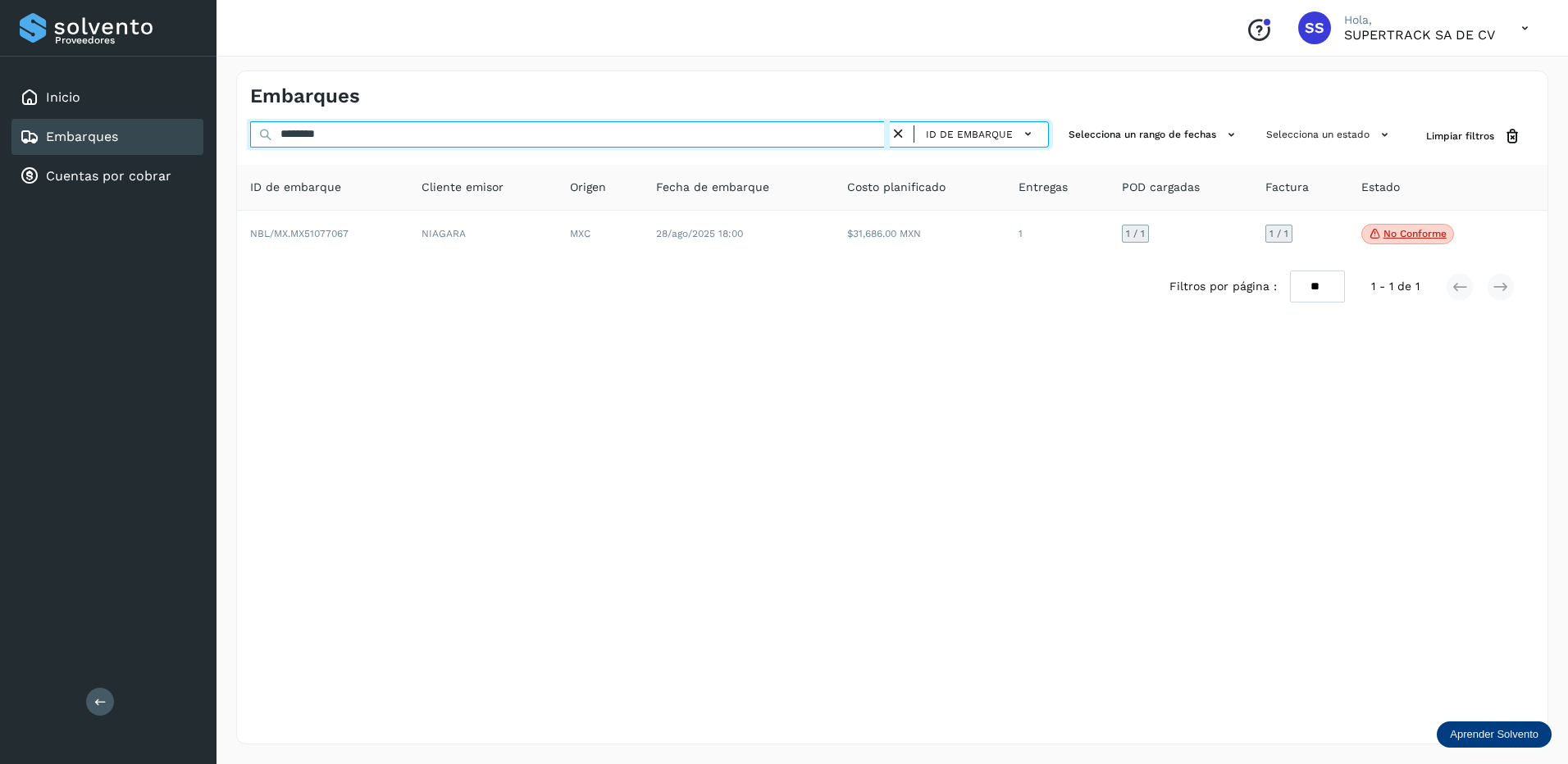
drag, startPoint x: 264, startPoint y: 143, endPoint x: 188, endPoint y: 142, distance: 76.0
click at [189, 142] on div "Proveedores Inicio Embarques Cuentas por cobrar Salir Conoce nuestros beneficio…" at bounding box center [784, 382] width 1568 height 764
type input "********"
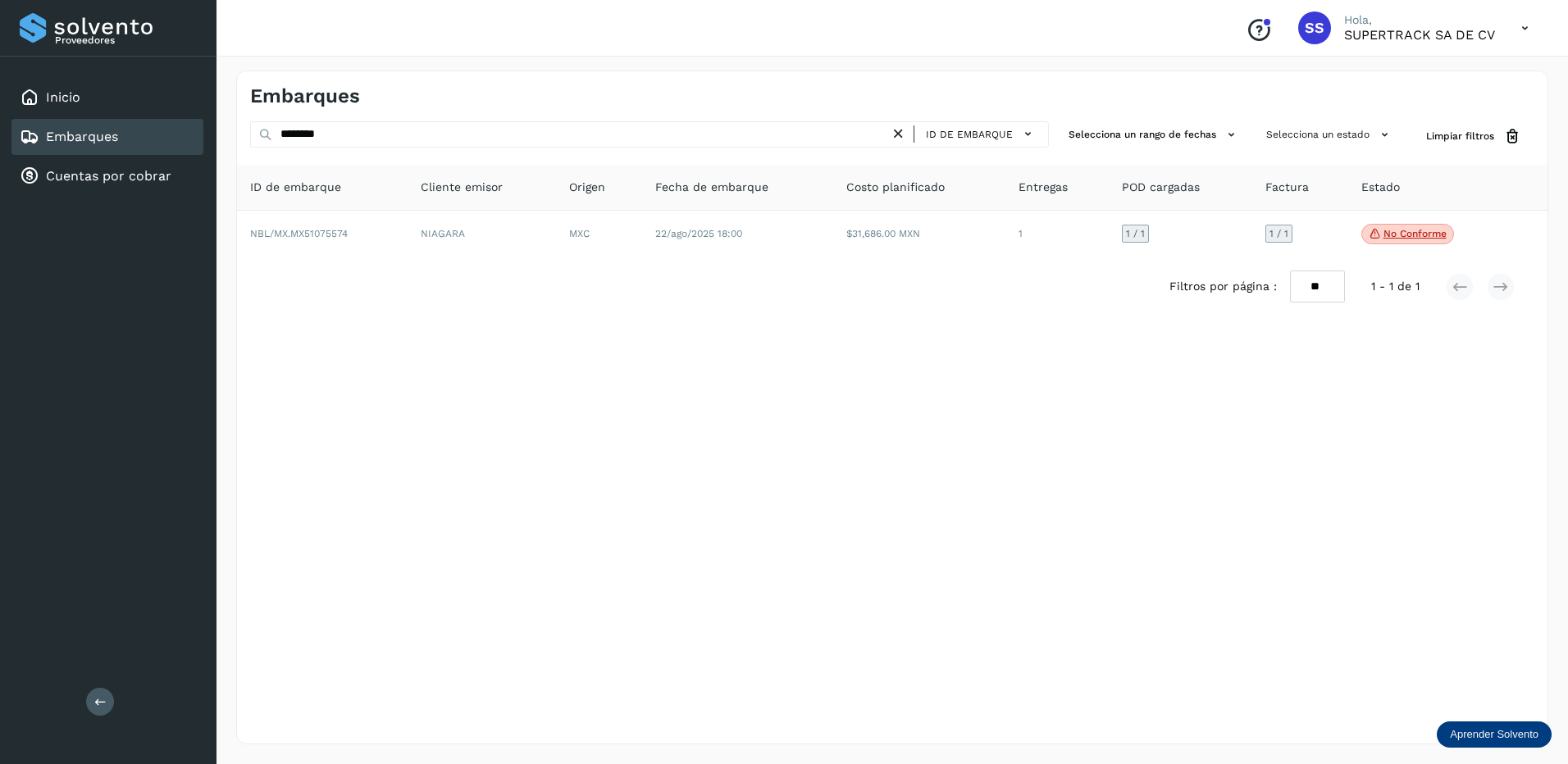
click at [673, 279] on div "Filtros por página : ** ** ** 1 - 1 de 1" at bounding box center [892, 286] width 1311 height 59
click at [672, 259] on div "Filtros por página : ** ** ** 1 - 1 de 1" at bounding box center [892, 286] width 1311 height 59
click at [668, 260] on div "Filtros por página : ** ** ** 1 - 1 de 1" at bounding box center [892, 286] width 1311 height 59
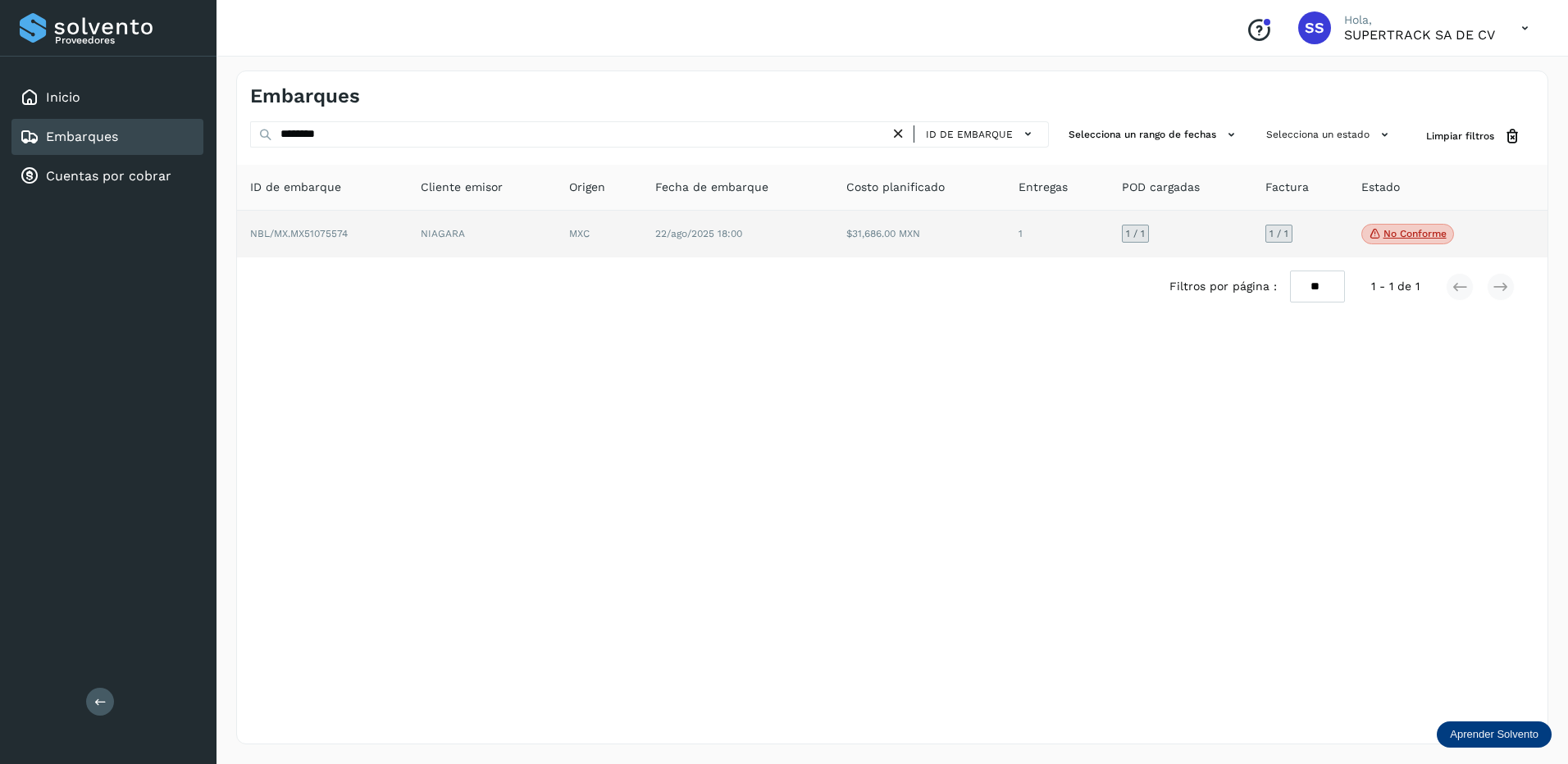
click at [667, 250] on td "22/ago/2025 18:00" at bounding box center [738, 234] width 192 height 48
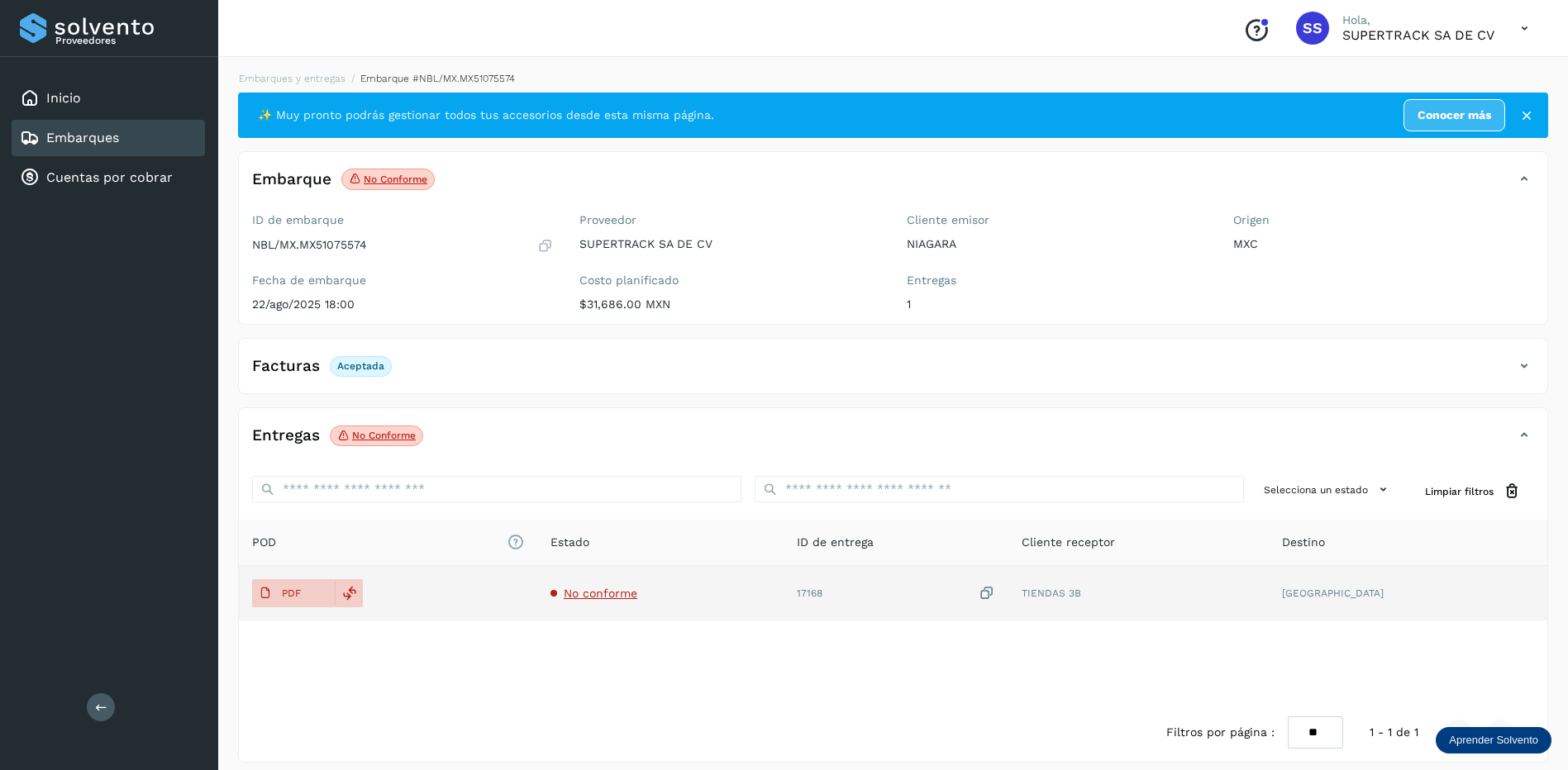
click at [608, 596] on span "No conforme" at bounding box center [601, 593] width 74 height 13
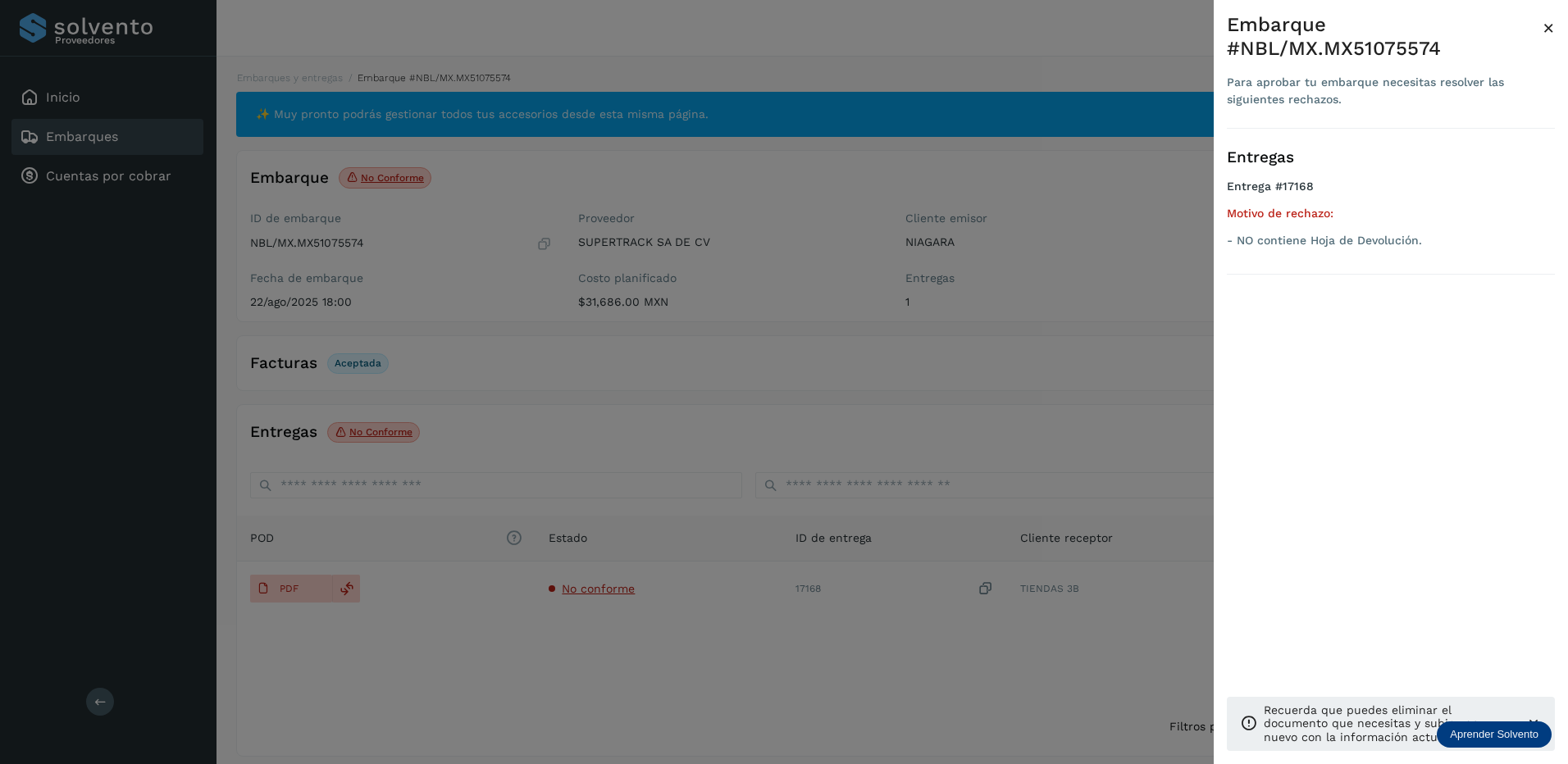
click at [680, 532] on div at bounding box center [784, 382] width 1568 height 764
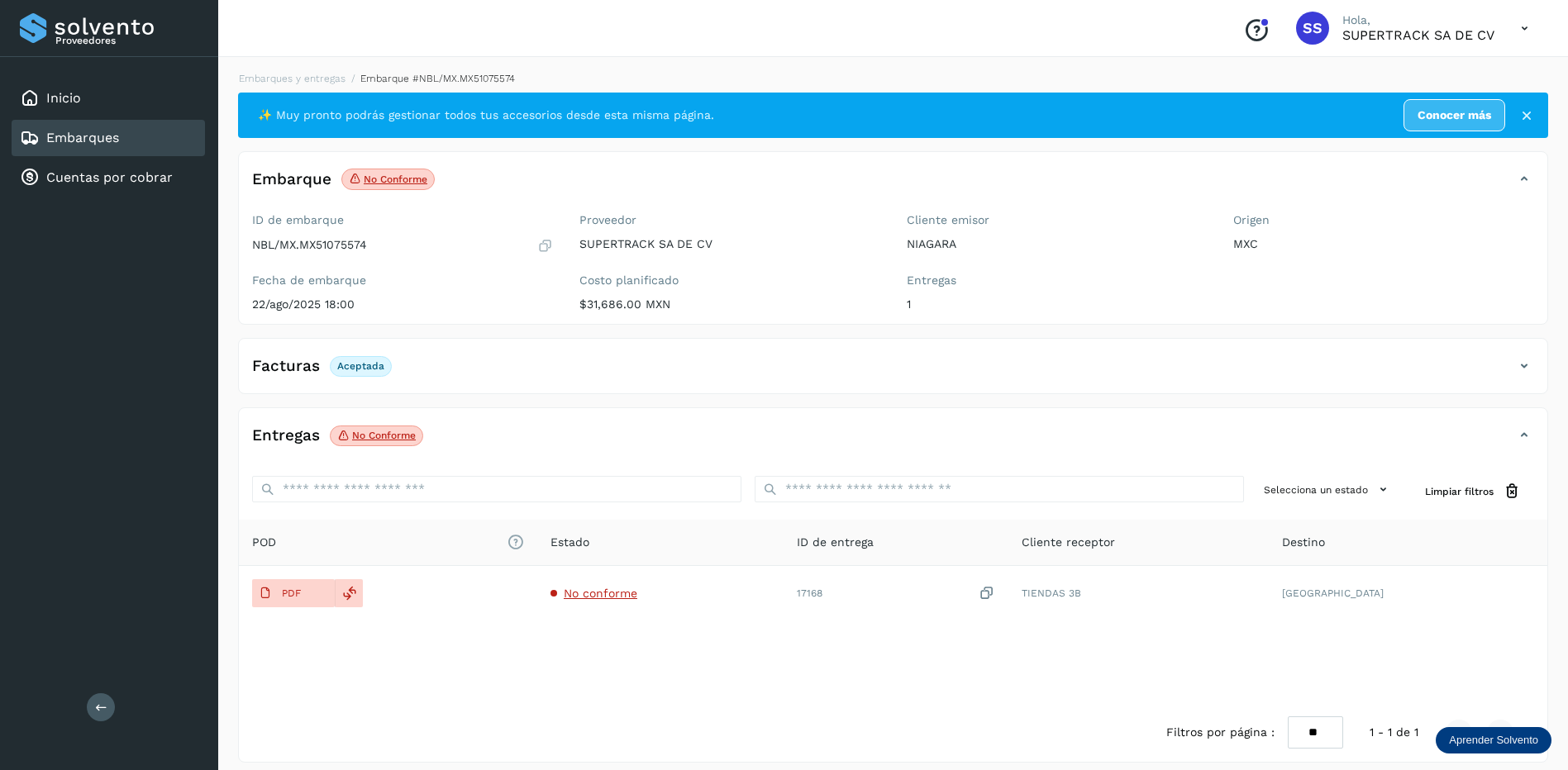
click at [318, 71] on li "Embarques y entregas" at bounding box center [287, 78] width 117 height 15
click at [315, 79] on link "Embarques y entregas" at bounding box center [292, 79] width 107 height 12
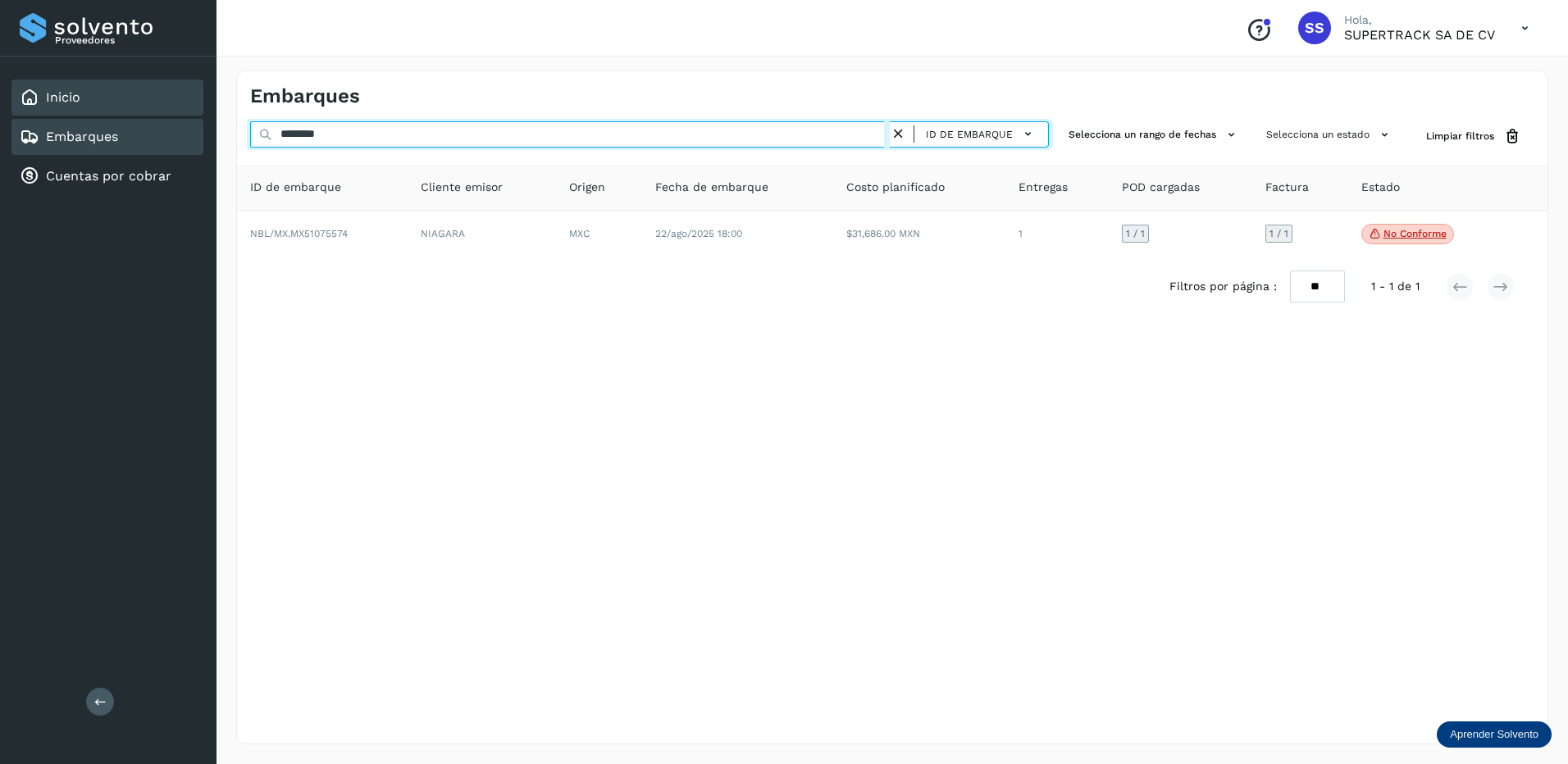
drag, startPoint x: 364, startPoint y: 138, endPoint x: 91, endPoint y: 113, distance: 274.1
click at [91, 113] on div "Proveedores Inicio Embarques Cuentas por cobrar Salir Conoce nuestros beneficio…" at bounding box center [784, 382] width 1568 height 764
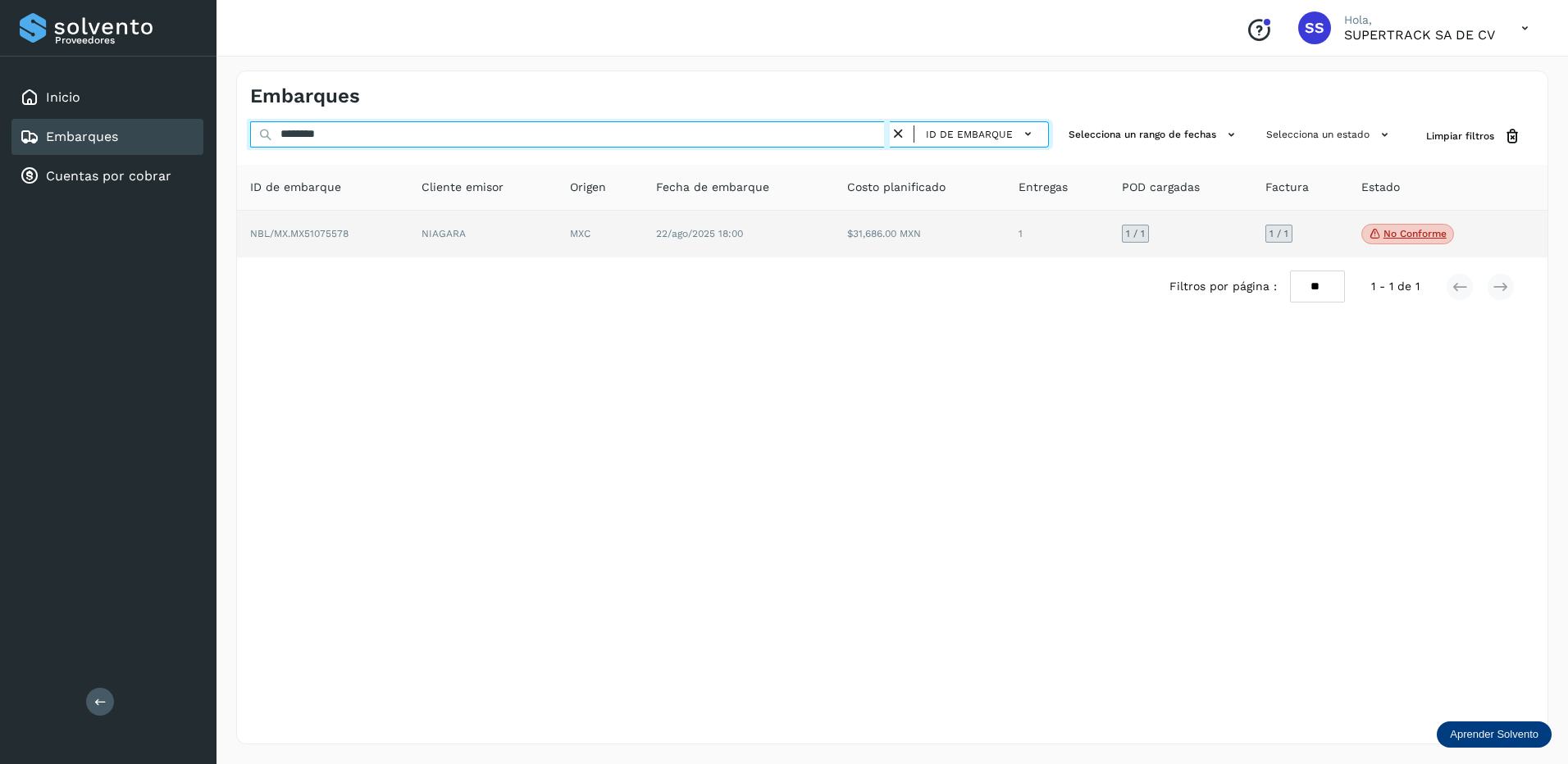
type input "********"
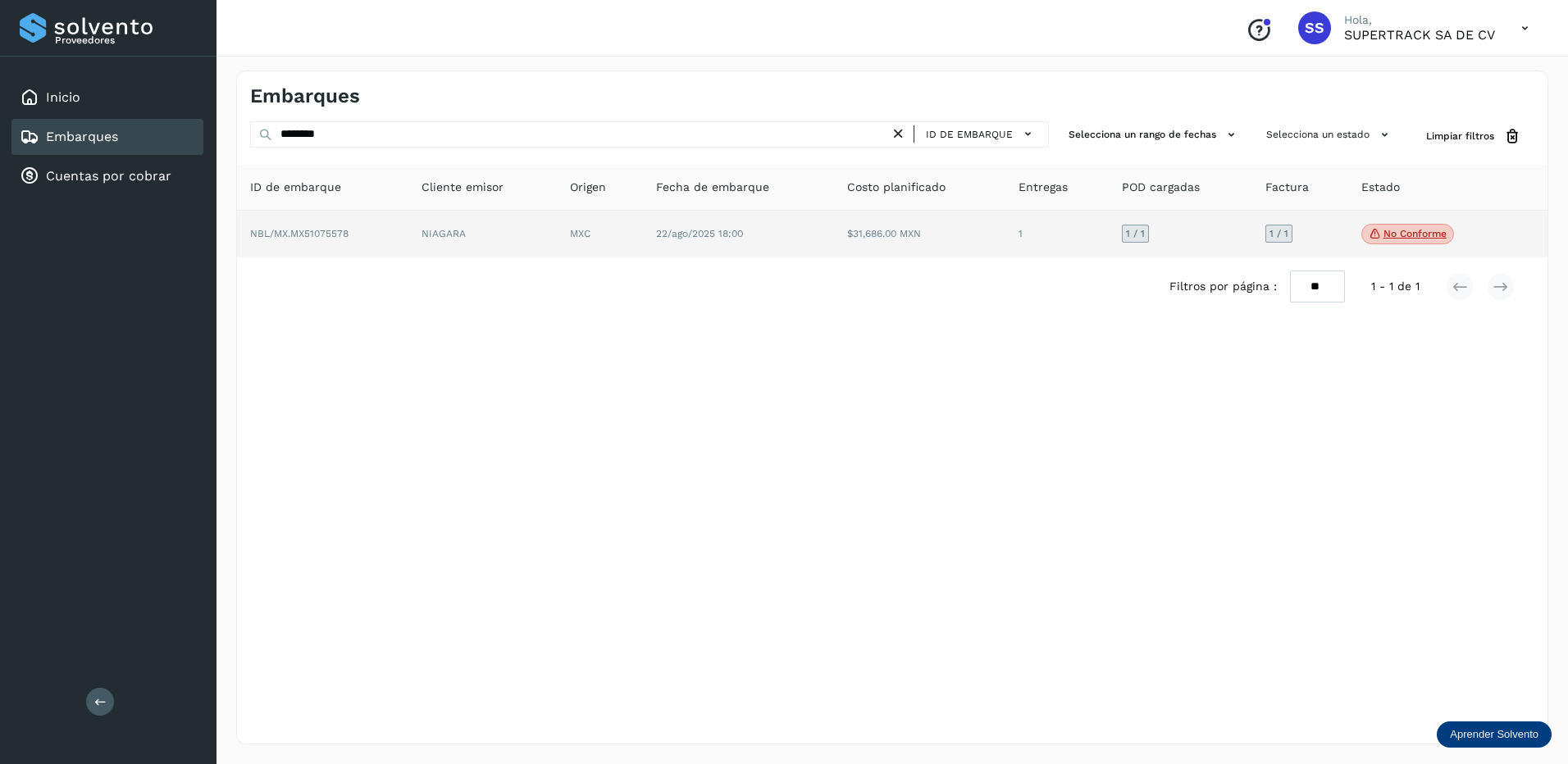
click at [539, 252] on td "NIAGARA" at bounding box center [482, 234] width 149 height 48
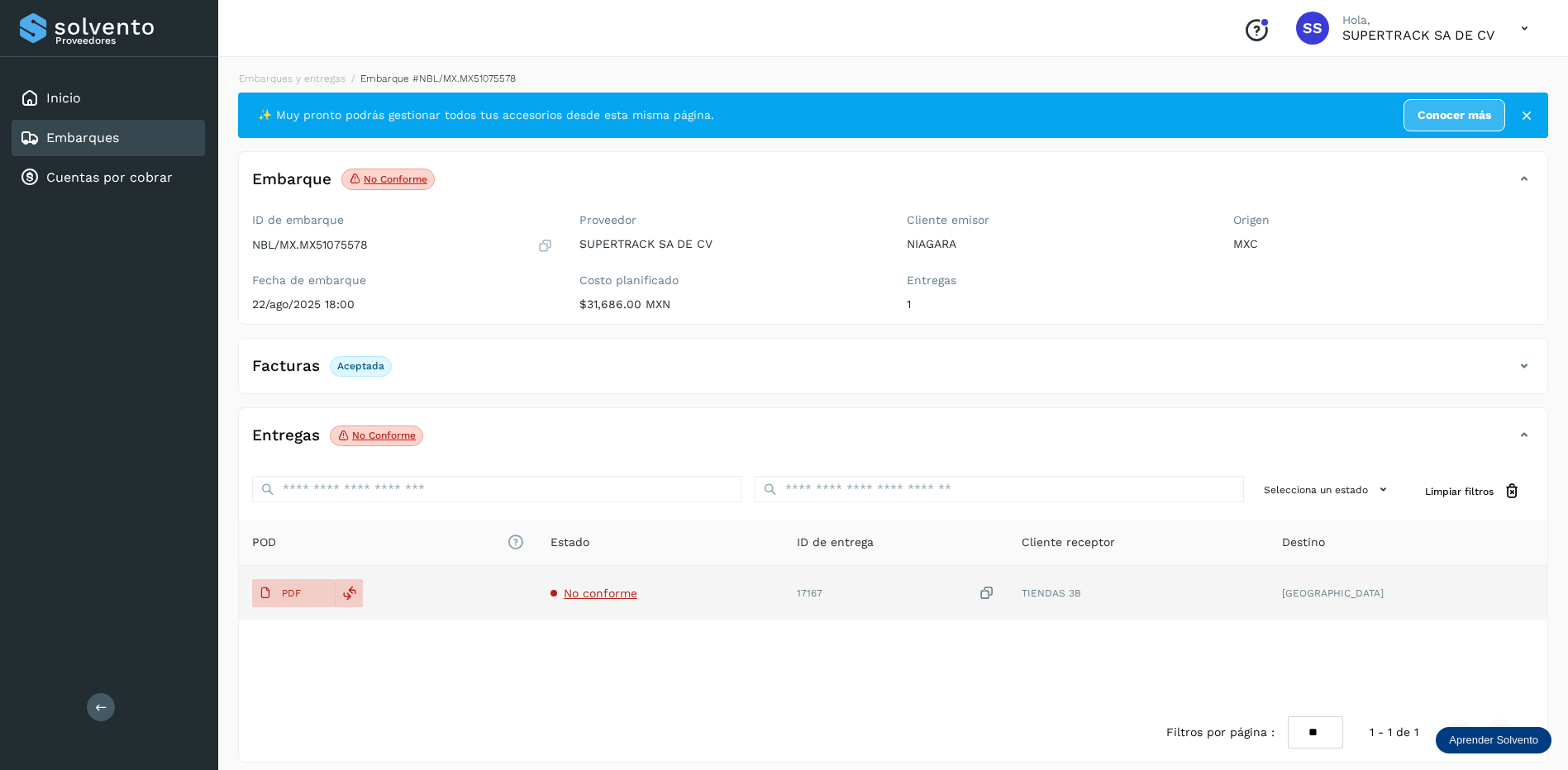
click at [621, 599] on span "No conforme" at bounding box center [601, 593] width 74 height 13
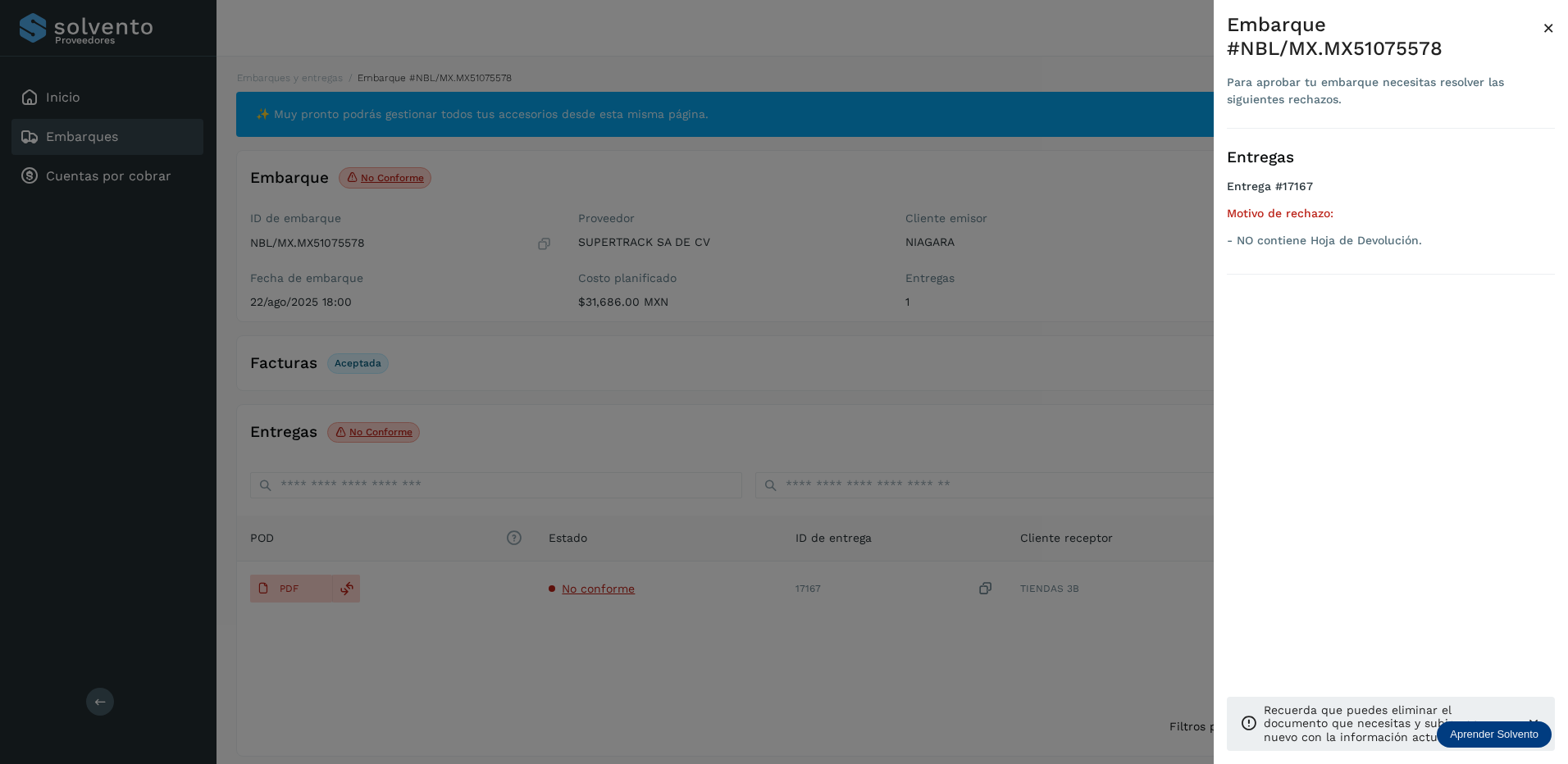
drag, startPoint x: 438, startPoint y: 272, endPoint x: 307, endPoint y: 102, distance: 214.6
click at [443, 258] on div at bounding box center [784, 382] width 1568 height 764
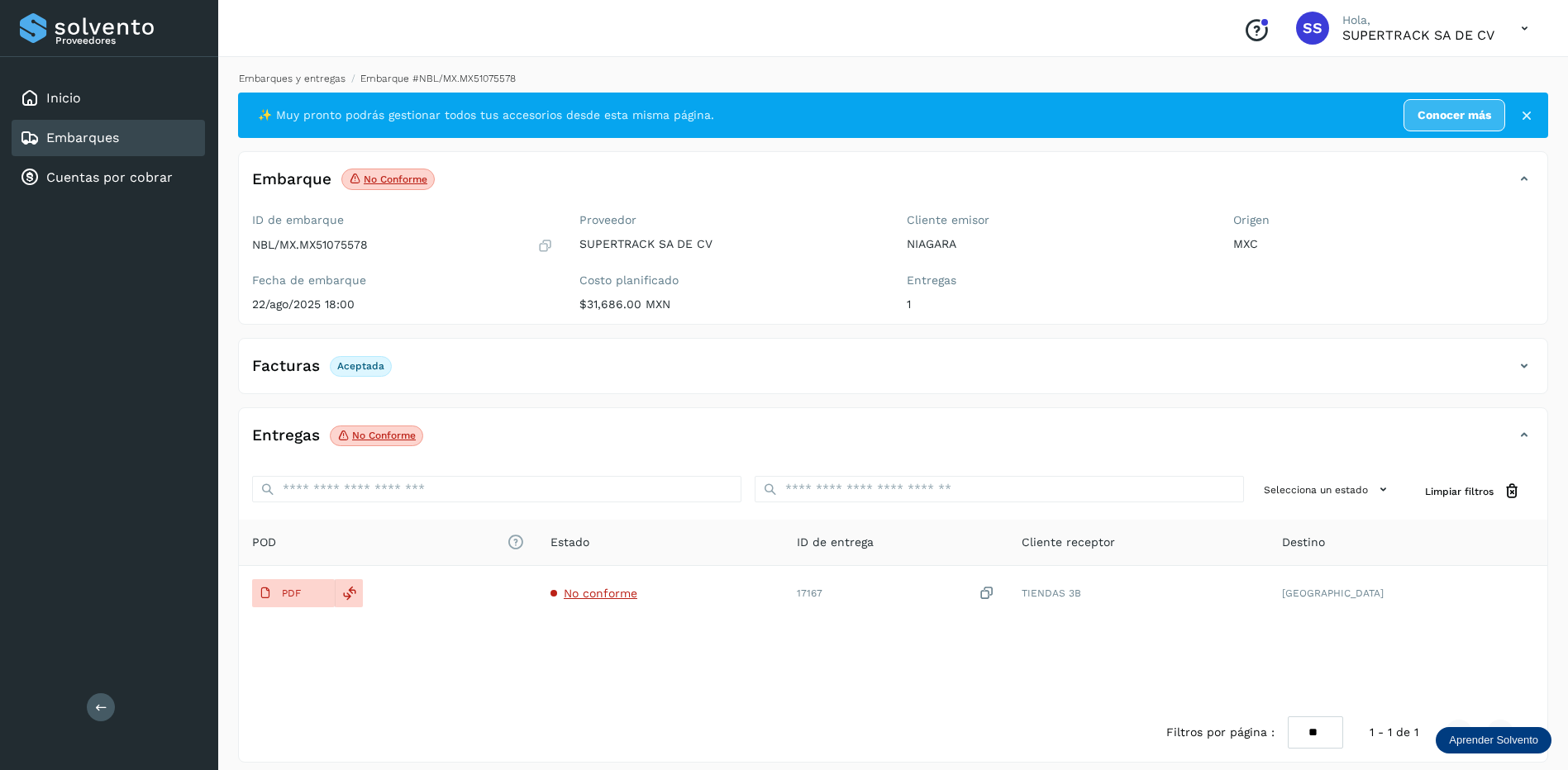
click at [281, 80] on link "Embarques y entregas" at bounding box center [292, 79] width 107 height 12
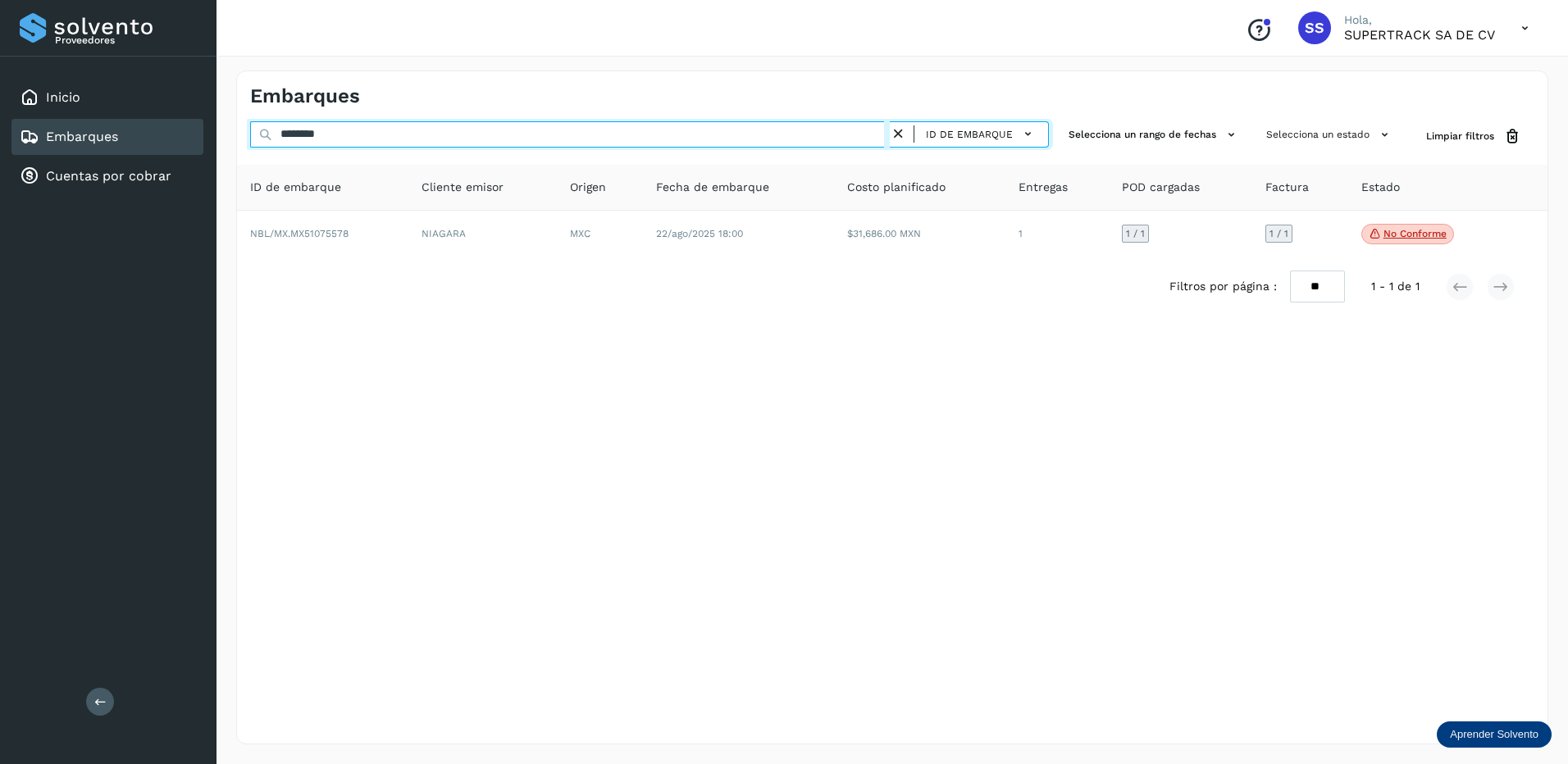
drag, startPoint x: 314, startPoint y: 130, endPoint x: 104, endPoint y: 133, distance: 210.0
click at [104, 133] on div "Proveedores Inicio Embarques Cuentas por cobrar Salir Conoce nuestros beneficio…" at bounding box center [784, 382] width 1568 height 764
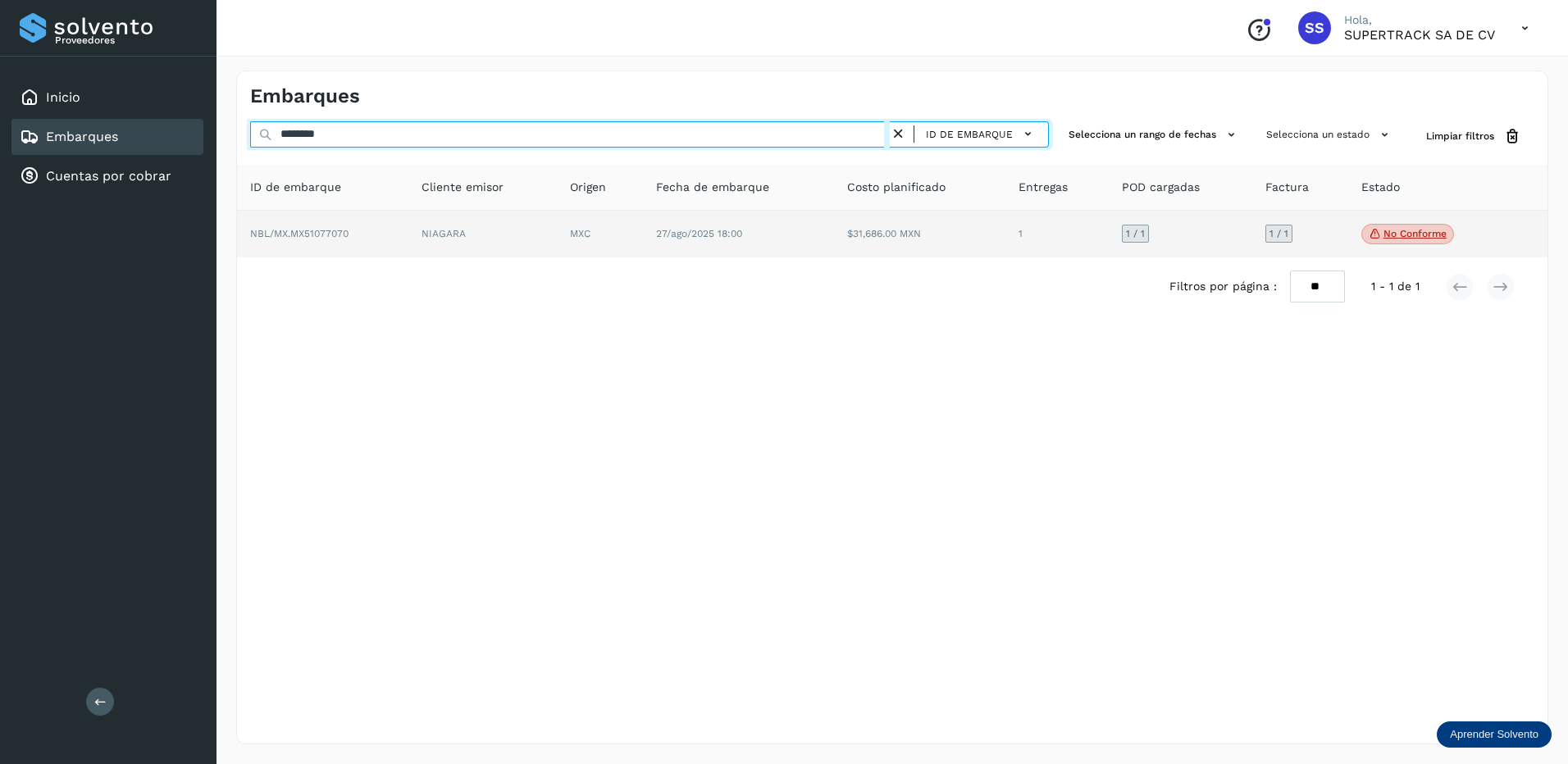
type input "********"
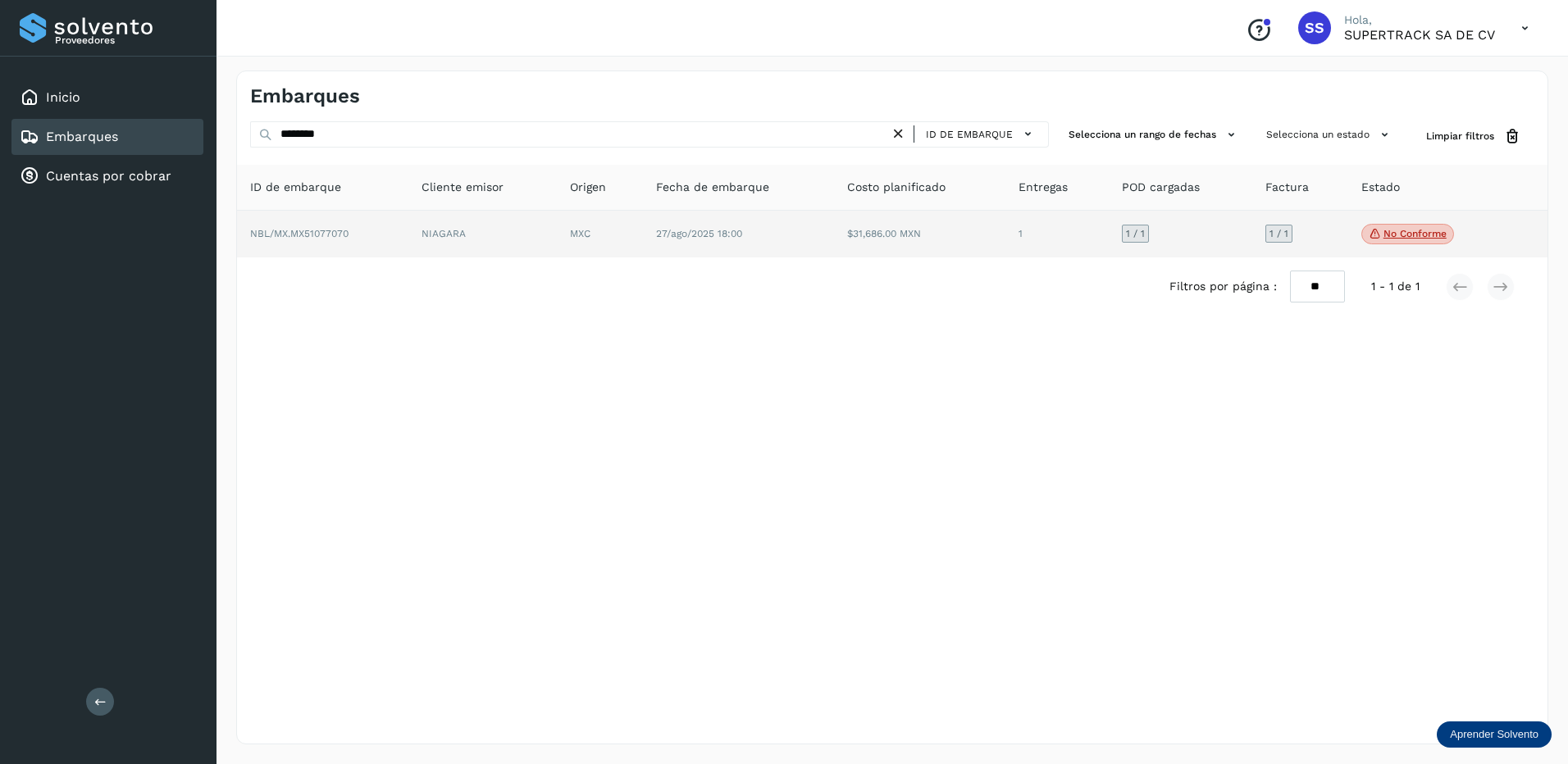
click at [732, 226] on td "27/ago/2025 18:00" at bounding box center [739, 234] width 192 height 48
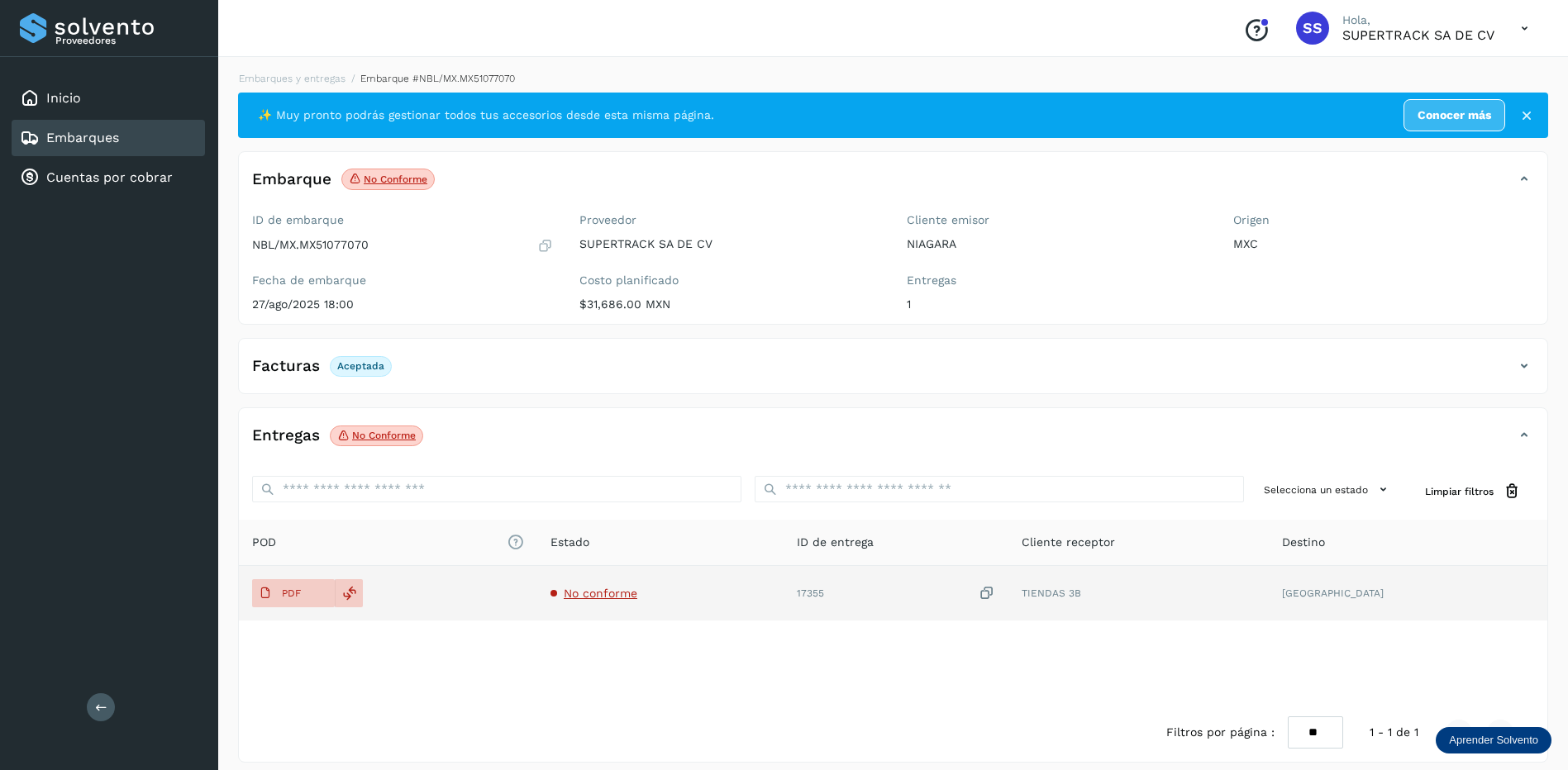
click at [631, 583] on td "No conforme" at bounding box center [661, 593] width 246 height 55
click at [633, 588] on span "No conforme" at bounding box center [601, 593] width 74 height 13
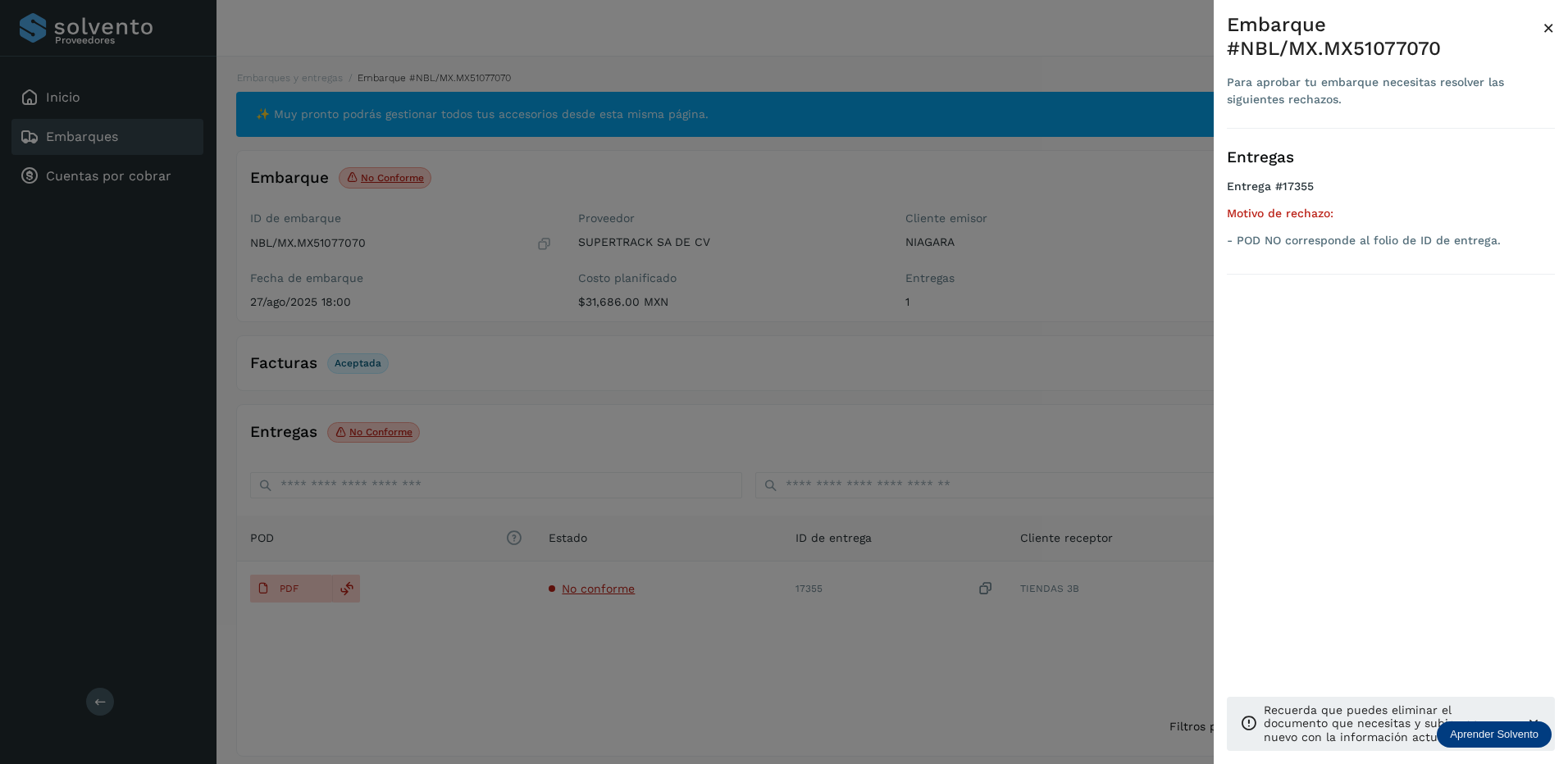
click at [431, 115] on div at bounding box center [784, 382] width 1568 height 764
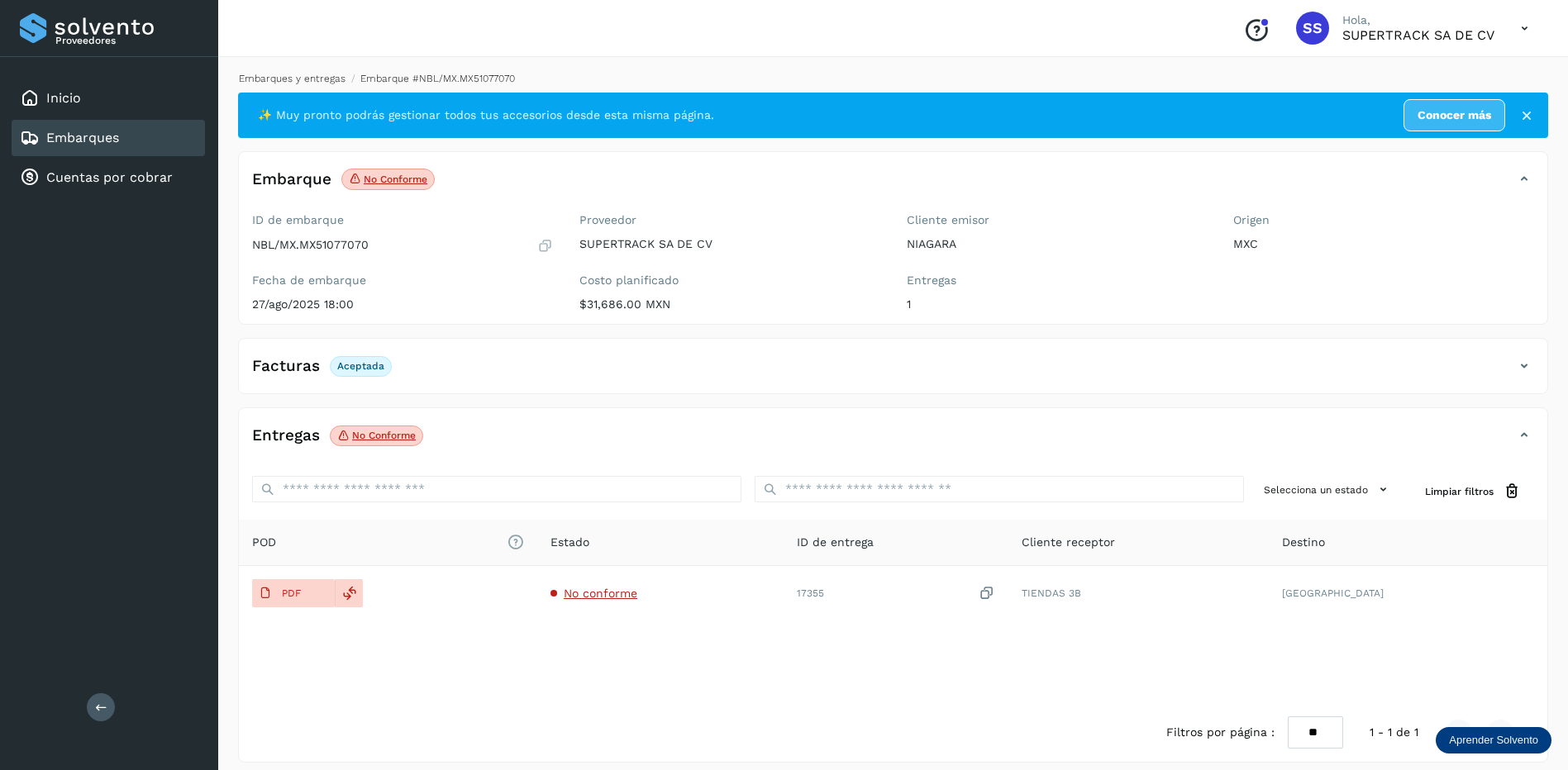
click at [324, 77] on link "Embarques y entregas" at bounding box center [292, 79] width 107 height 12
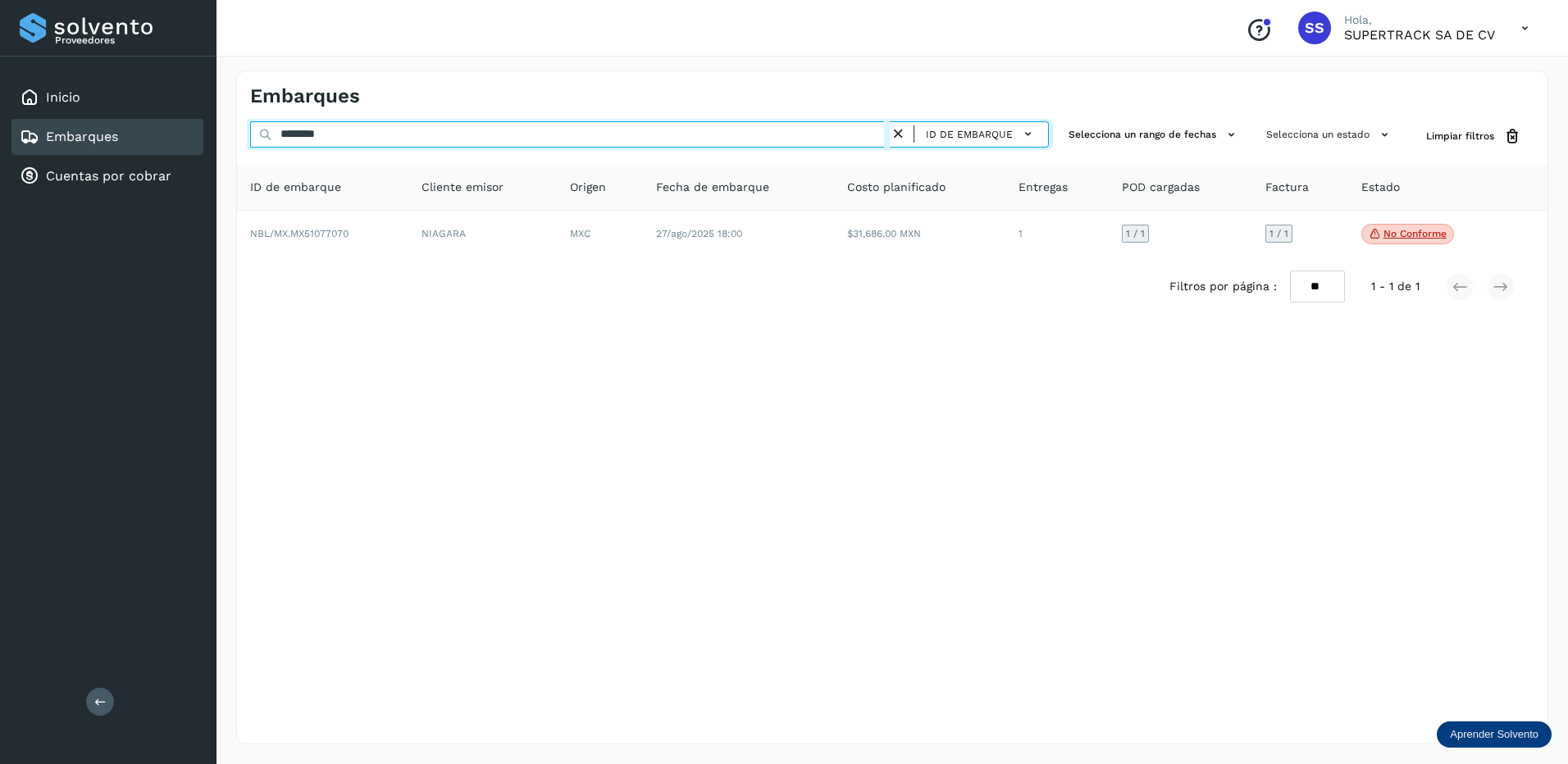
drag, startPoint x: 346, startPoint y: 131, endPoint x: 154, endPoint y: 132, distance: 192.0
click at [154, 132] on div "Proveedores Inicio Embarques Cuentas por cobrar Salir Conoce nuestros beneficio…" at bounding box center [784, 382] width 1568 height 764
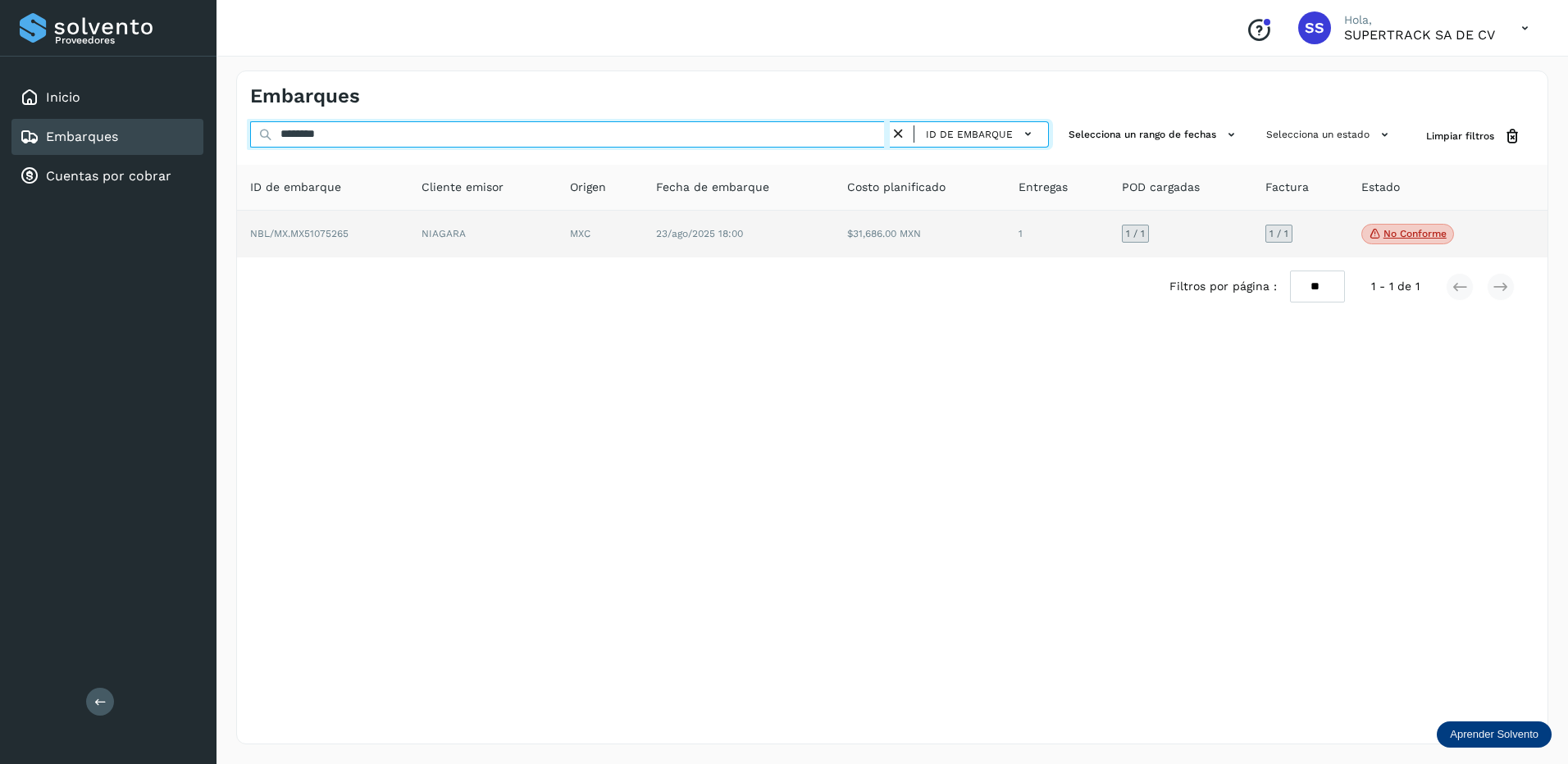
type input "********"
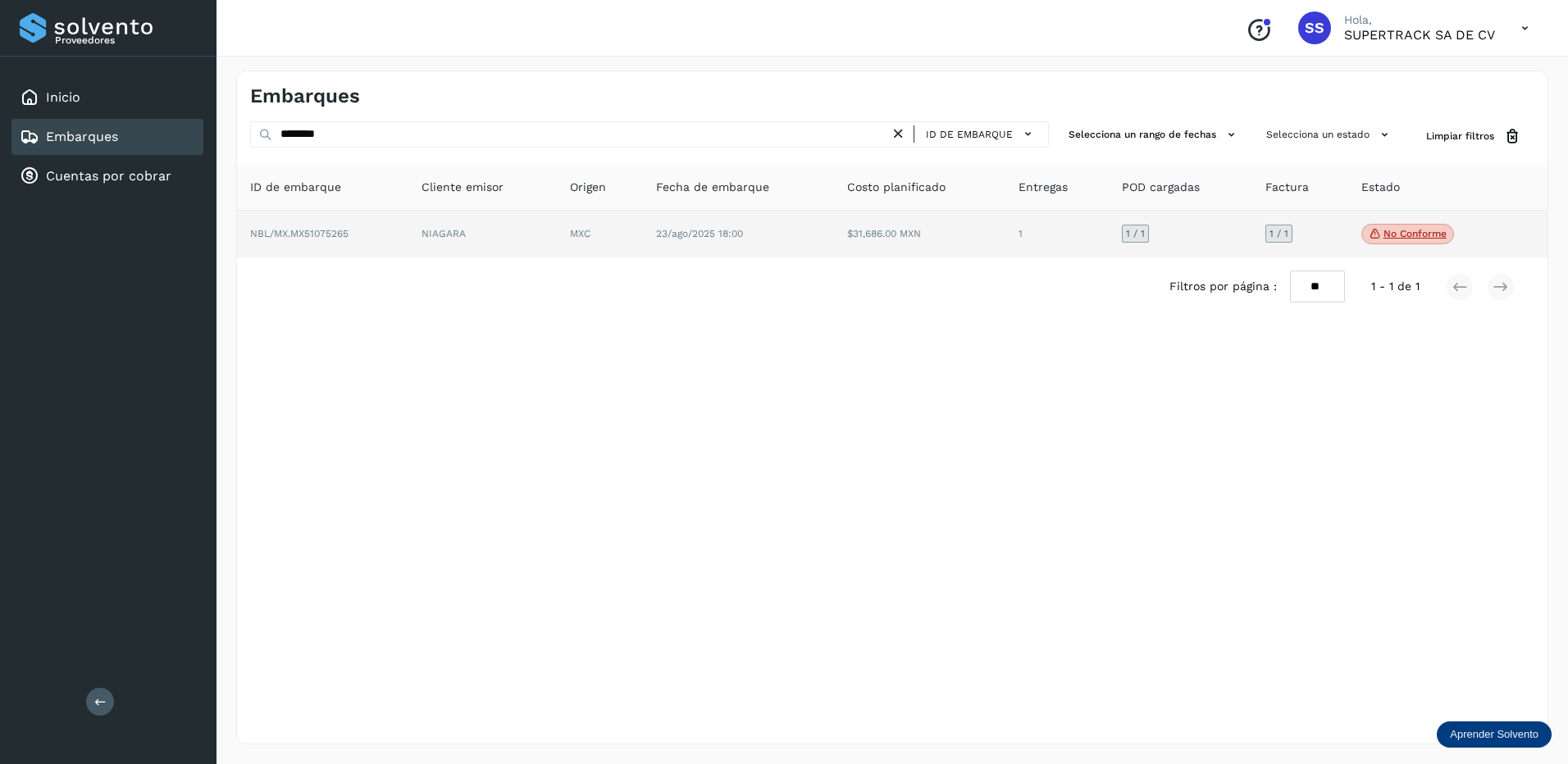
click at [498, 238] on td "NIAGARA" at bounding box center [482, 234] width 149 height 48
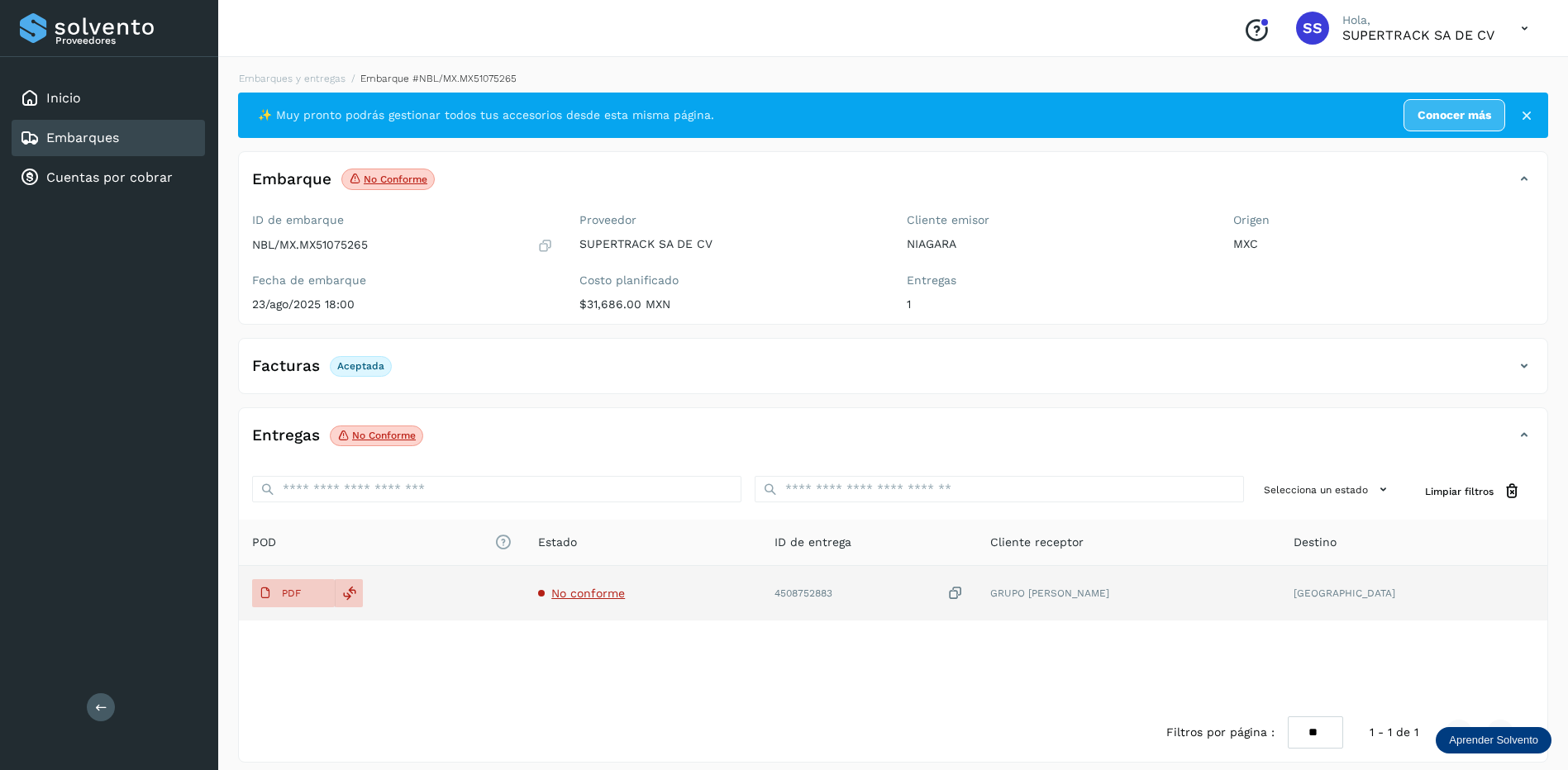
click at [616, 595] on span "No conforme" at bounding box center [588, 593] width 74 height 13
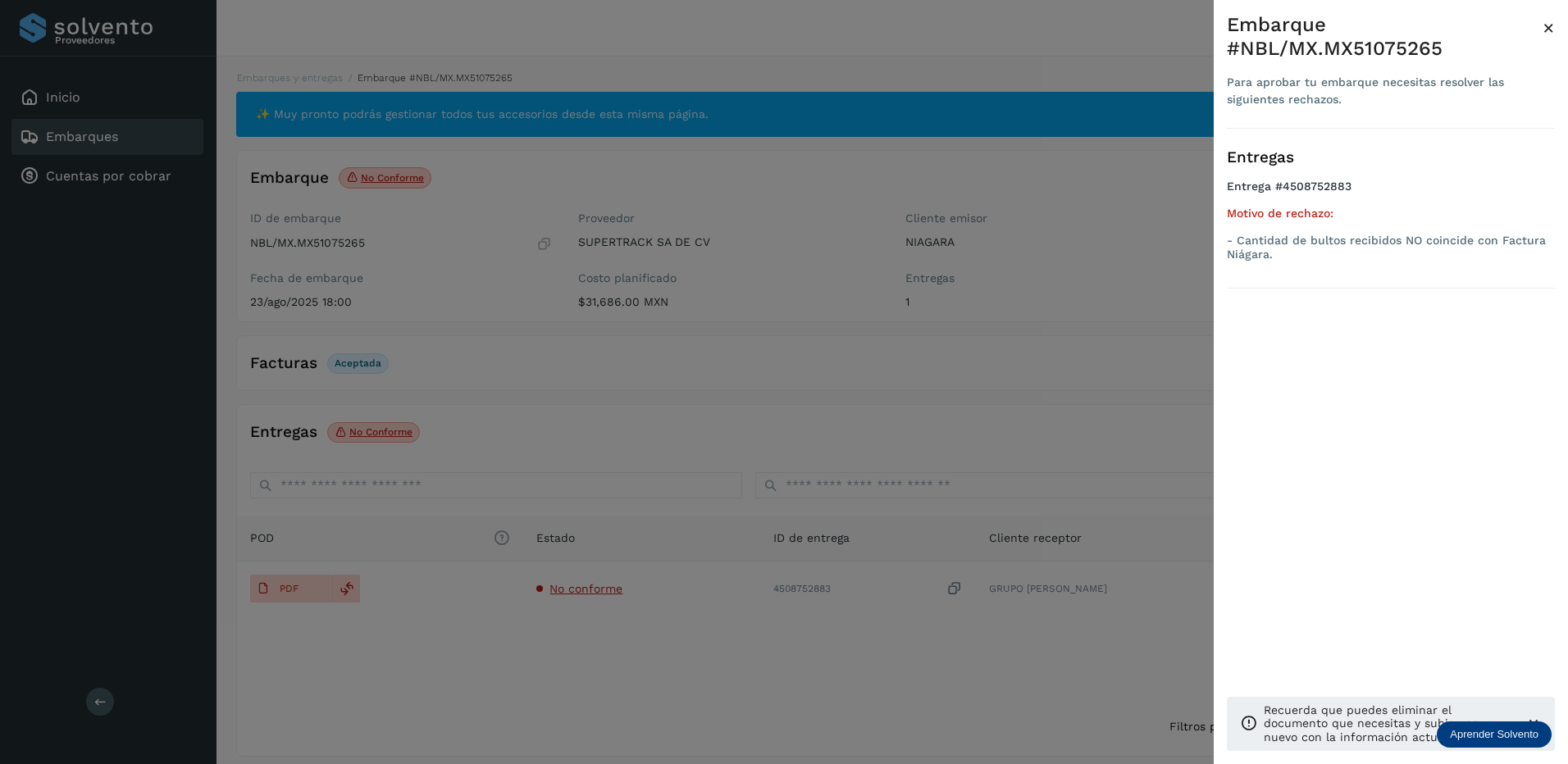
click at [647, 414] on div at bounding box center [784, 382] width 1568 height 764
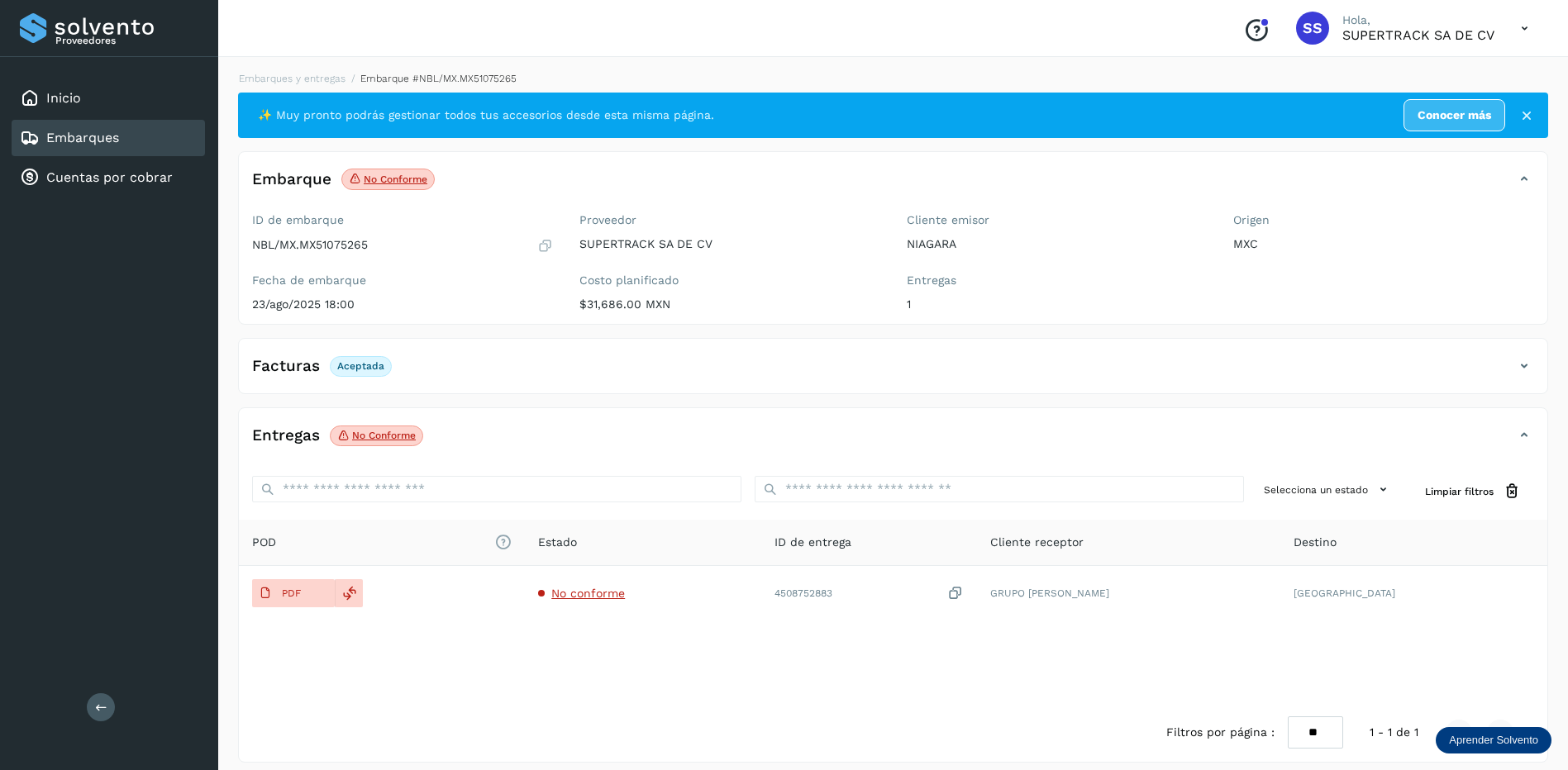
drag, startPoint x: 292, startPoint y: 83, endPoint x: 300, endPoint y: 88, distance: 9.4
click at [293, 84] on li "Embarques y entregas" at bounding box center [287, 78] width 117 height 15
click at [313, 85] on li "Embarques y entregas" at bounding box center [287, 78] width 117 height 15
click at [312, 77] on link "Embarques y entregas" at bounding box center [292, 79] width 107 height 12
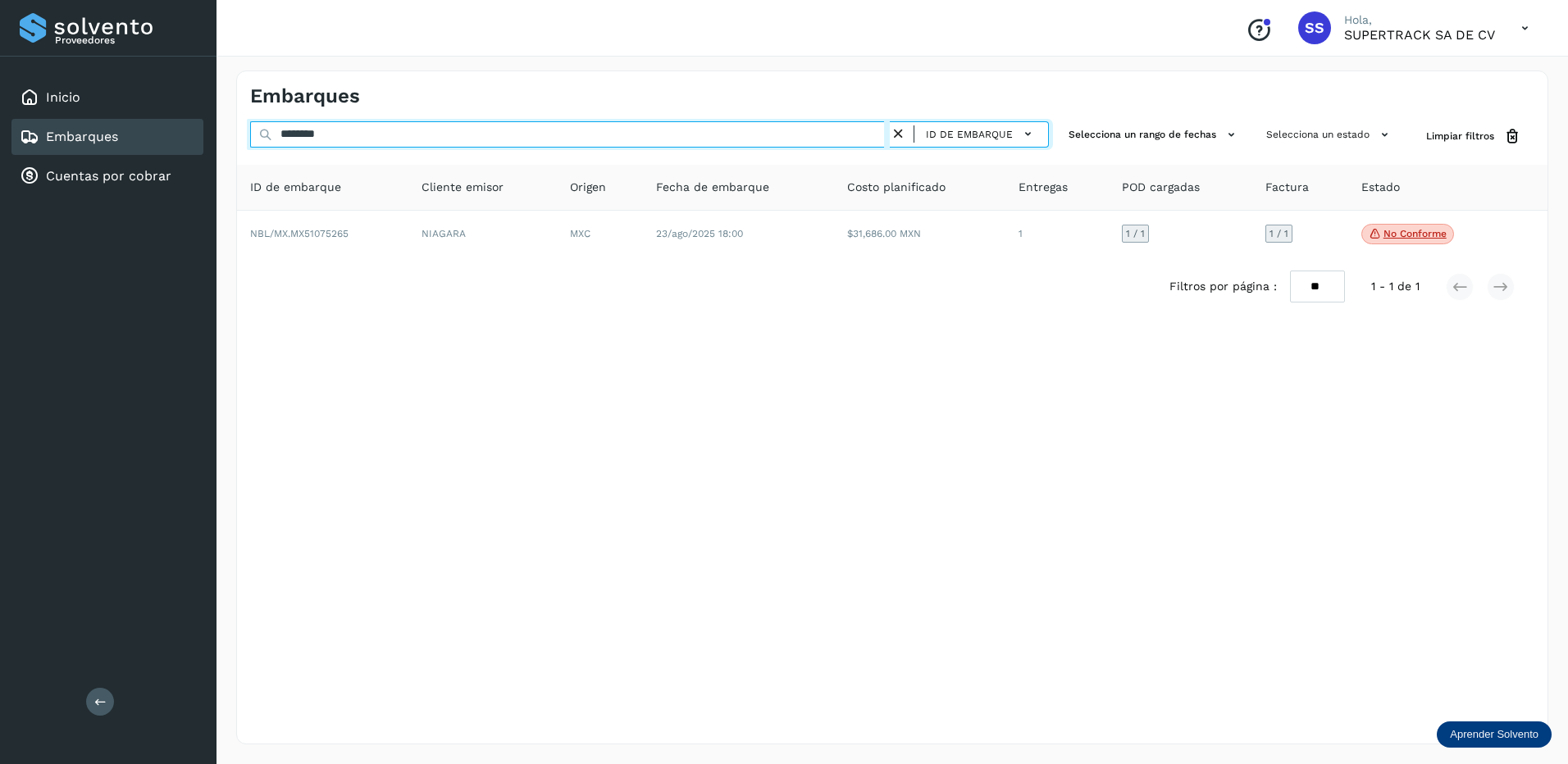
drag, startPoint x: 344, startPoint y: 128, endPoint x: 110, endPoint y: 129, distance: 234.0
click at [110, 129] on div "Proveedores Inicio Embarques Cuentas por cobrar Salir Conoce nuestros beneficio…" at bounding box center [784, 382] width 1568 height 764
type input "*"
type input "********"
